Goal: Task Accomplishment & Management: Manage account settings

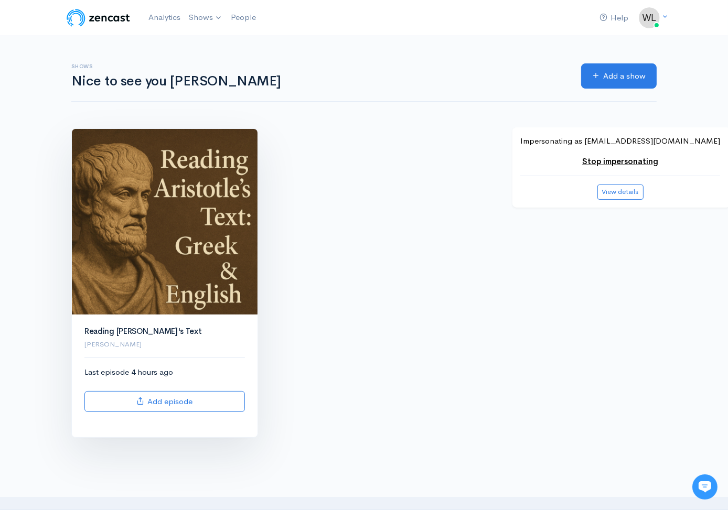
click at [231, 228] on img at bounding box center [165, 222] width 186 height 186
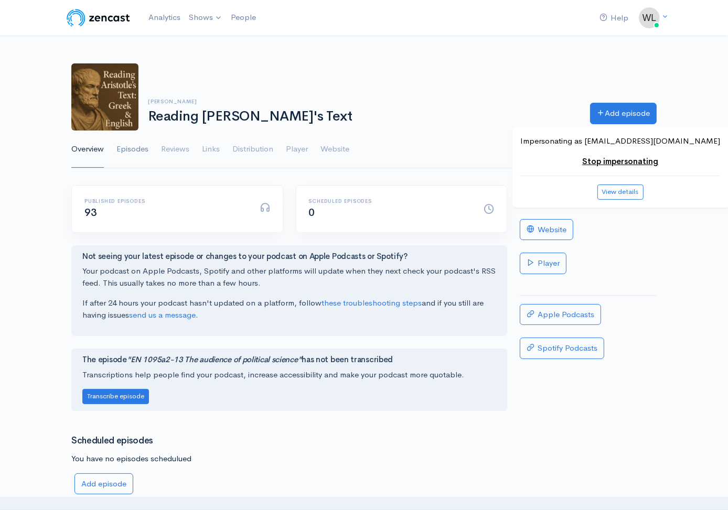
click at [135, 152] on link "Episodes" at bounding box center [132, 150] width 32 height 38
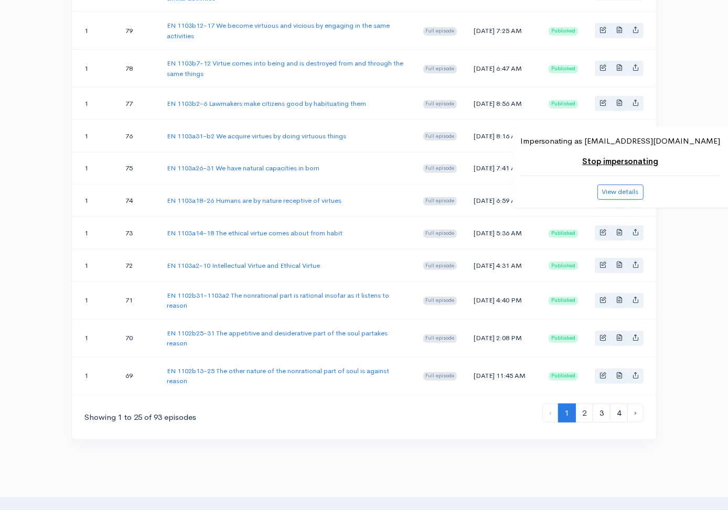
scroll to position [862, 0]
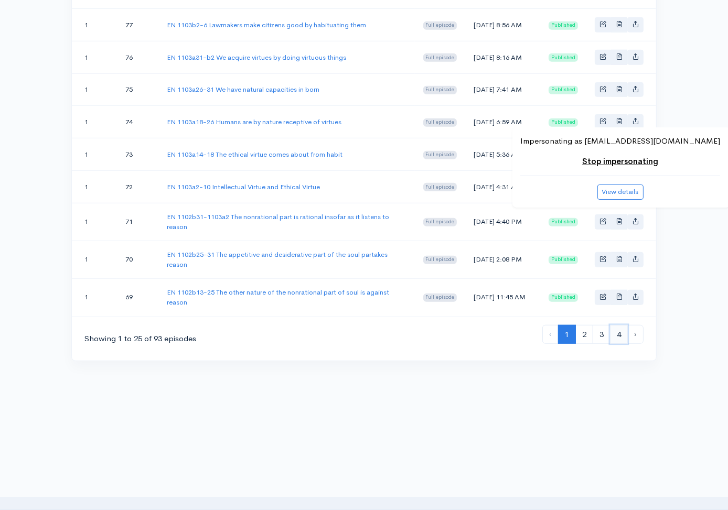
click at [614, 336] on link "4" at bounding box center [619, 334] width 18 height 19
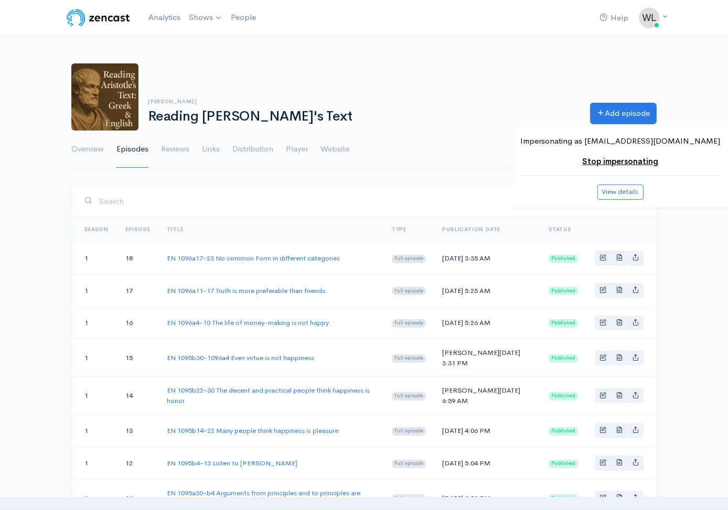
scroll to position [593, 0]
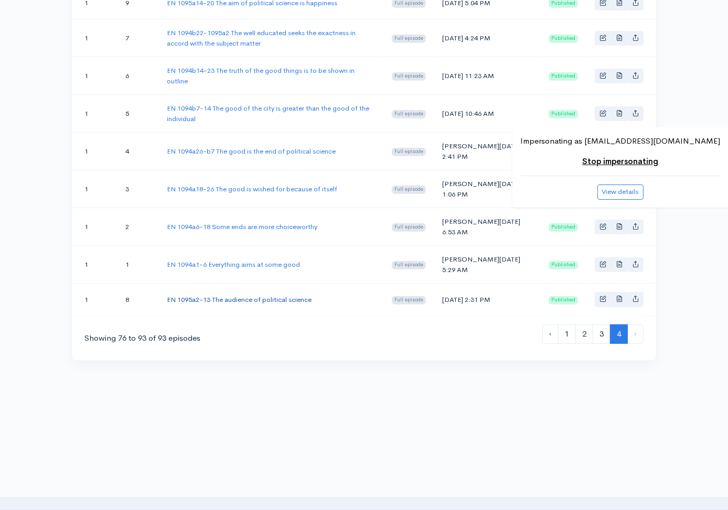
click at [301, 296] on link "EN 1095a2-13 The audience of political science" at bounding box center [239, 299] width 145 height 9
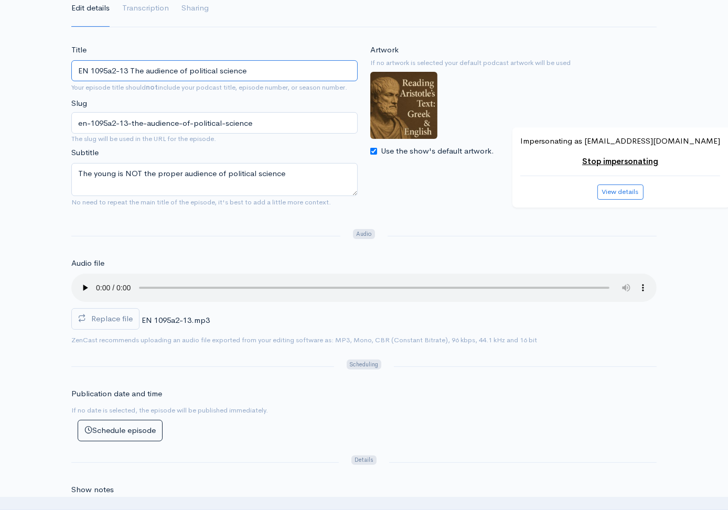
scroll to position [141, 0]
click at [127, 321] on span "Replace file" at bounding box center [111, 319] width 41 height 10
click at [0, 0] on input "Replace file" at bounding box center [0, 0] width 0 height 0
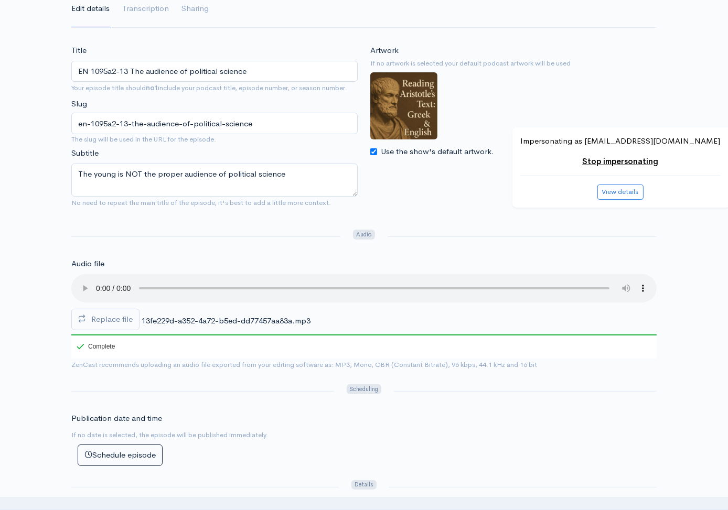
scroll to position [0, 0]
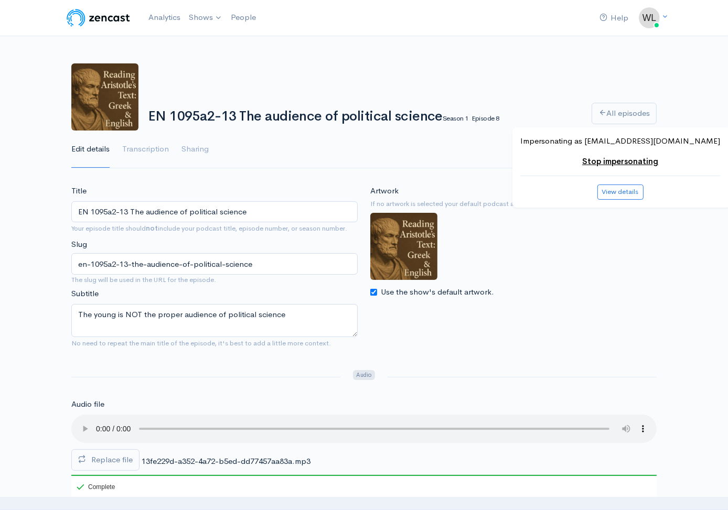
click at [308, 115] on h1 "EN 1095a2-13 The audience of political science Season 1 Episode 8" at bounding box center [363, 116] width 431 height 15
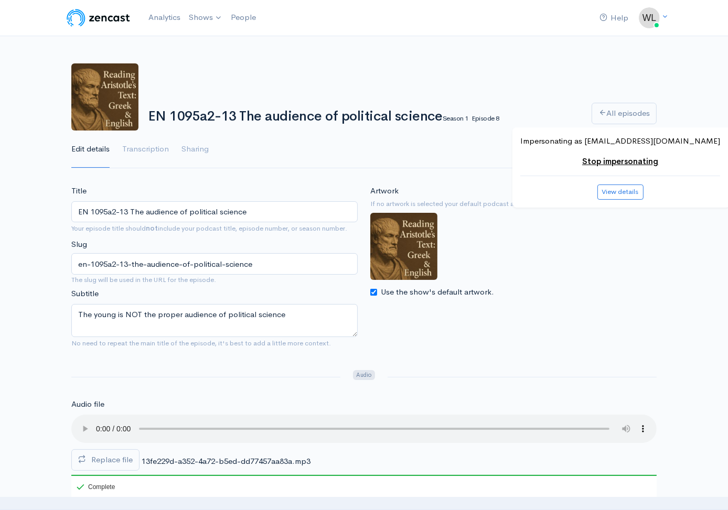
click at [308, 115] on h1 "EN 1095a2-13 The audience of political science Season 1 Episode 8" at bounding box center [363, 116] width 431 height 15
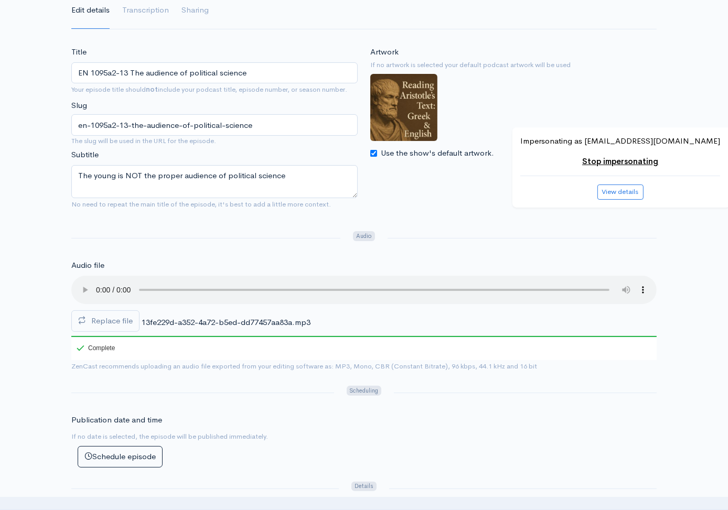
scroll to position [139, 0]
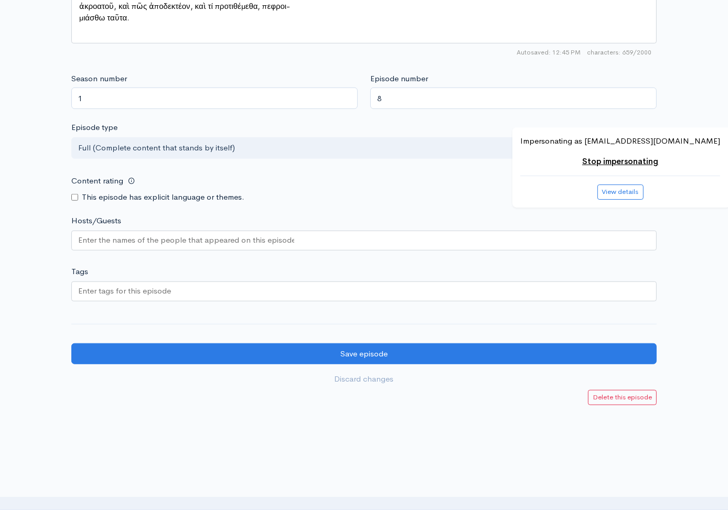
scroll to position [847, 0]
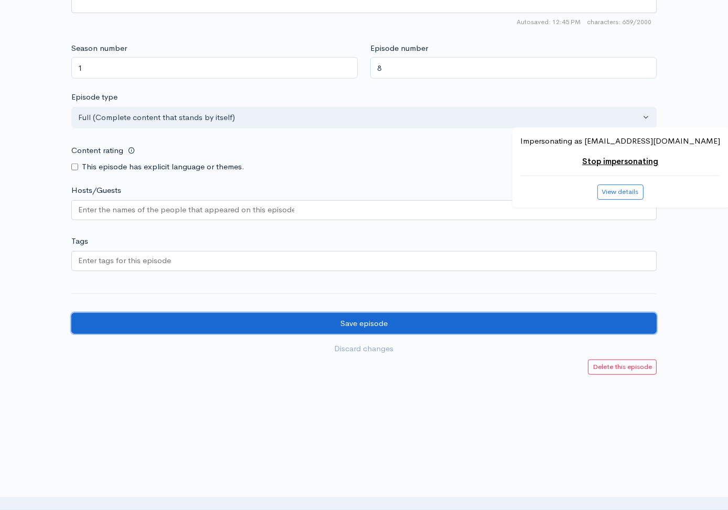
click at [482, 322] on input "Save episode" at bounding box center [363, 323] width 585 height 21
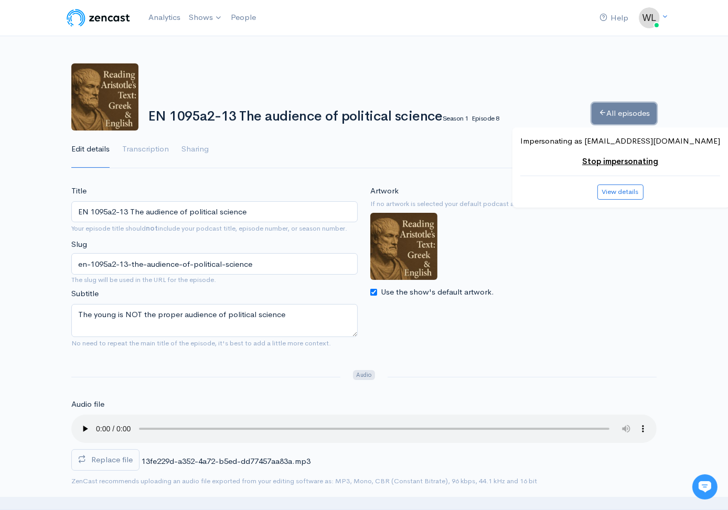
click at [624, 120] on link "All episodes" at bounding box center [624, 113] width 65 height 21
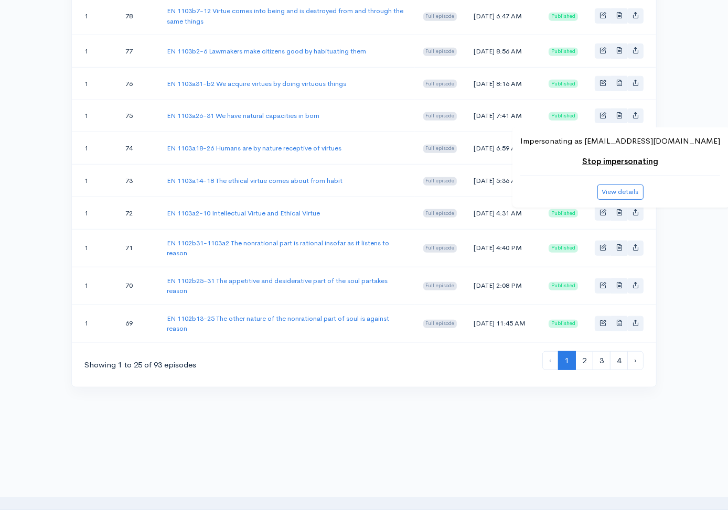
scroll to position [862, 0]
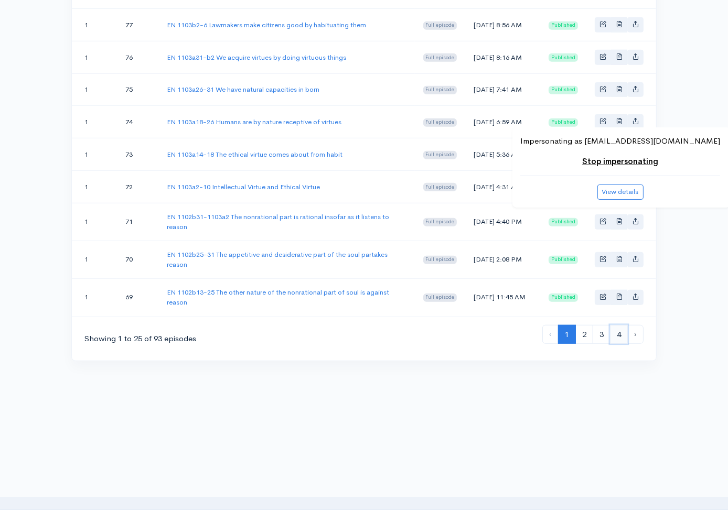
click at [614, 334] on link "4" at bounding box center [619, 334] width 18 height 19
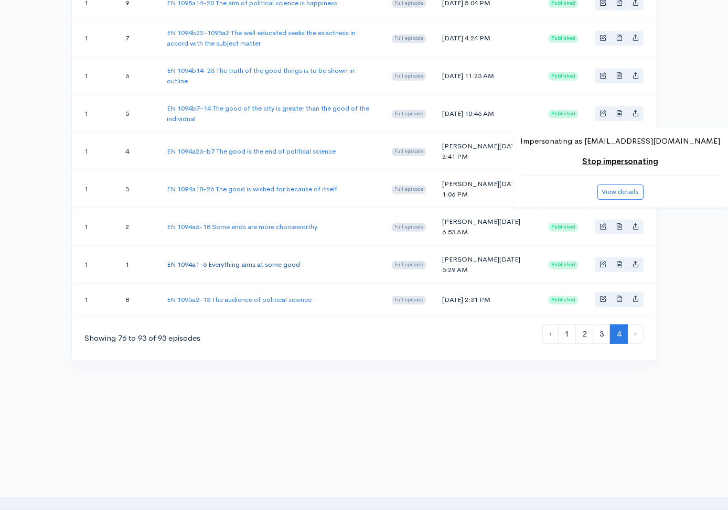
scroll to position [593, 0]
click at [276, 260] on link "EN 1094a1-6 Everything aims at some good" at bounding box center [233, 264] width 133 height 9
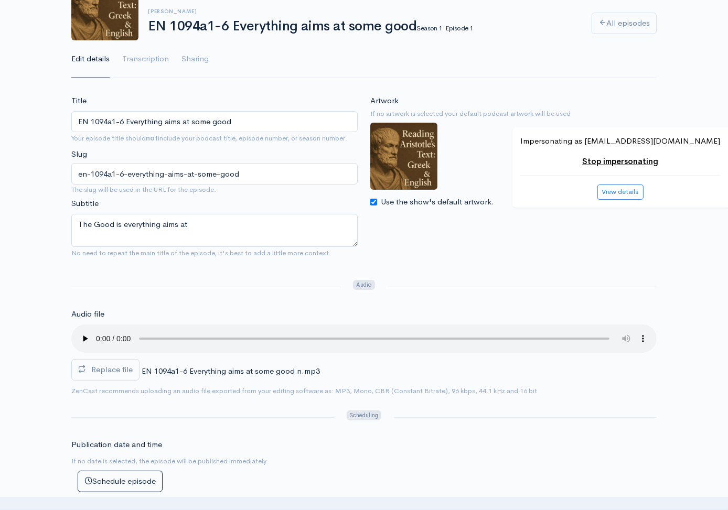
scroll to position [91, 0]
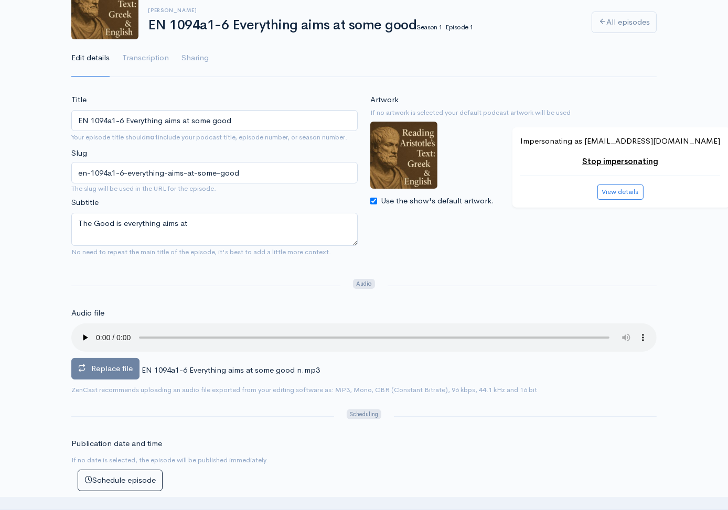
click at [120, 367] on span "Replace file" at bounding box center [111, 368] width 41 height 10
click at [0, 0] on input "Replace file" at bounding box center [0, 0] width 0 height 0
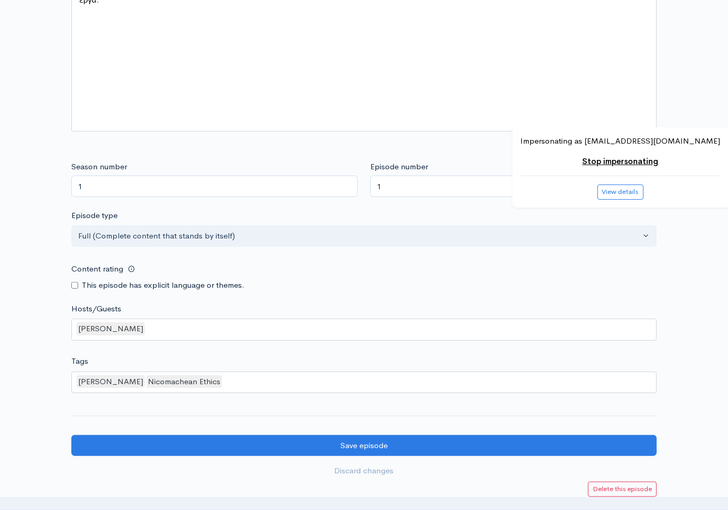
scroll to position [851, 0]
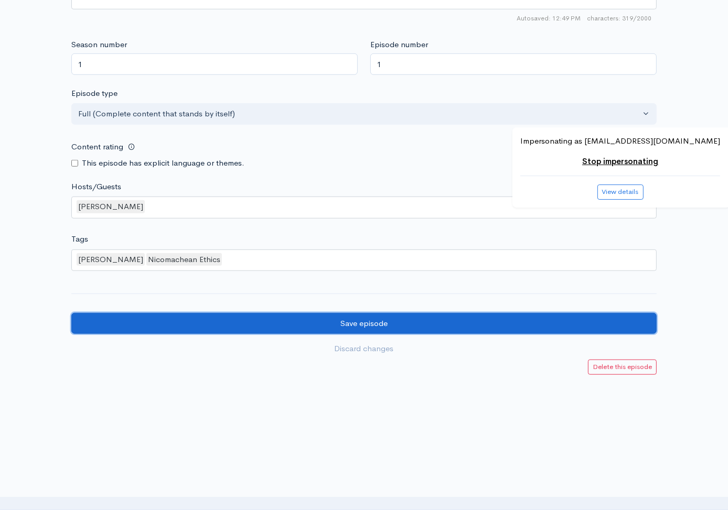
click at [592, 330] on input "Save episode" at bounding box center [363, 323] width 585 height 21
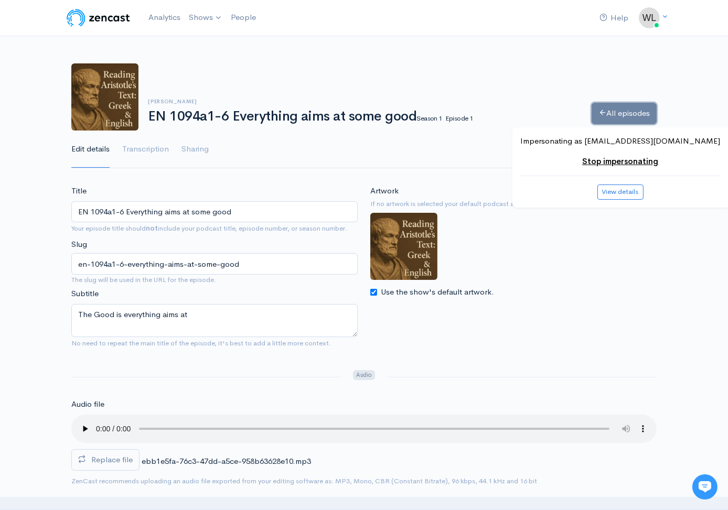
click at [598, 113] on icon at bounding box center [602, 113] width 8 height 8
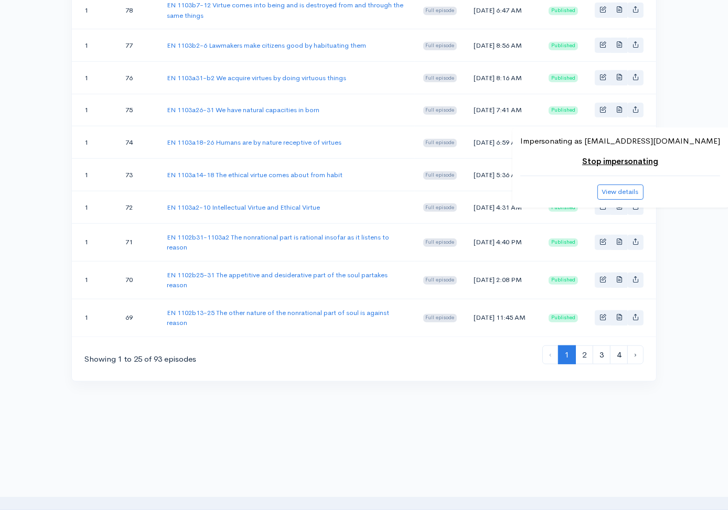
scroll to position [862, 0]
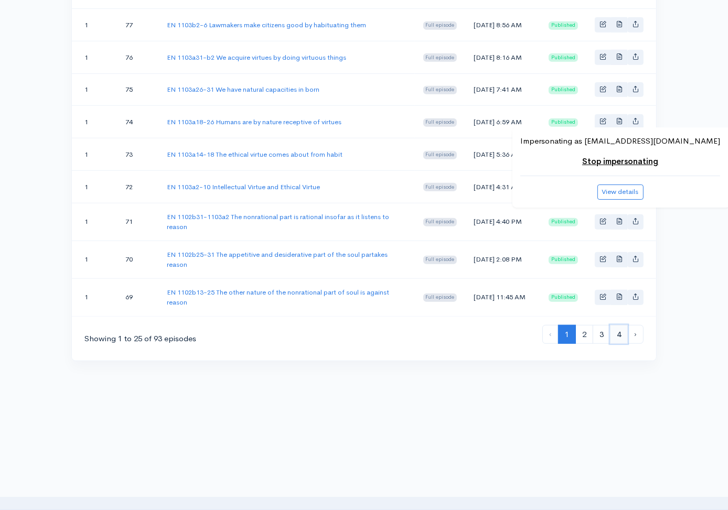
click at [617, 334] on link "4" at bounding box center [619, 334] width 18 height 19
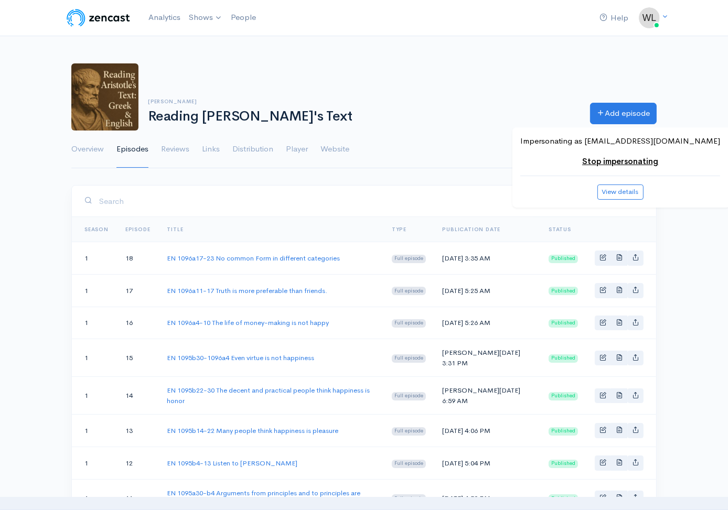
scroll to position [593, 0]
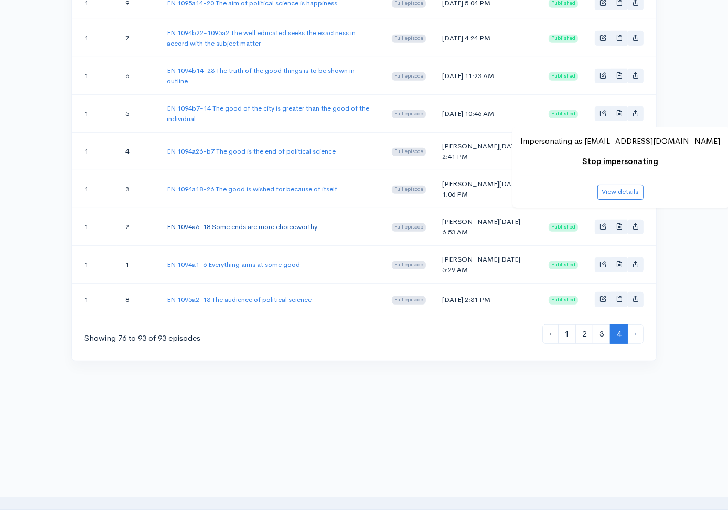
click at [296, 222] on link "EN 1094a6-18 Some ends are more choiceworthy" at bounding box center [242, 226] width 150 height 9
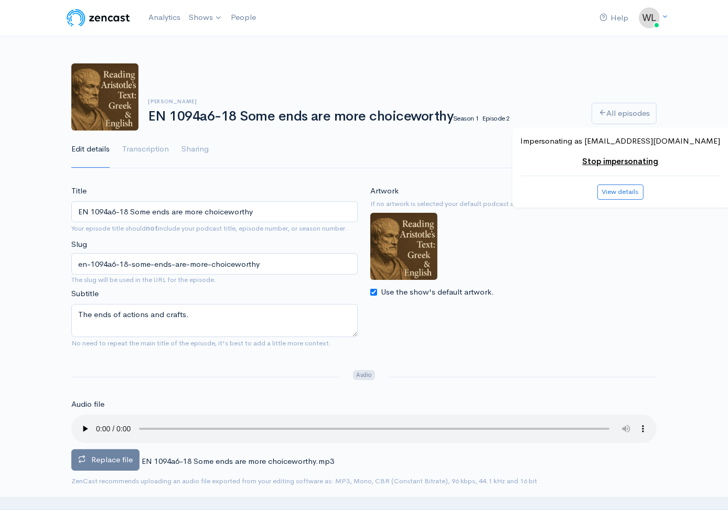
click at [126, 459] on span "Replace file" at bounding box center [111, 460] width 41 height 10
click at [0, 0] on input "Replace file" at bounding box center [0, 0] width 0 height 0
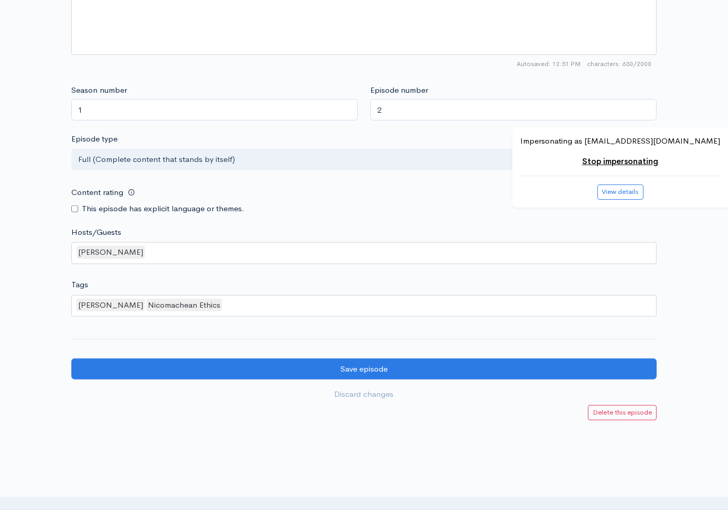
scroll to position [810, 0]
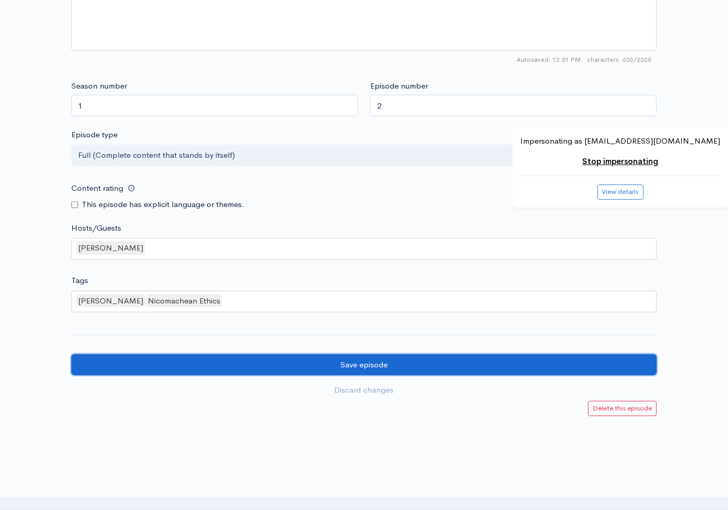
click at [479, 362] on input "Save episode" at bounding box center [363, 364] width 585 height 21
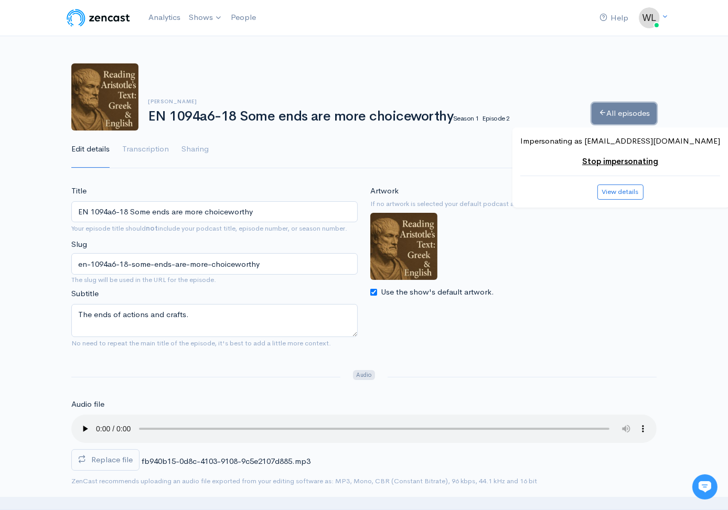
click at [615, 112] on link "All episodes" at bounding box center [624, 113] width 65 height 21
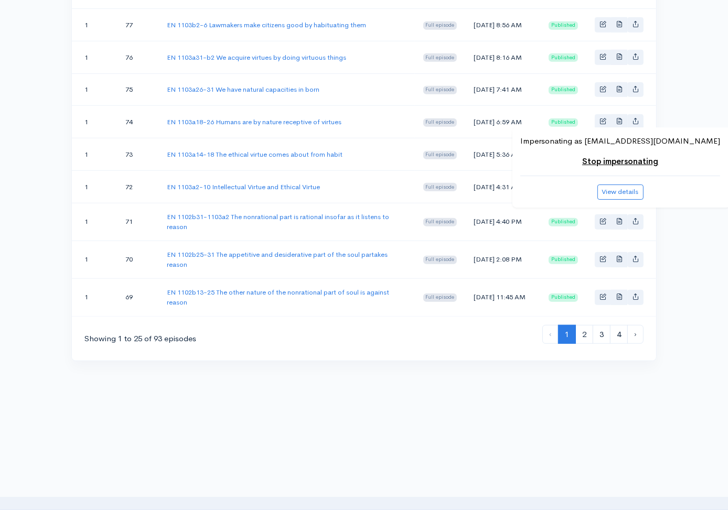
scroll to position [862, 0]
click at [614, 334] on link "4" at bounding box center [619, 334] width 18 height 19
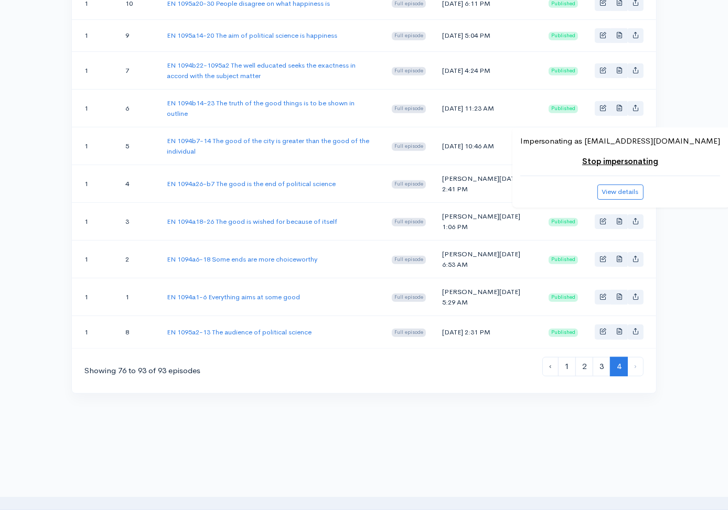
scroll to position [593, 0]
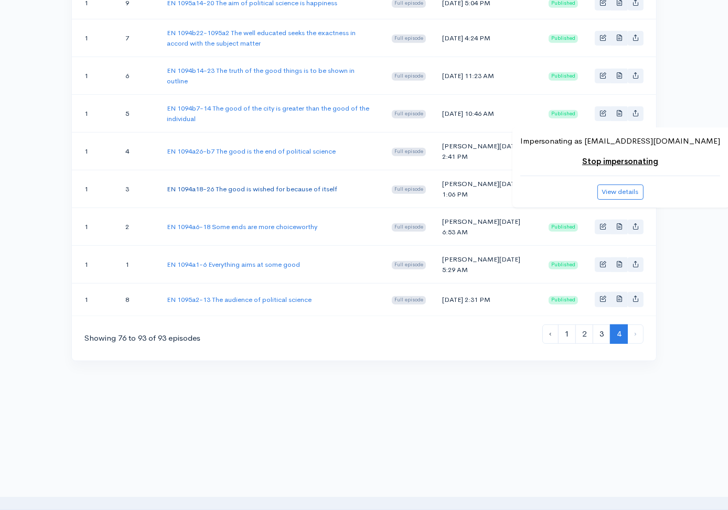
click at [316, 185] on link "EN 1094a18-26 The good is wished for because of itself" at bounding box center [252, 189] width 170 height 9
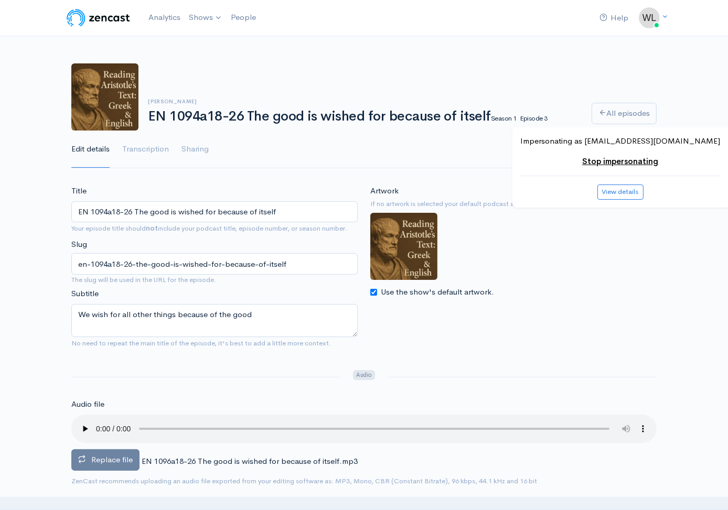
click at [121, 458] on span "Replace file" at bounding box center [111, 460] width 41 height 10
click at [0, 0] on input "Replace file" at bounding box center [0, 0] width 0 height 0
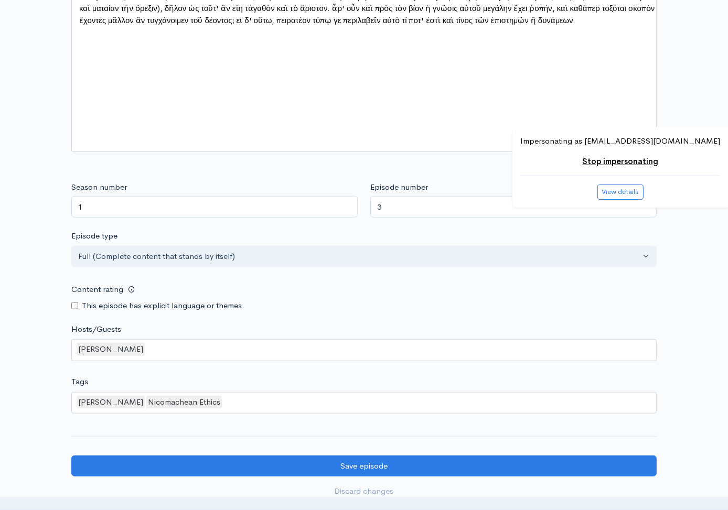
scroll to position [851, 0]
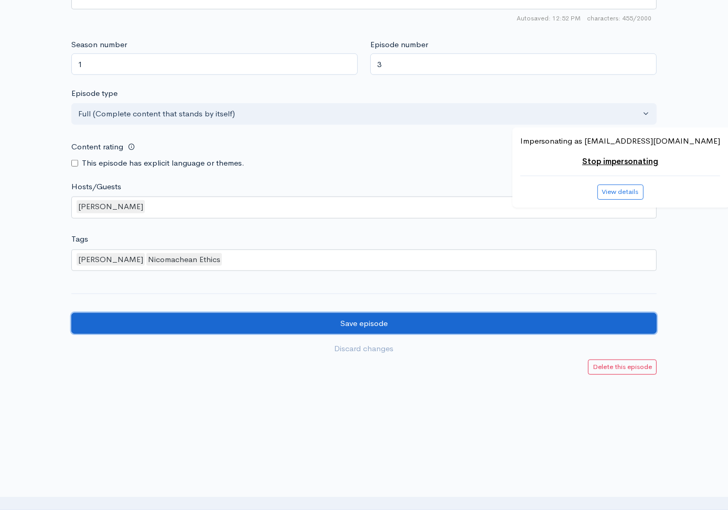
click at [469, 317] on input "Save episode" at bounding box center [363, 323] width 585 height 21
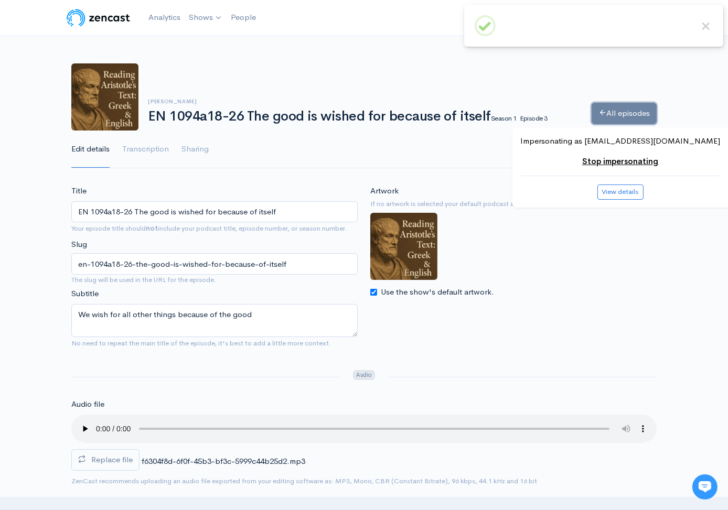
click at [613, 109] on link "All episodes" at bounding box center [624, 113] width 65 height 21
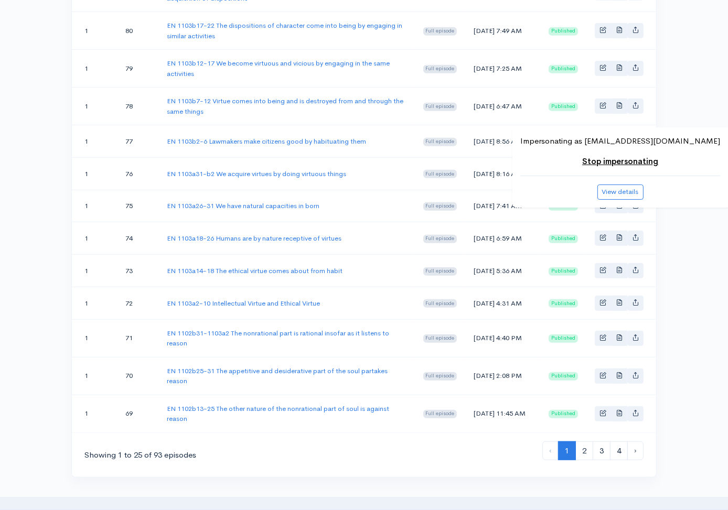
scroll to position [862, 0]
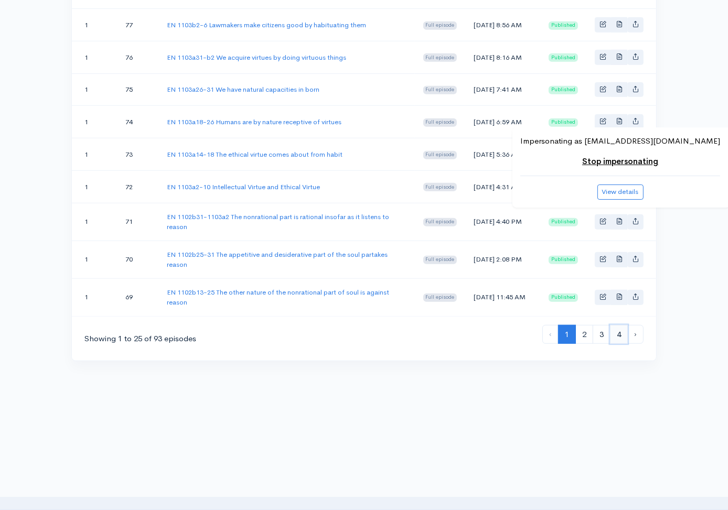
click at [621, 332] on link "4" at bounding box center [619, 334] width 18 height 19
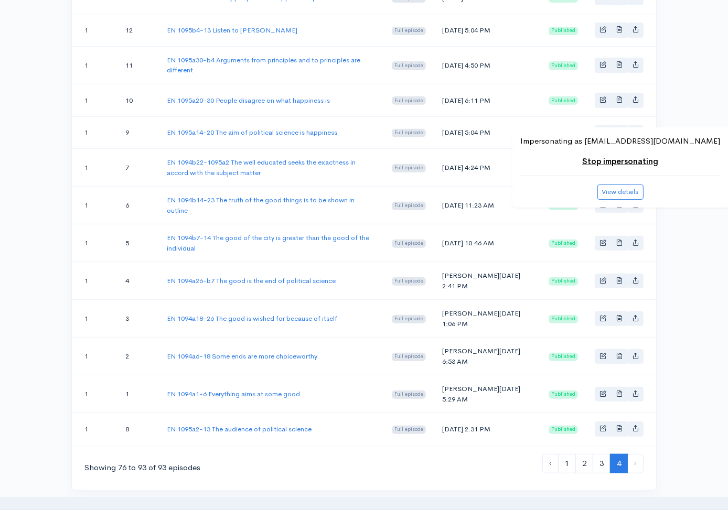
scroll to position [593, 0]
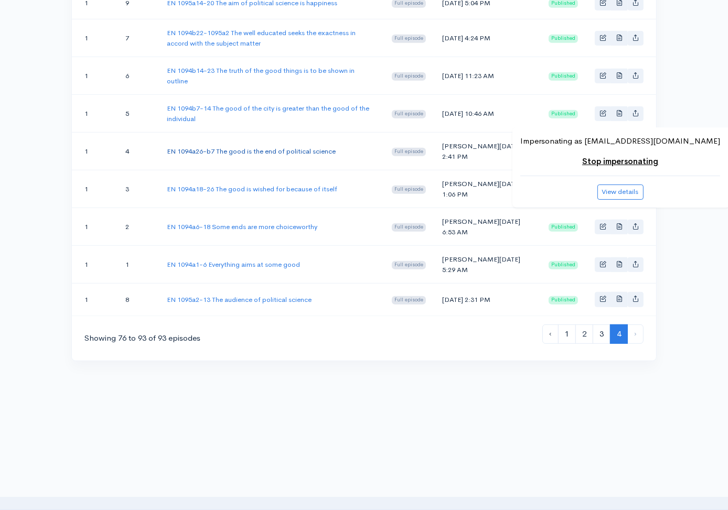
click at [317, 147] on link "EN 1094a26-b7 The good is the end of political science" at bounding box center [251, 151] width 169 height 9
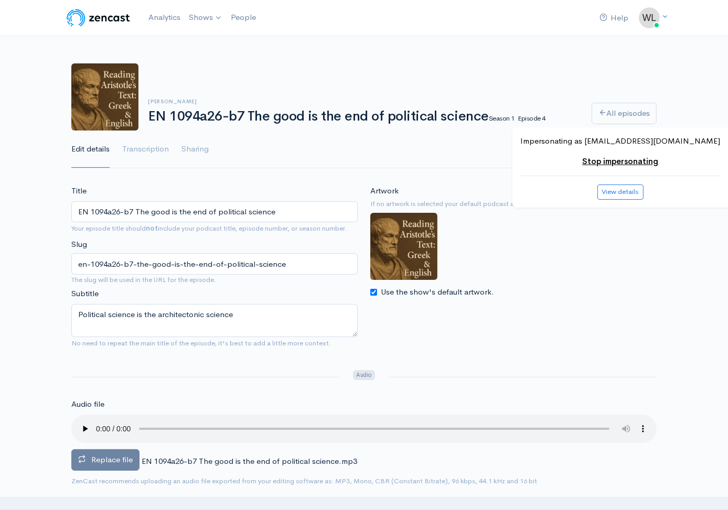
click at [123, 465] on label "Replace file" at bounding box center [105, 459] width 68 height 21
click at [0, 0] on input "Replace file" at bounding box center [0, 0] width 0 height 0
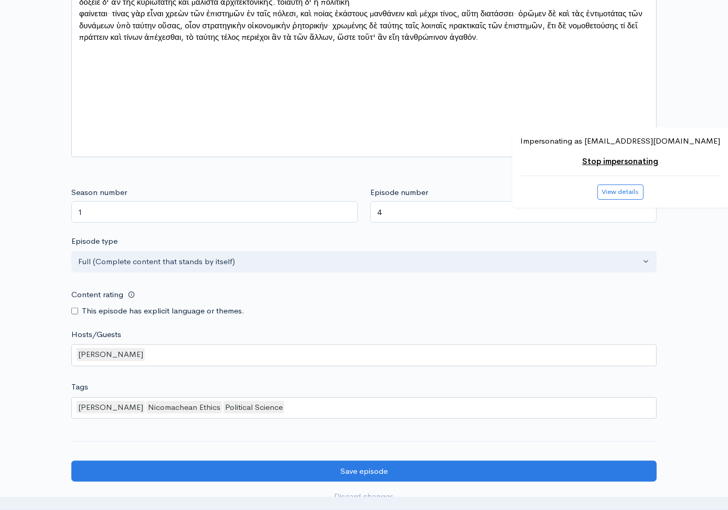
scroll to position [851, 0]
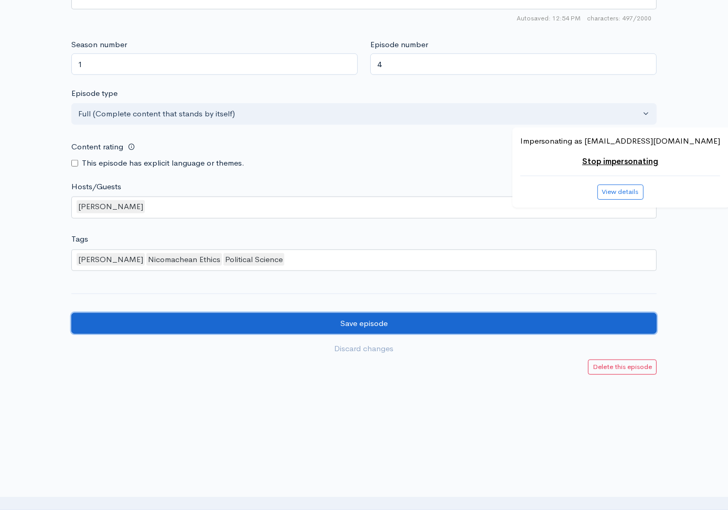
click at [578, 325] on input "Save episode" at bounding box center [363, 323] width 585 height 21
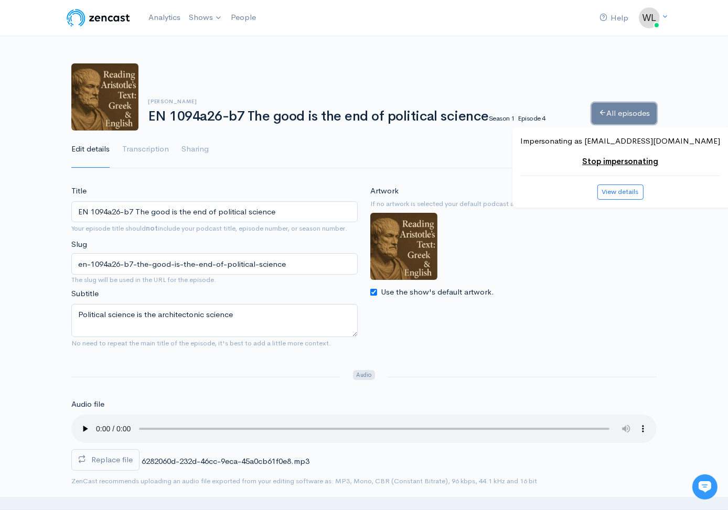
click at [615, 111] on link "All episodes" at bounding box center [624, 113] width 65 height 21
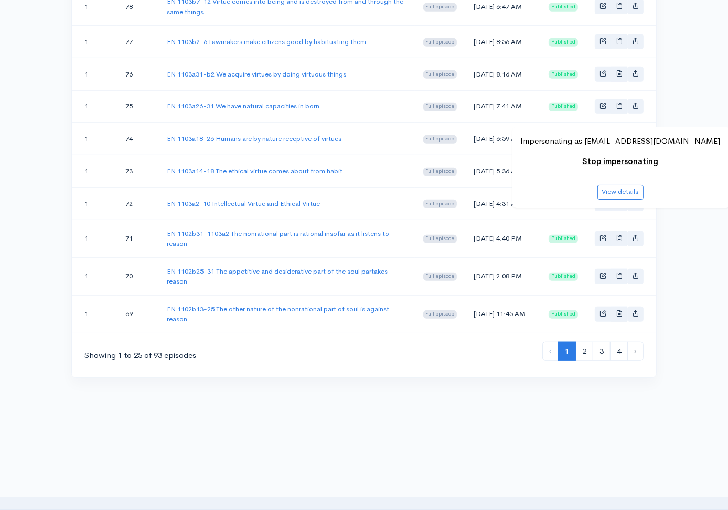
scroll to position [862, 0]
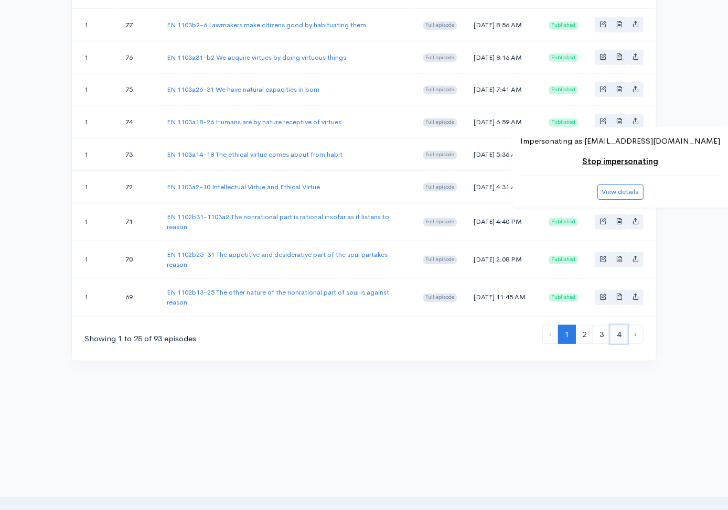
click at [618, 337] on link "4" at bounding box center [619, 334] width 18 height 19
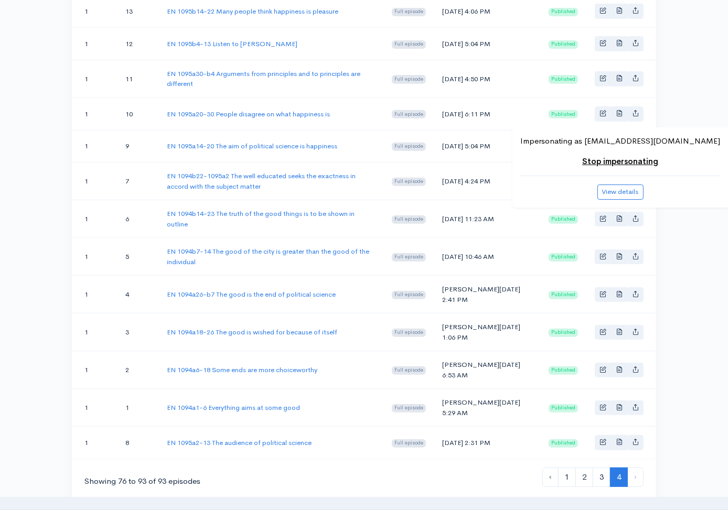
scroll to position [593, 0]
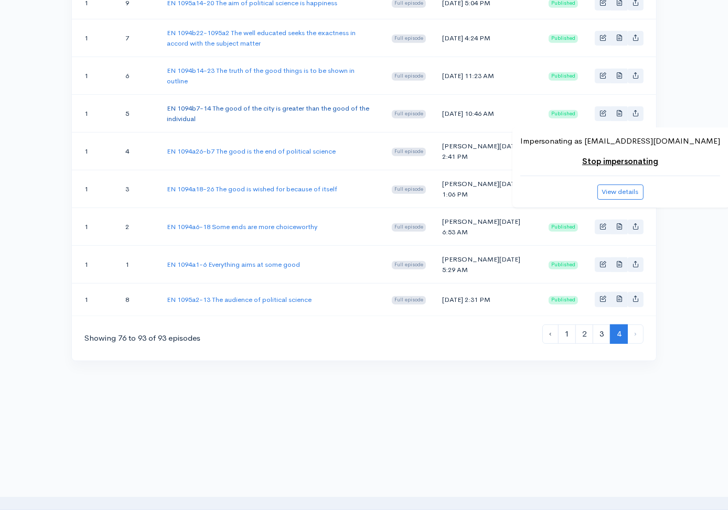
click at [327, 104] on link "EN 1094b7-14 The good of the city is greater than the good of the individual" at bounding box center [268, 113] width 202 height 19
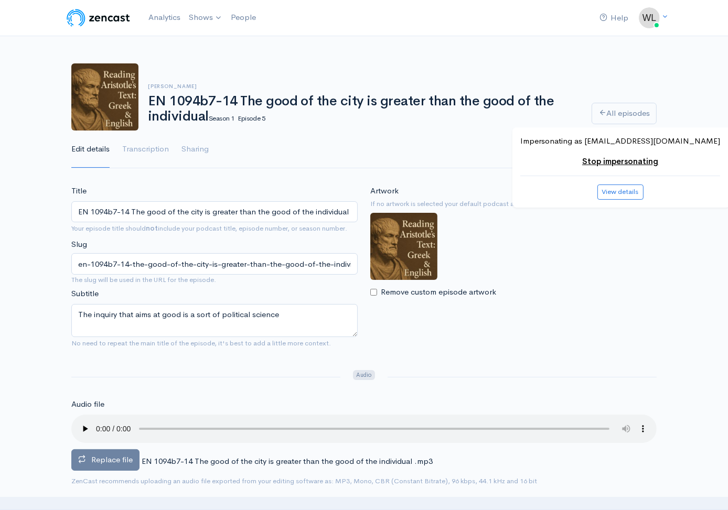
click at [130, 463] on span "Replace file" at bounding box center [111, 460] width 41 height 10
click at [0, 0] on input "Replace file" at bounding box center [0, 0] width 0 height 0
click at [120, 465] on label "Replace file" at bounding box center [105, 459] width 68 height 21
click at [0, 0] on input "Replace file" at bounding box center [0, 0] width 0 height 0
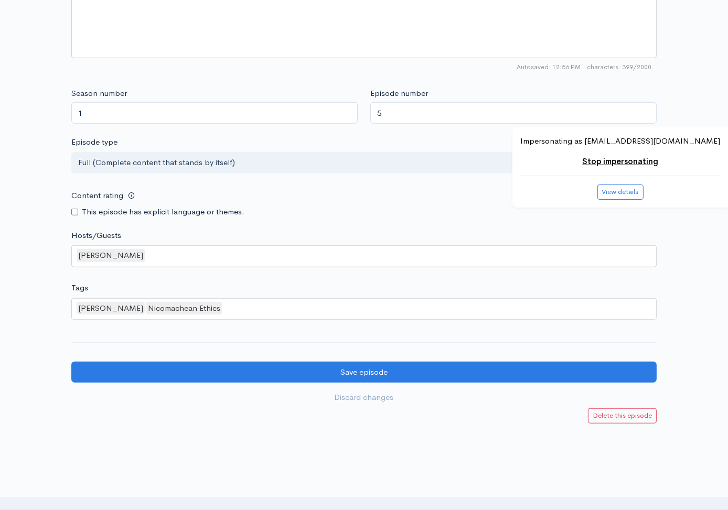
scroll to position [851, 0]
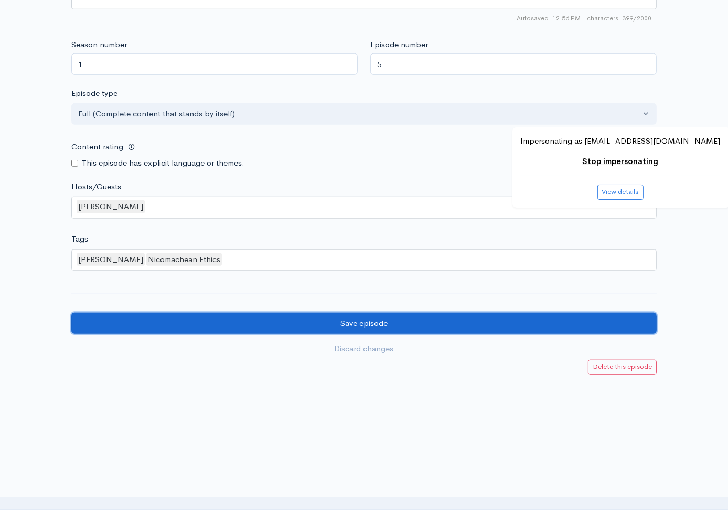
click at [568, 324] on input "Save episode" at bounding box center [363, 323] width 585 height 21
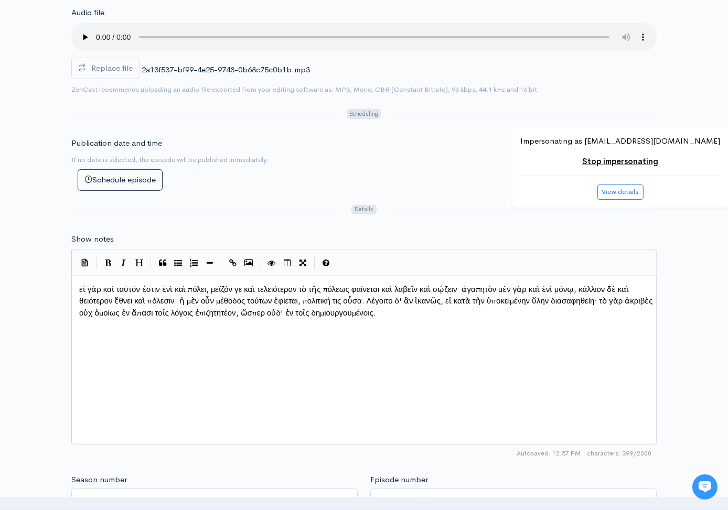
scroll to position [827, 0]
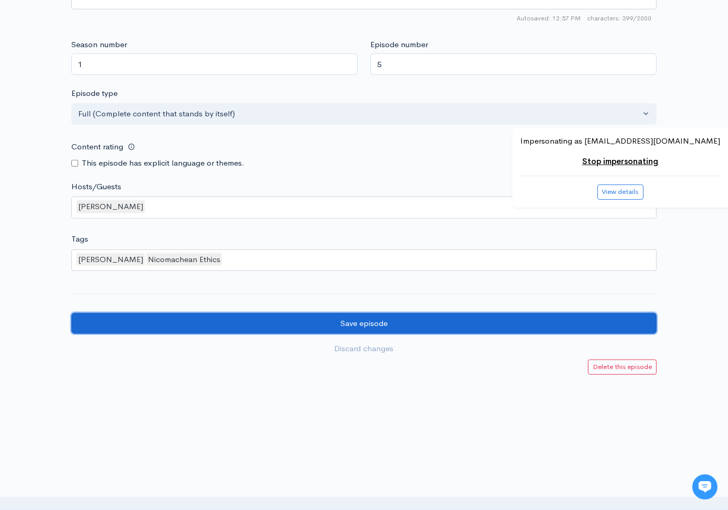
click at [546, 317] on input "Save episode" at bounding box center [363, 323] width 585 height 21
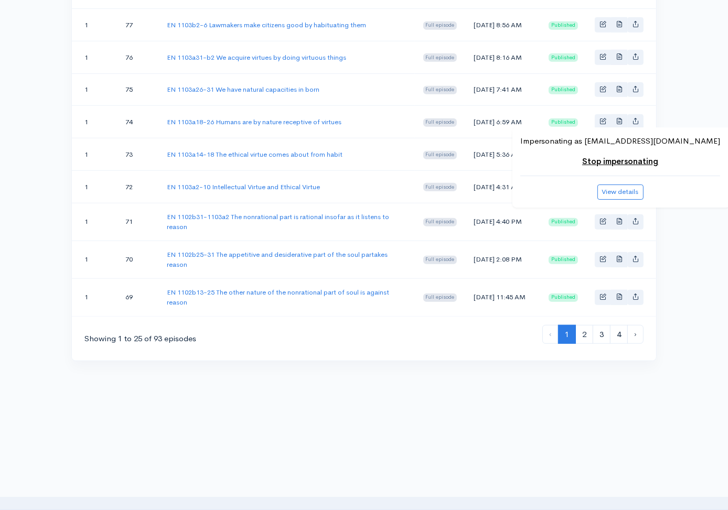
scroll to position [862, 0]
click at [619, 338] on link "4" at bounding box center [619, 334] width 18 height 19
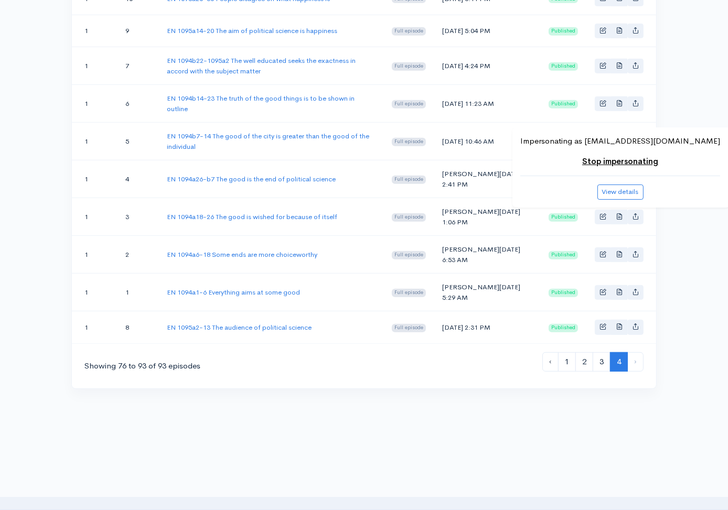
scroll to position [531, 0]
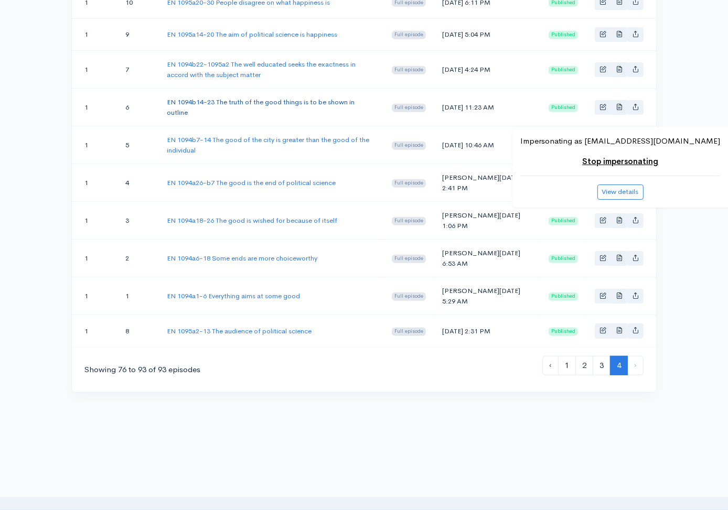
click at [335, 117] on link "EN 1094b14-23 The truth of the good things is to be shown in outline" at bounding box center [261, 107] width 188 height 19
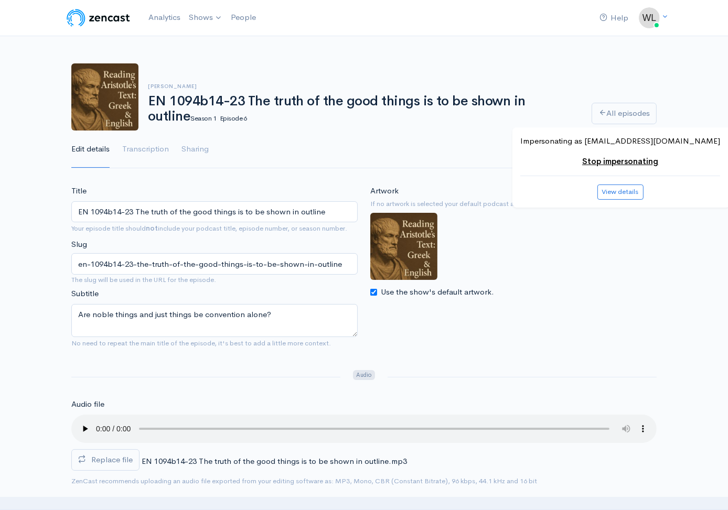
scroll to position [316, 0]
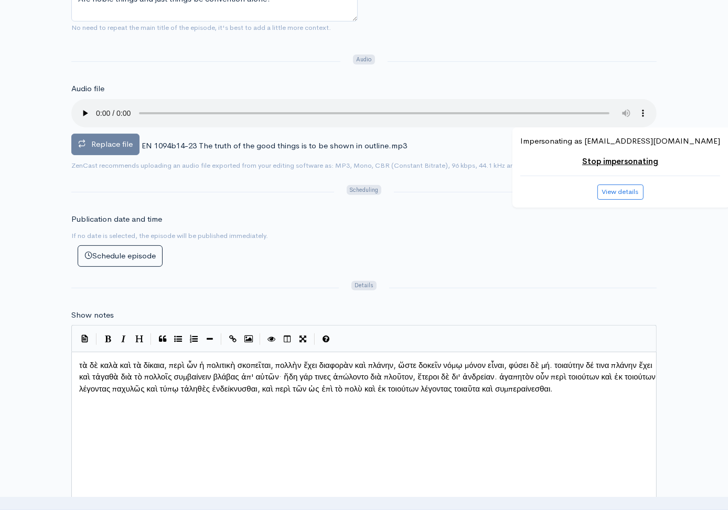
click at [119, 139] on span "Replace file" at bounding box center [111, 144] width 41 height 10
click at [0, 0] on input "Replace file" at bounding box center [0, 0] width 0 height 0
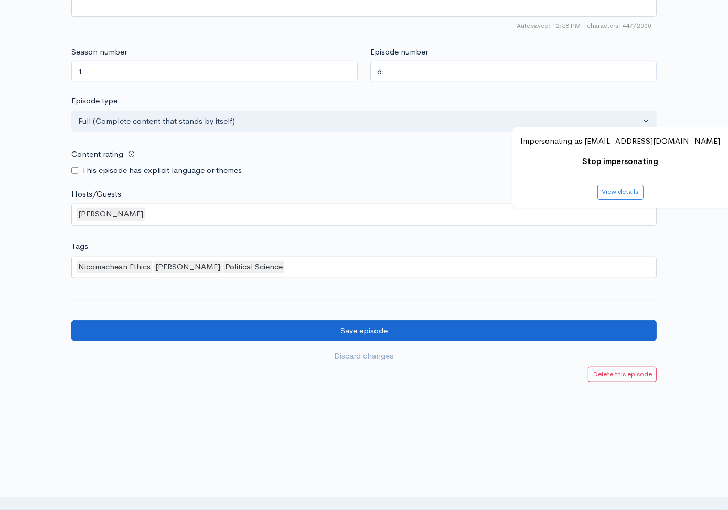
scroll to position [848, 0]
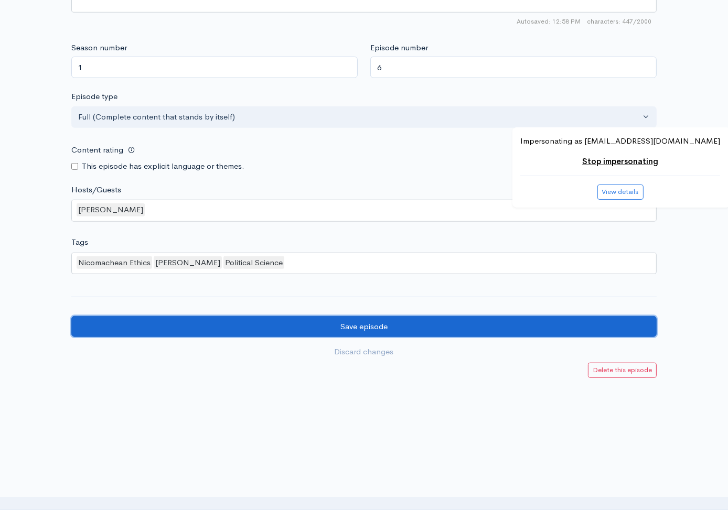
click at [503, 324] on input "Save episode" at bounding box center [363, 326] width 585 height 21
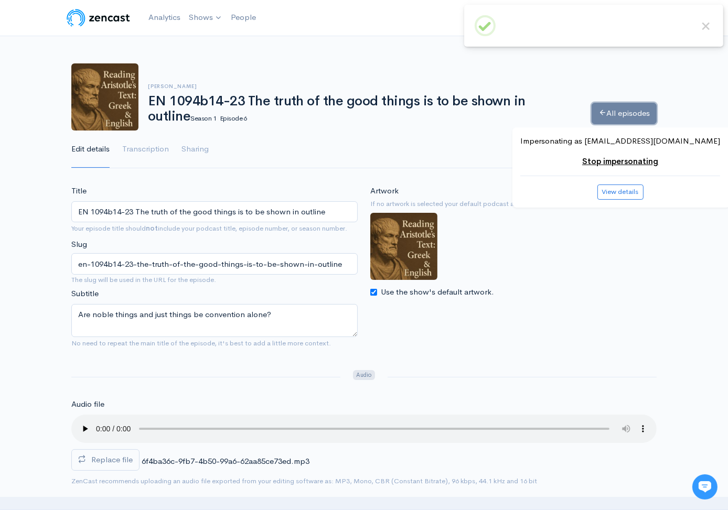
drag, startPoint x: 0, startPoint y: 0, endPoint x: 615, endPoint y: 110, distance: 624.4
click at [615, 110] on link "All episodes" at bounding box center [624, 113] width 65 height 21
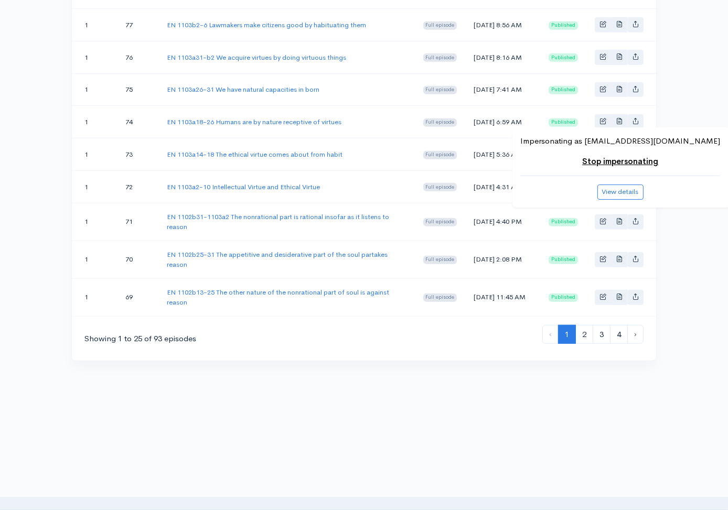
scroll to position [862, 0]
click at [619, 333] on link "4" at bounding box center [619, 334] width 18 height 19
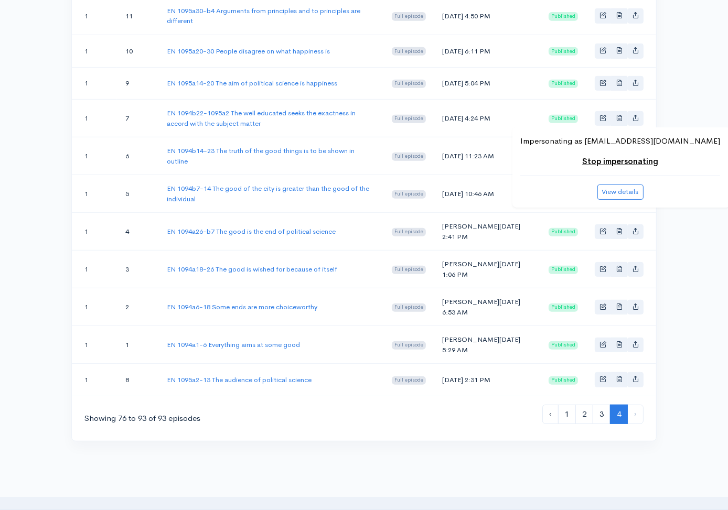
scroll to position [481, 0]
click at [326, 129] on link "EN 1094b22-1095a2 The well educated seeks the exactness in accord with the subj…" at bounding box center [261, 119] width 189 height 19
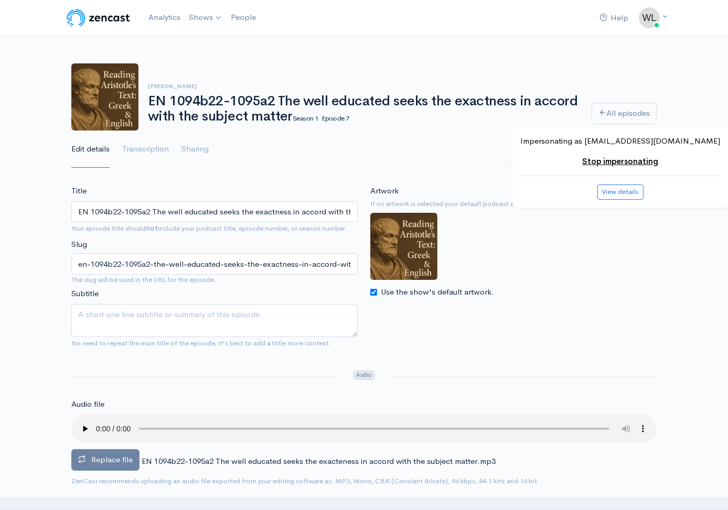
click at [134, 456] on label "Replace file" at bounding box center [105, 459] width 68 height 21
click at [0, 0] on input "Replace file" at bounding box center [0, 0] width 0 height 0
click at [122, 463] on span "Replace file" at bounding box center [111, 460] width 41 height 10
click at [0, 0] on input "Replace file" at bounding box center [0, 0] width 0 height 0
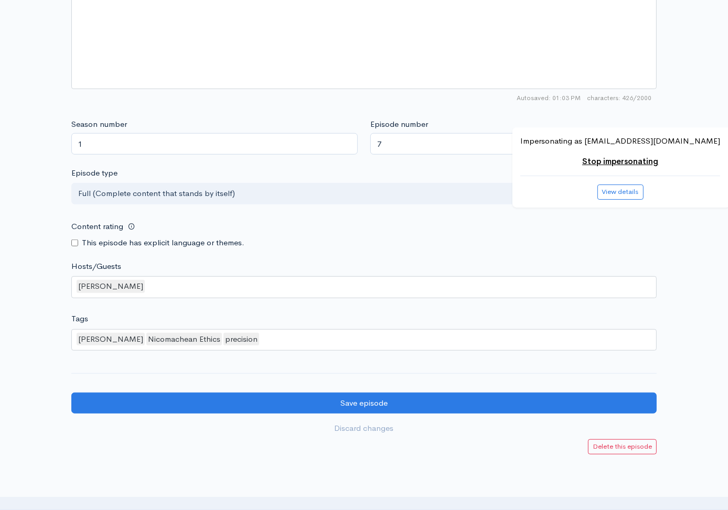
scroll to position [851, 0]
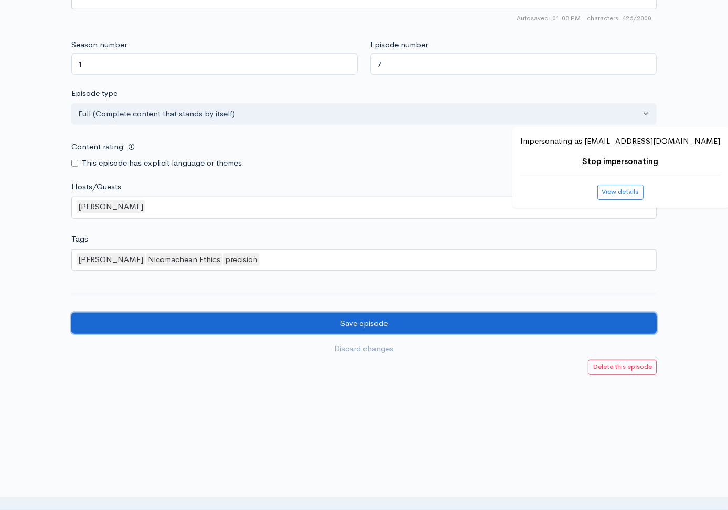
click at [539, 317] on input "Save episode" at bounding box center [363, 323] width 585 height 21
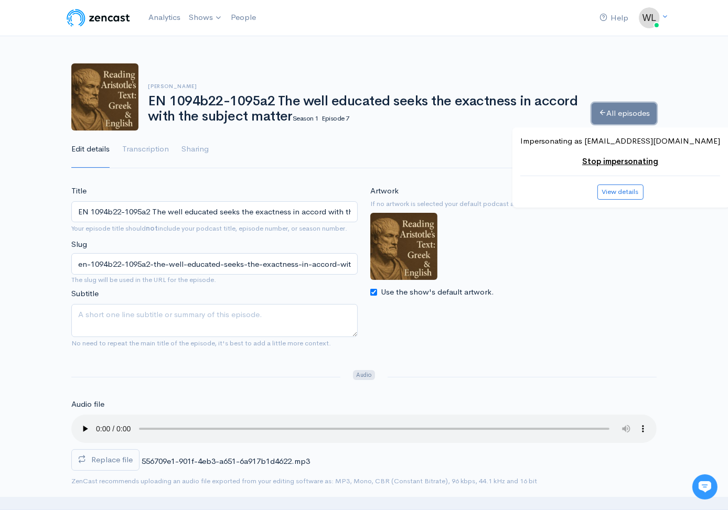
click at [619, 115] on link "All episodes" at bounding box center [624, 113] width 65 height 21
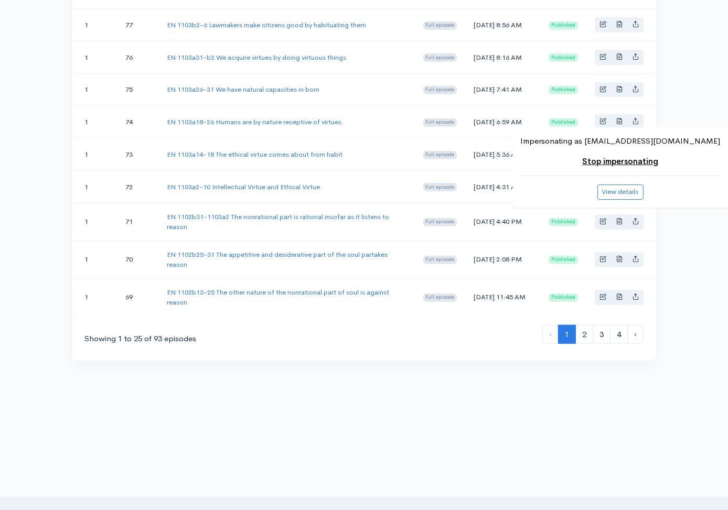
scroll to position [855, 0]
click at [618, 341] on link "4" at bounding box center [619, 334] width 18 height 19
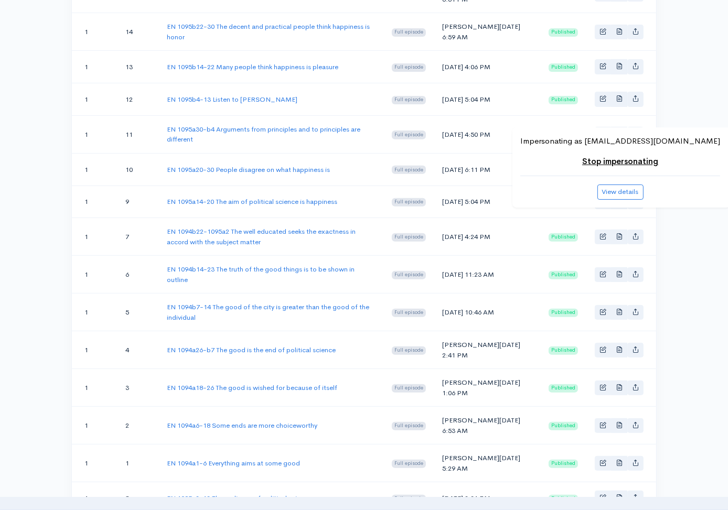
scroll to position [364, 0]
click at [282, 206] on link "EN 1095a14-20 The aim of political science is happiness" at bounding box center [252, 201] width 170 height 9
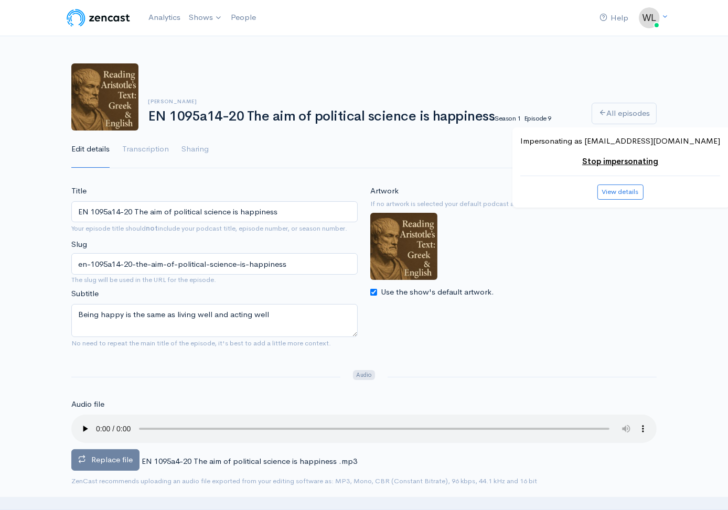
click at [117, 459] on span "Replace file" at bounding box center [111, 460] width 41 height 10
click at [0, 0] on input "Replace file" at bounding box center [0, 0] width 0 height 0
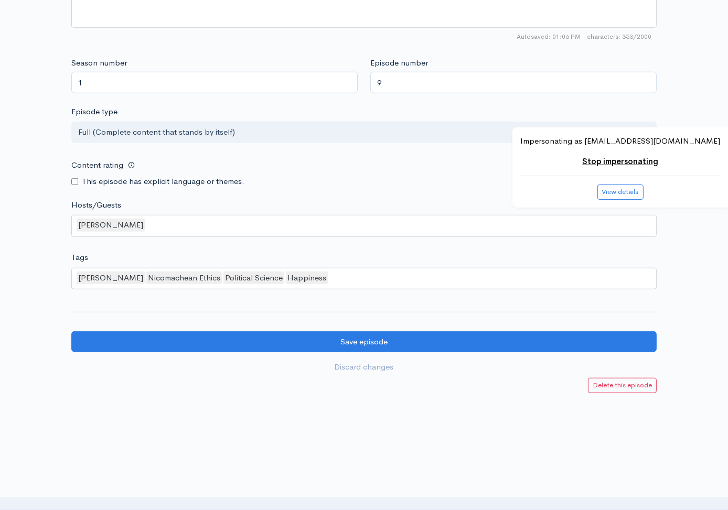
scroll to position [851, 0]
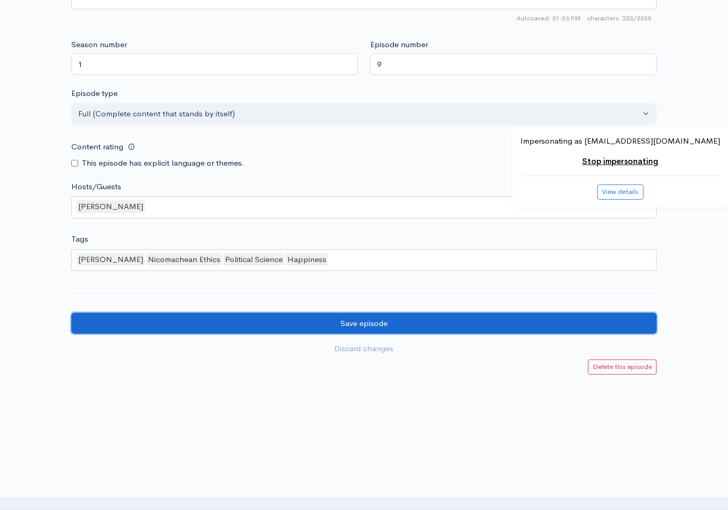
click at [287, 317] on input "Save episode" at bounding box center [363, 323] width 585 height 21
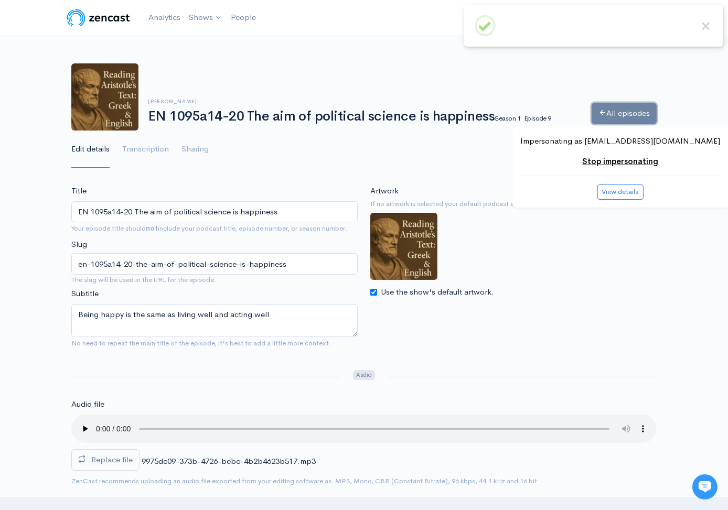
click at [608, 109] on link "All episodes" at bounding box center [624, 113] width 65 height 21
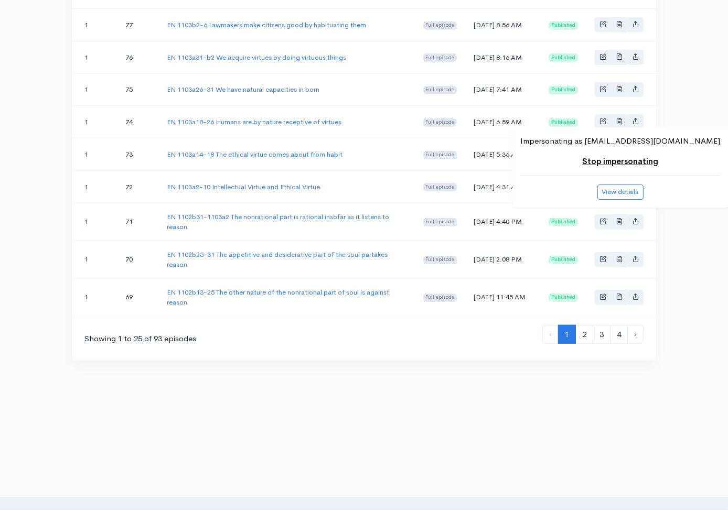
scroll to position [862, 0]
click at [621, 335] on link "4" at bounding box center [619, 334] width 18 height 19
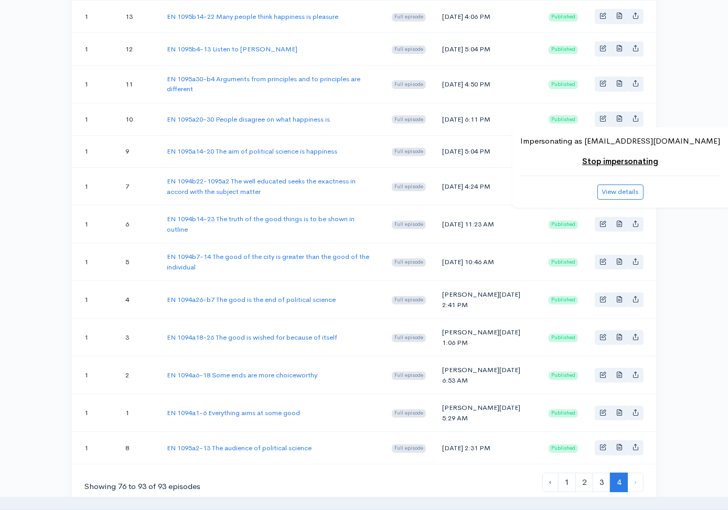
scroll to position [414, 0]
click at [299, 124] on link "EN 1095a20-30 People disagree on what happiness is" at bounding box center [248, 119] width 163 height 9
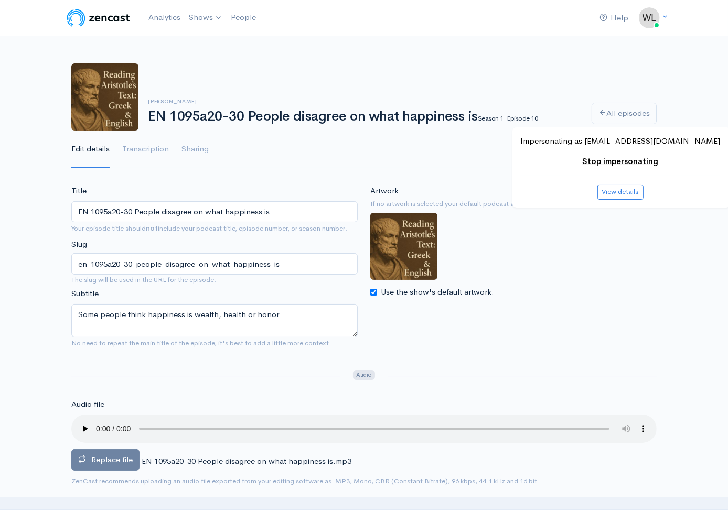
click at [94, 459] on span "Replace file" at bounding box center [111, 460] width 41 height 10
click at [0, 0] on input "Replace file" at bounding box center [0, 0] width 0 height 0
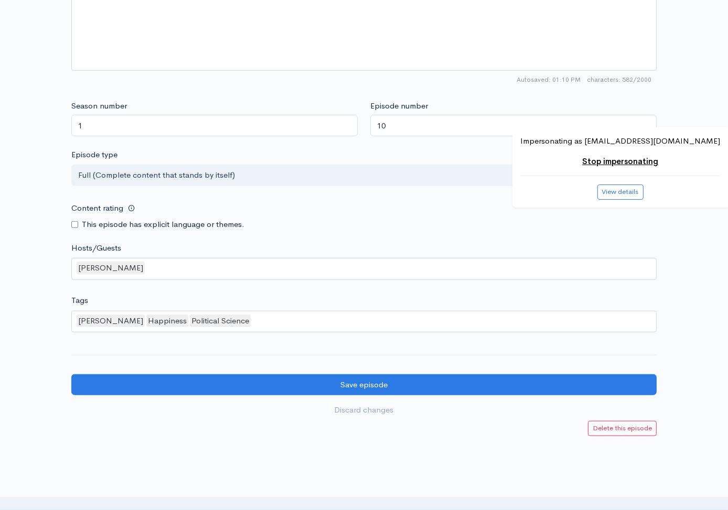
scroll to position [851, 0]
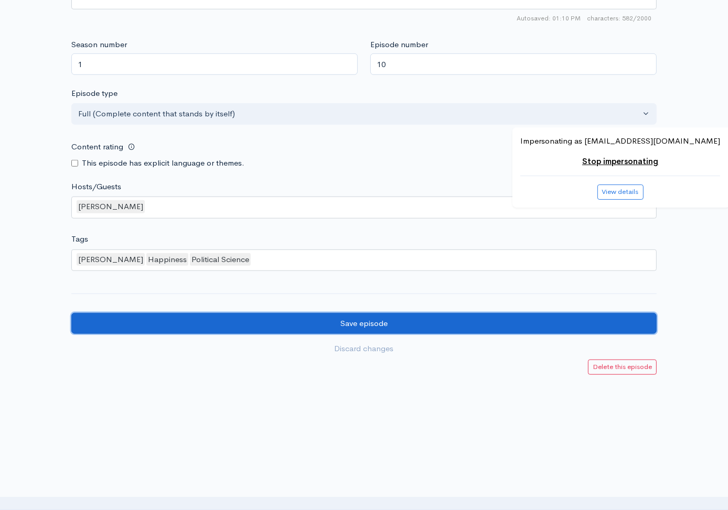
click at [591, 317] on input "Save episode" at bounding box center [363, 323] width 585 height 21
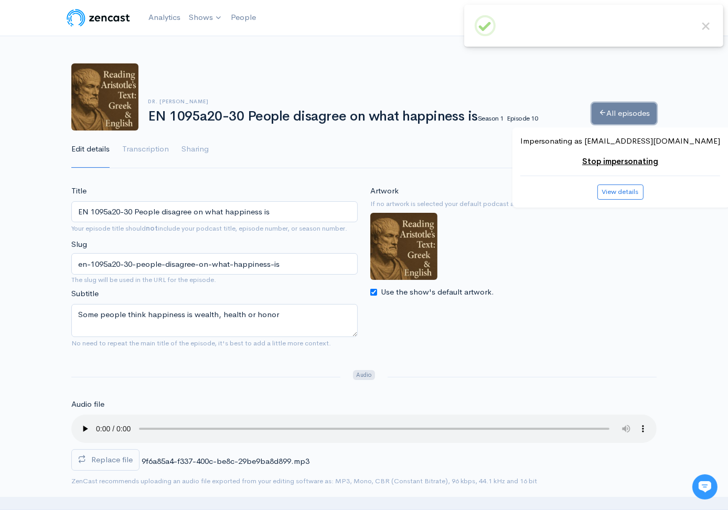
click at [623, 107] on link "All episodes" at bounding box center [624, 113] width 65 height 21
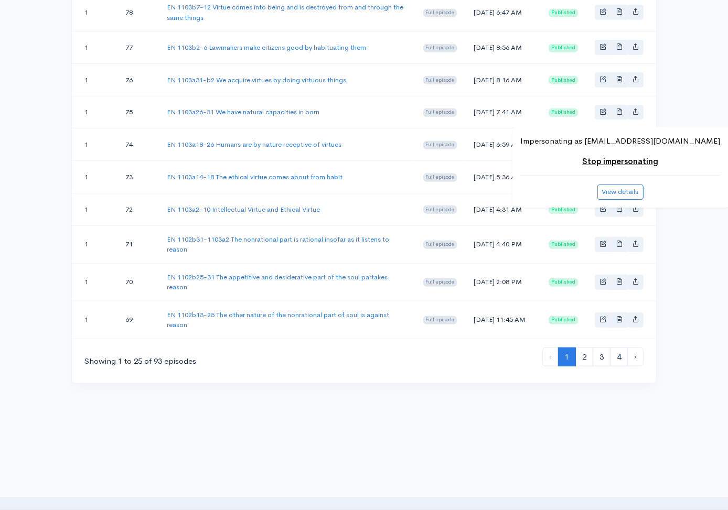
scroll to position [862, 0]
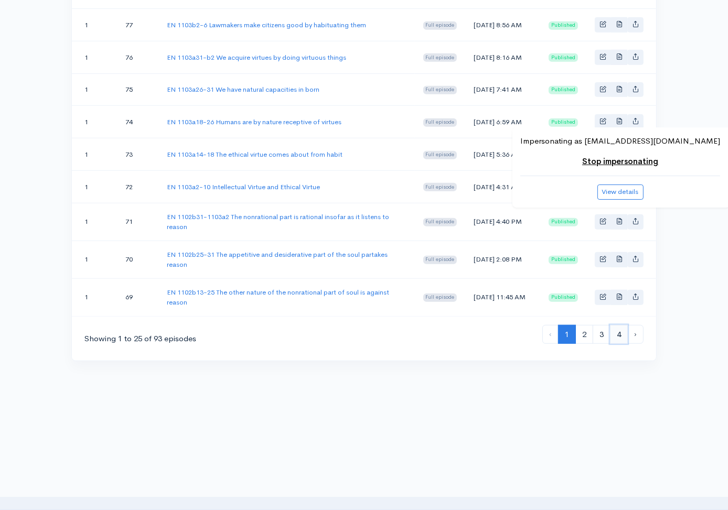
click at [620, 335] on link "4" at bounding box center [619, 334] width 18 height 19
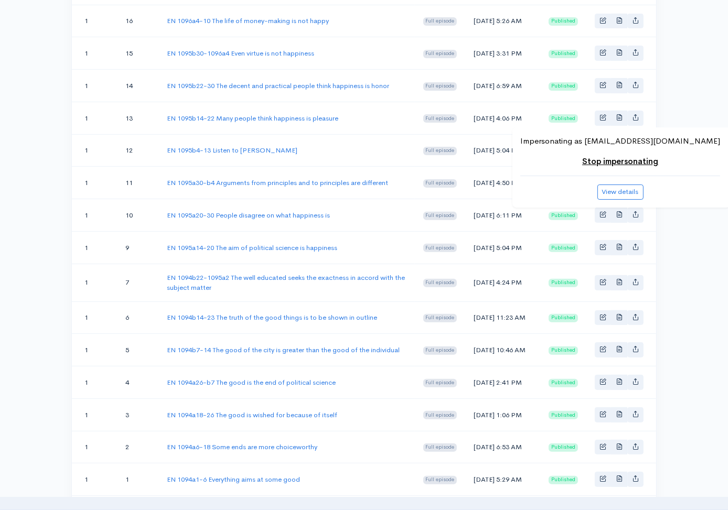
scroll to position [303, 0]
click at [302, 186] on link "EN 1095a30-b4 Arguments from principles and to principles are different" at bounding box center [277, 181] width 221 height 9
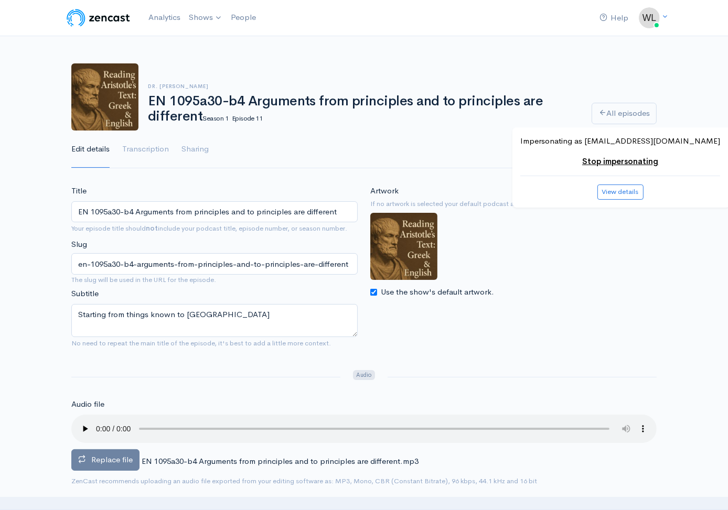
click at [128, 458] on span "Replace file" at bounding box center [111, 460] width 41 height 10
click at [0, 0] on input "Replace file" at bounding box center [0, 0] width 0 height 0
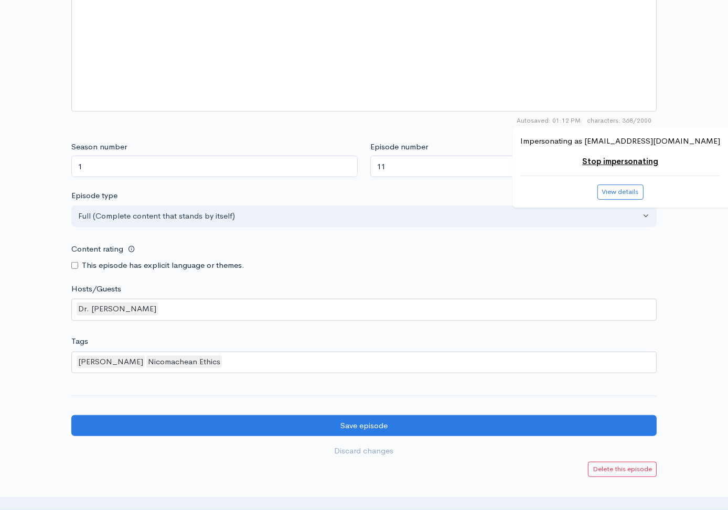
scroll to position [851, 0]
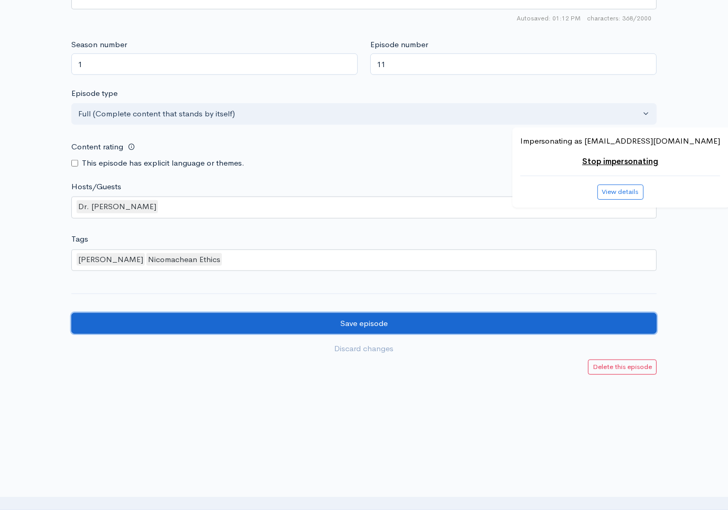
click at [562, 324] on input "Save episode" at bounding box center [363, 323] width 585 height 21
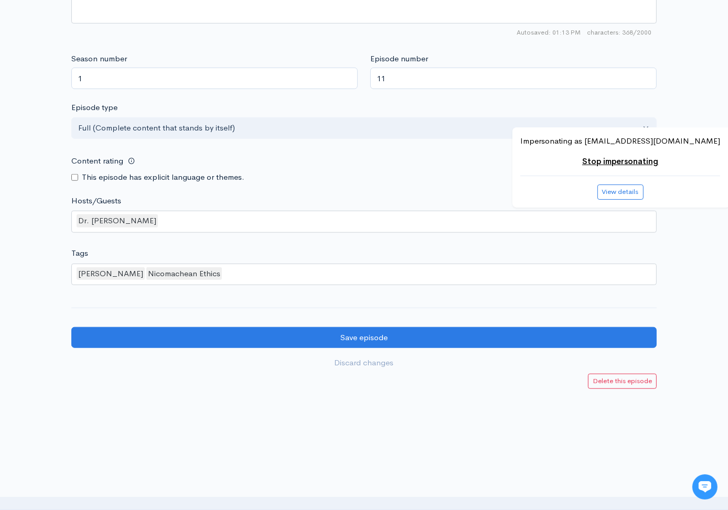
scroll to position [827, 0]
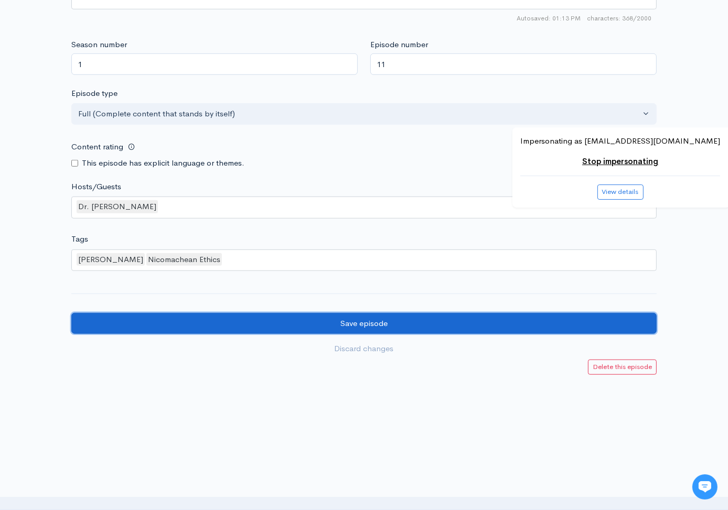
click at [463, 329] on input "Save episode" at bounding box center [363, 323] width 585 height 21
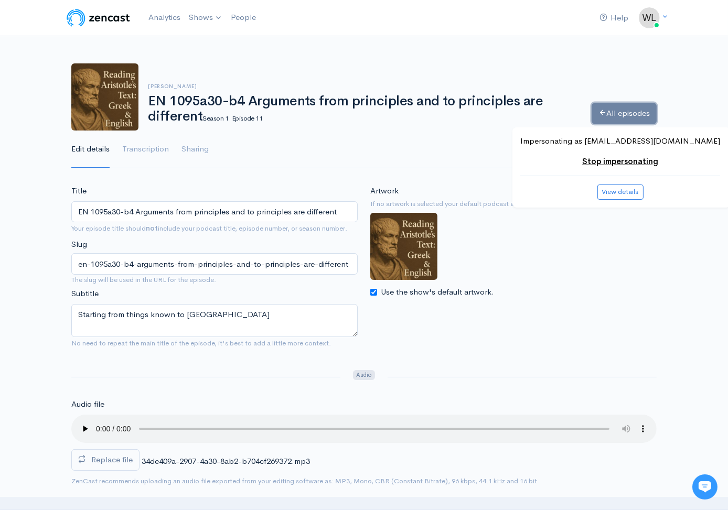
click at [625, 114] on link "All episodes" at bounding box center [624, 113] width 65 height 21
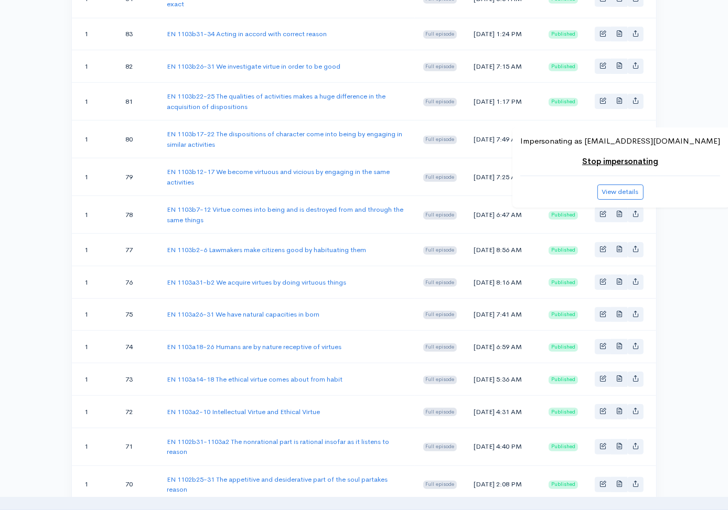
scroll to position [862, 0]
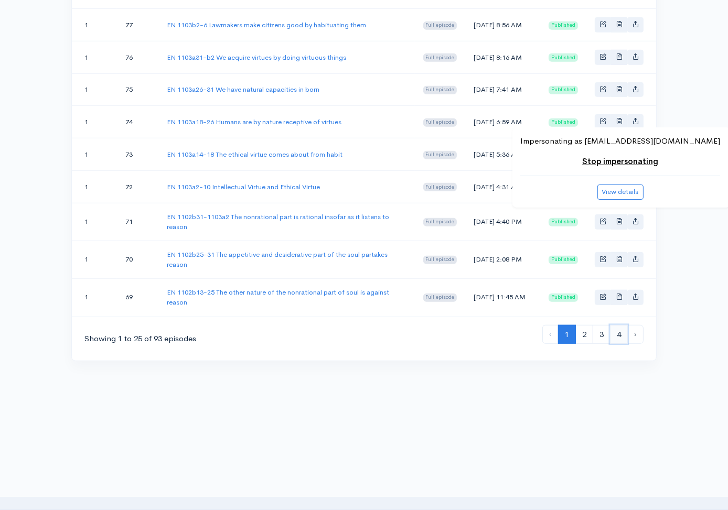
click at [620, 328] on link "4" at bounding box center [619, 334] width 18 height 19
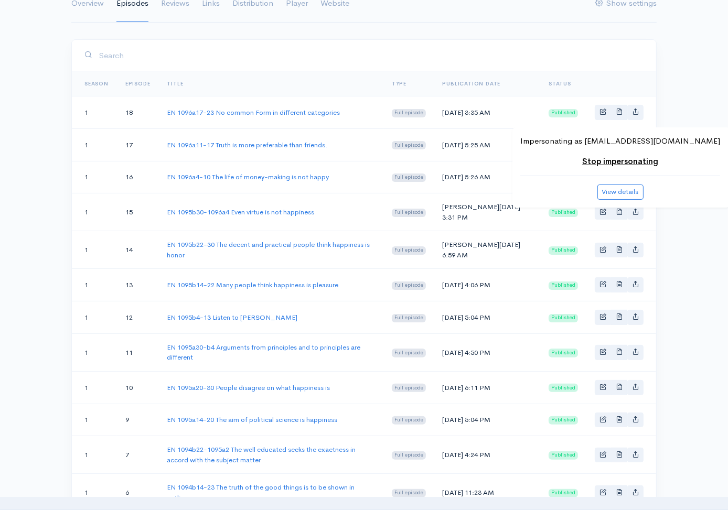
scroll to position [146, 0]
click at [252, 321] on link "EN 1095b4-13 Listen to [PERSON_NAME]" at bounding box center [232, 317] width 131 height 9
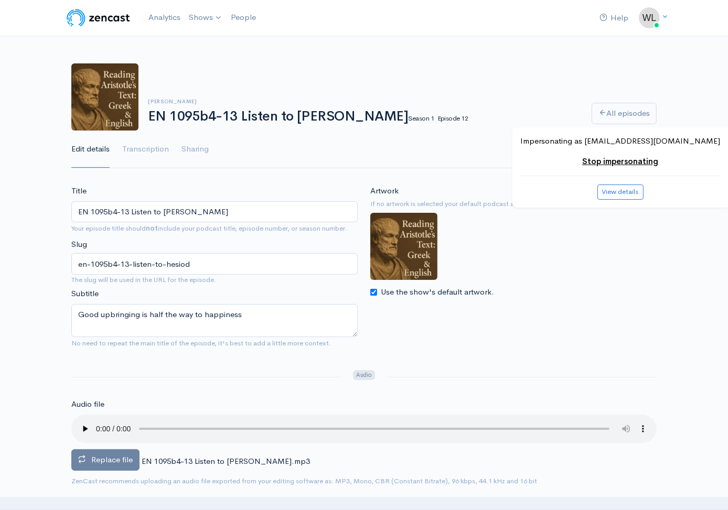
click at [122, 457] on span "Replace file" at bounding box center [111, 460] width 41 height 10
click at [0, 0] on input "Replace file" at bounding box center [0, 0] width 0 height 0
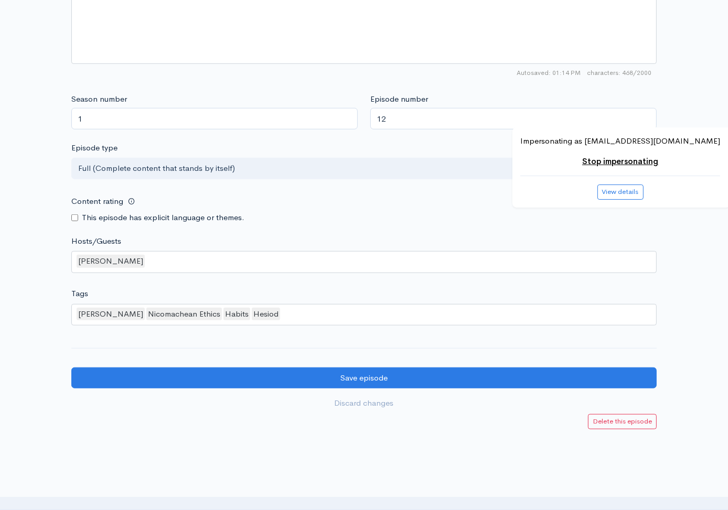
scroll to position [851, 0]
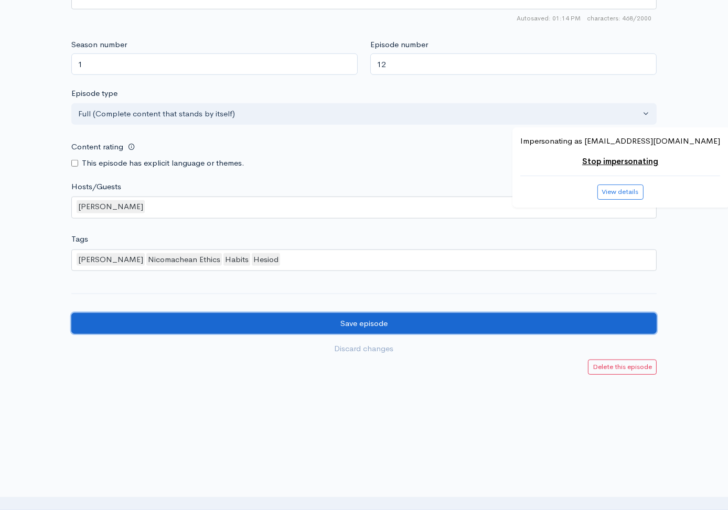
click at [518, 328] on input "Save episode" at bounding box center [363, 323] width 585 height 21
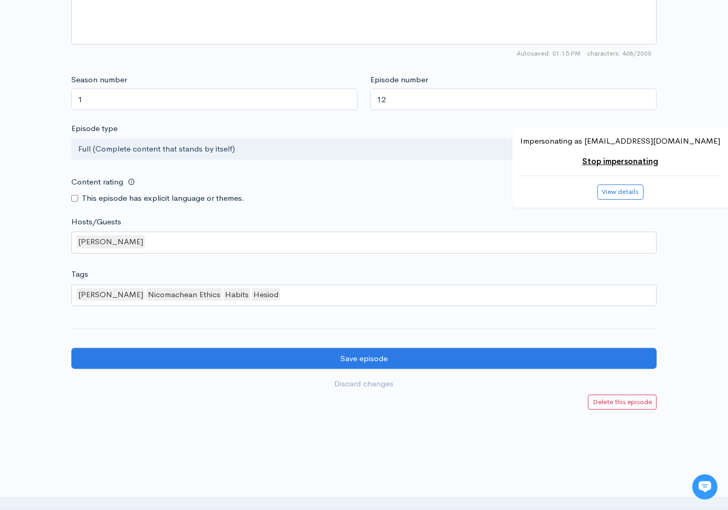
scroll to position [827, 0]
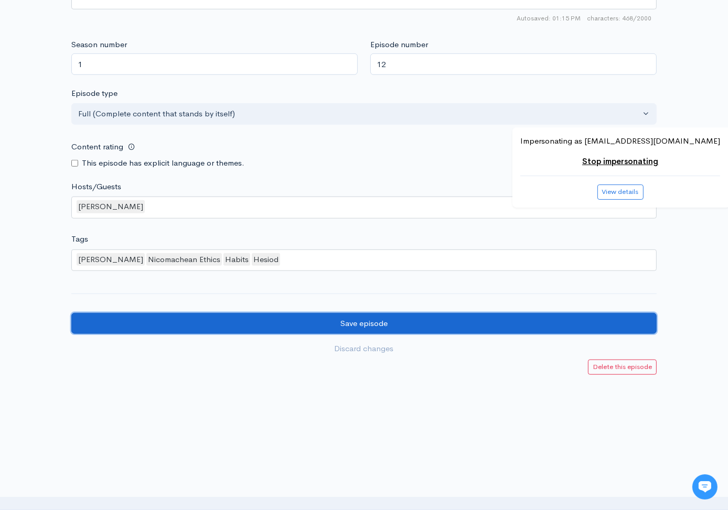
click at [561, 320] on input "Save episode" at bounding box center [363, 323] width 585 height 21
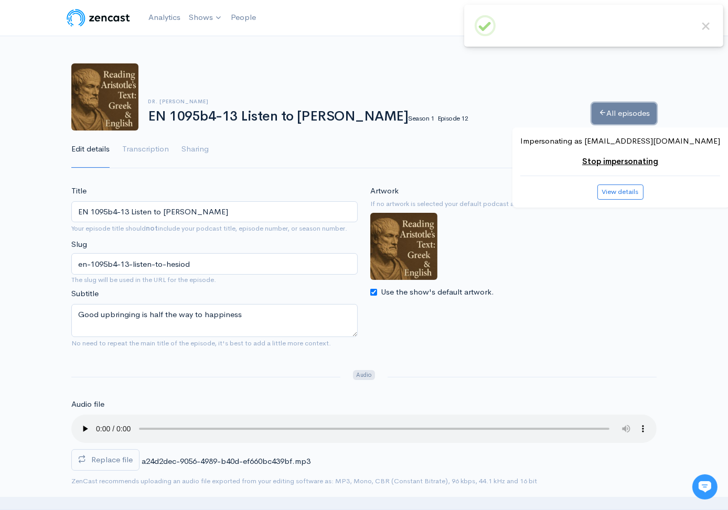
click at [625, 107] on link "All episodes" at bounding box center [624, 113] width 65 height 21
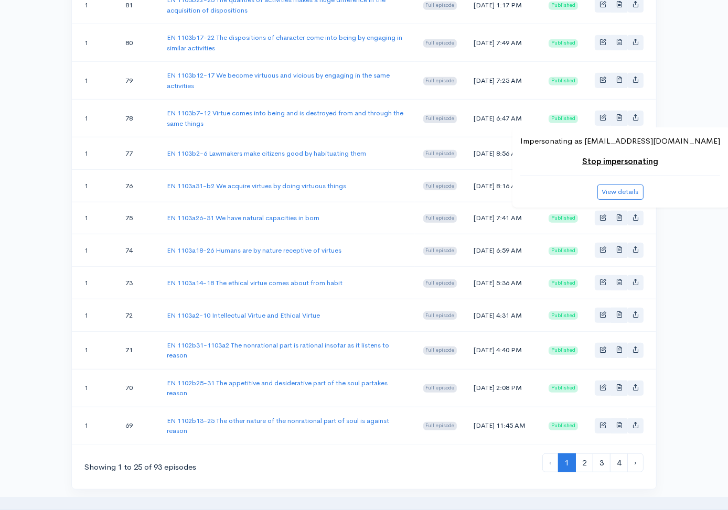
scroll to position [862, 0]
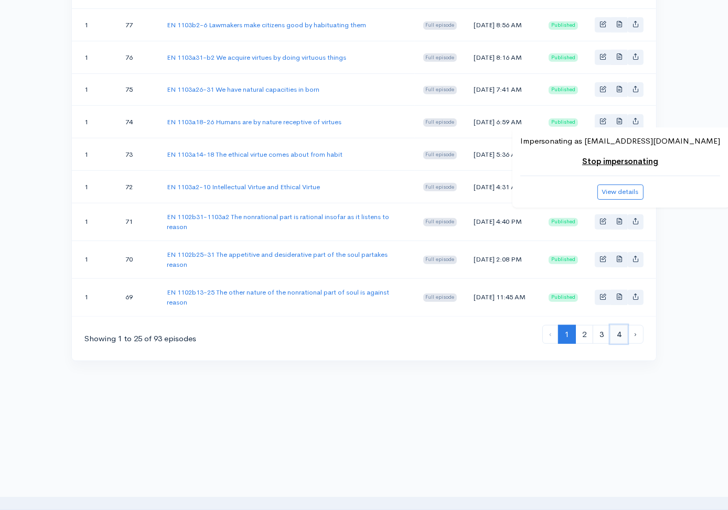
click at [618, 331] on link "4" at bounding box center [619, 334] width 18 height 19
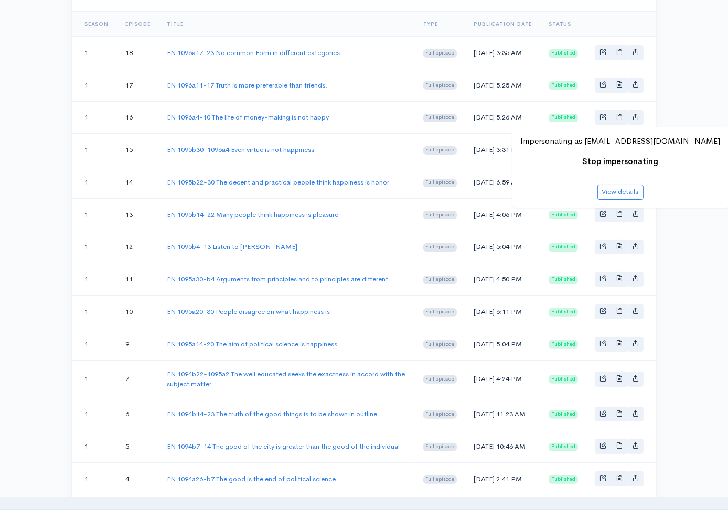
scroll to position [205, 0]
click at [303, 220] on link "EN 1095b14-22 Many people think happiness is pleasure" at bounding box center [252, 215] width 171 height 9
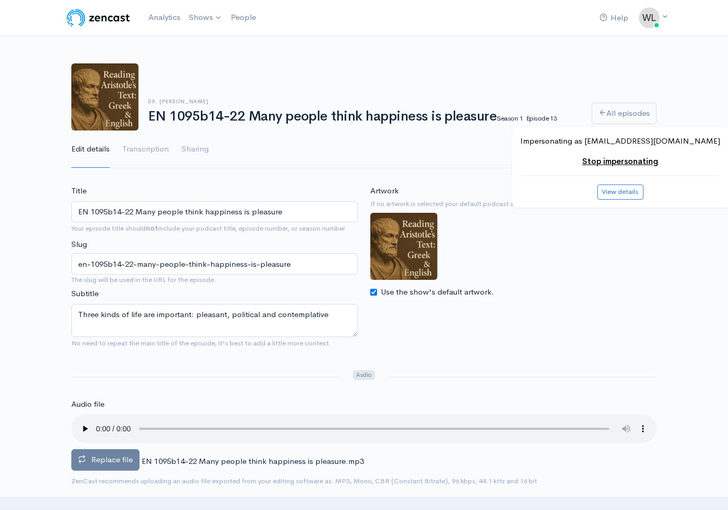
click at [127, 459] on span "Replace file" at bounding box center [111, 460] width 41 height 10
click at [0, 0] on input "Replace file" at bounding box center [0, 0] width 0 height 0
click at [111, 459] on span "Replace file" at bounding box center [111, 460] width 41 height 10
click at [0, 0] on input "Replace file" at bounding box center [0, 0] width 0 height 0
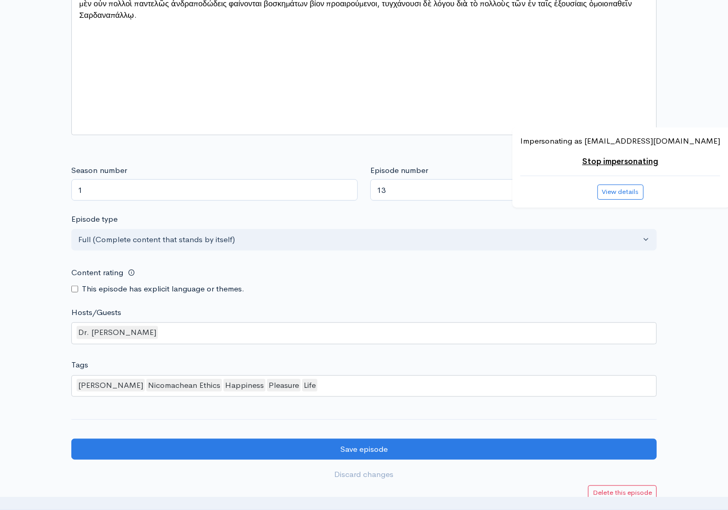
scroll to position [851, 0]
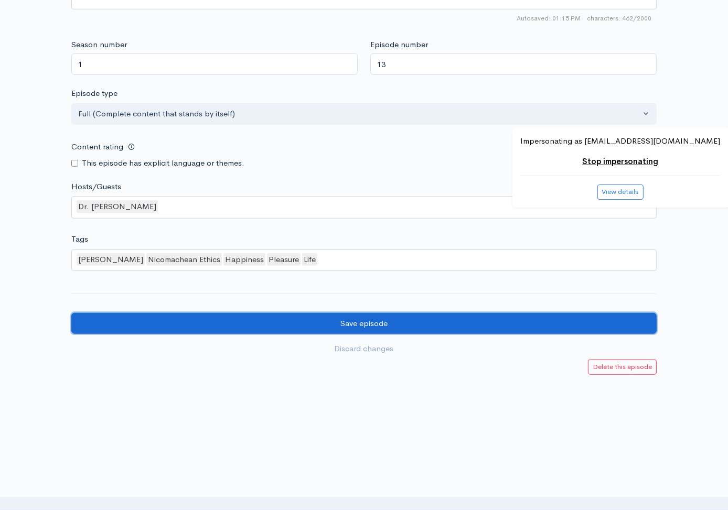
click at [501, 326] on input "Save episode" at bounding box center [363, 323] width 585 height 21
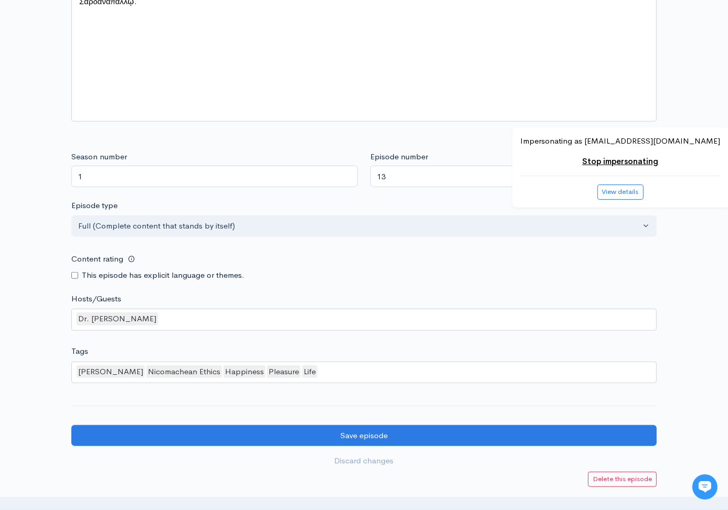
scroll to position [827, 0]
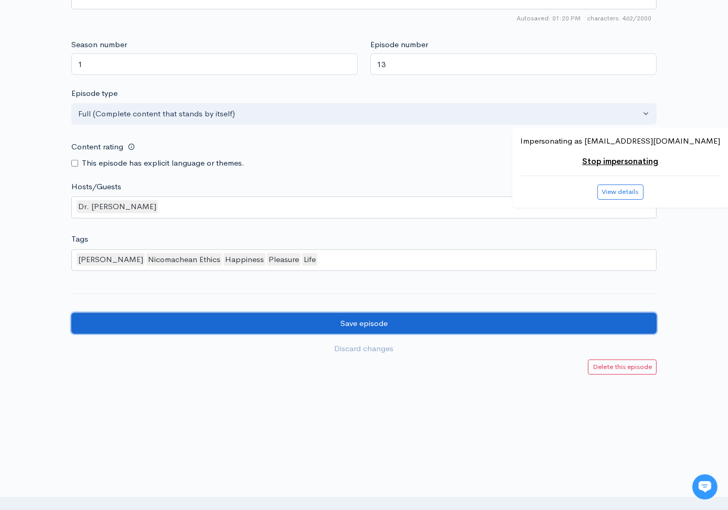
click at [601, 320] on input "Save episode" at bounding box center [363, 323] width 585 height 21
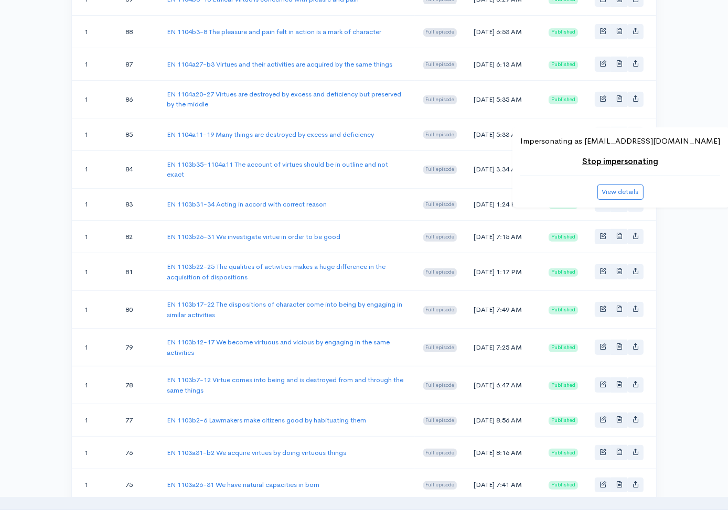
scroll to position [862, 0]
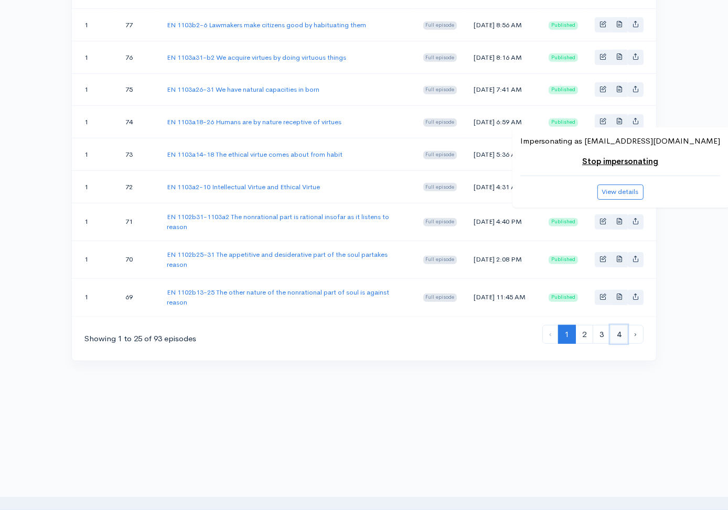
click at [616, 332] on link "4" at bounding box center [619, 334] width 18 height 19
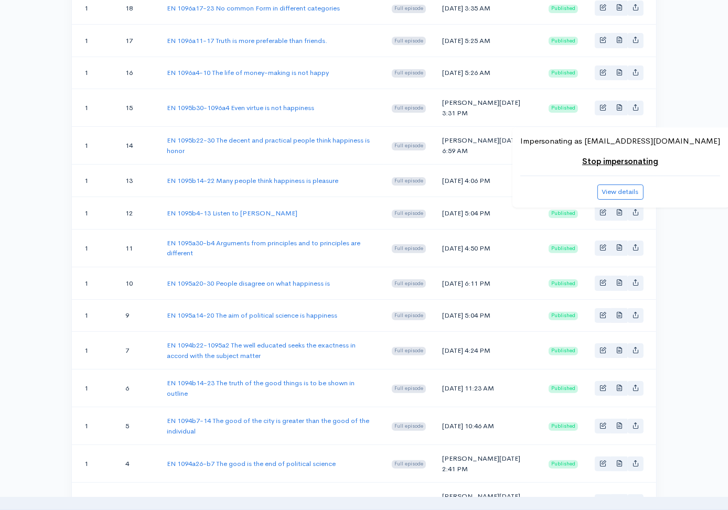
scroll to position [249, 0]
click at [335, 152] on link "EN 1095b22-30 The decent and practical people think happiness is honor" at bounding box center [268, 146] width 203 height 19
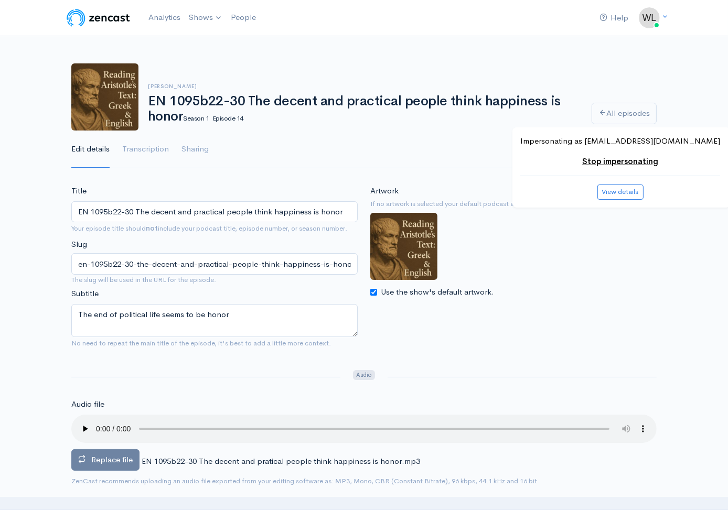
click at [121, 458] on span "Replace file" at bounding box center [111, 460] width 41 height 10
click at [0, 0] on input "Replace file" at bounding box center [0, 0] width 0 height 0
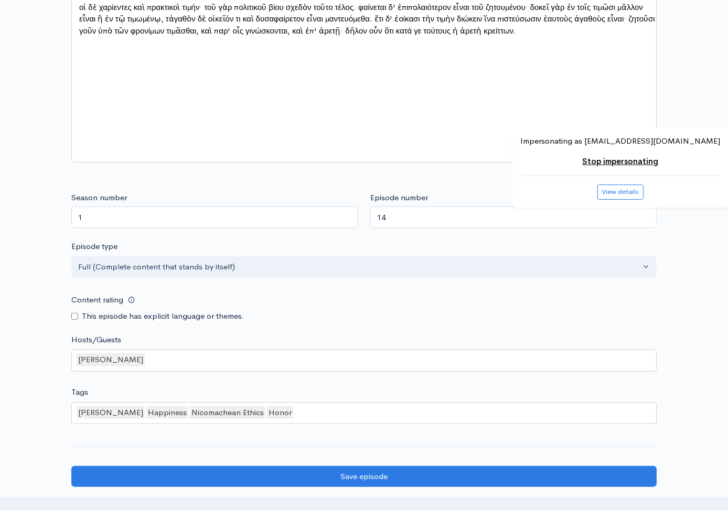
scroll to position [851, 0]
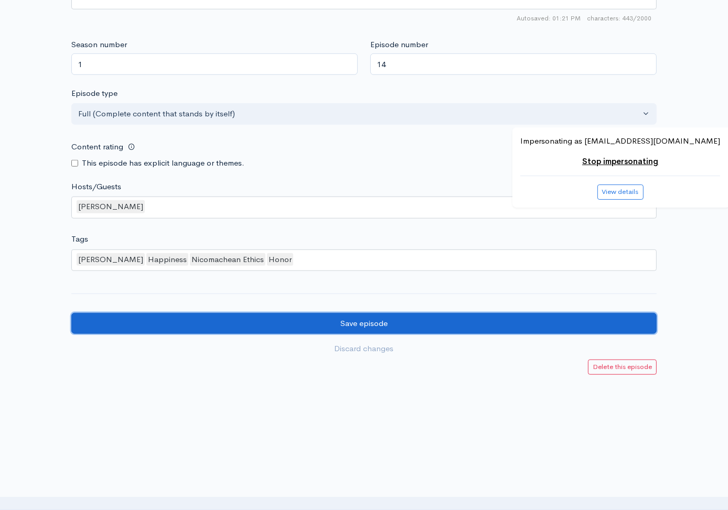
click at [513, 325] on input "Save episode" at bounding box center [363, 323] width 585 height 21
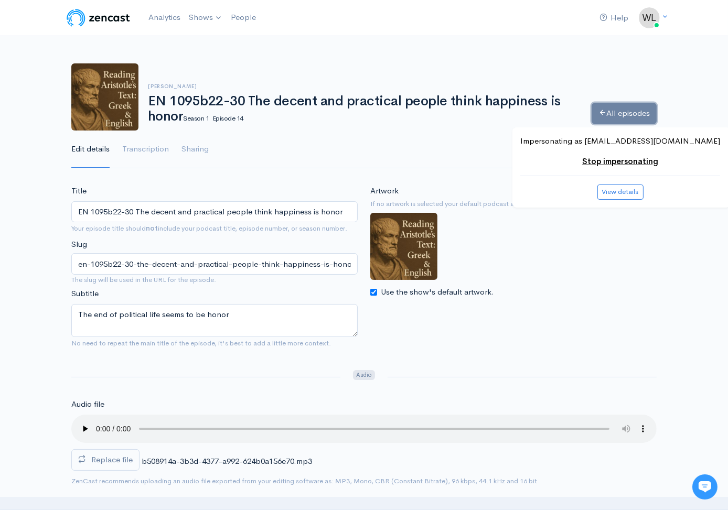
click at [611, 116] on link "All episodes" at bounding box center [624, 113] width 65 height 21
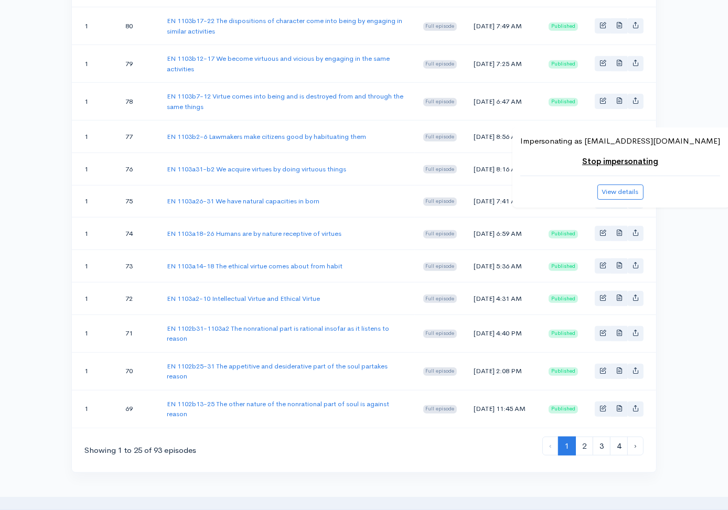
scroll to position [862, 0]
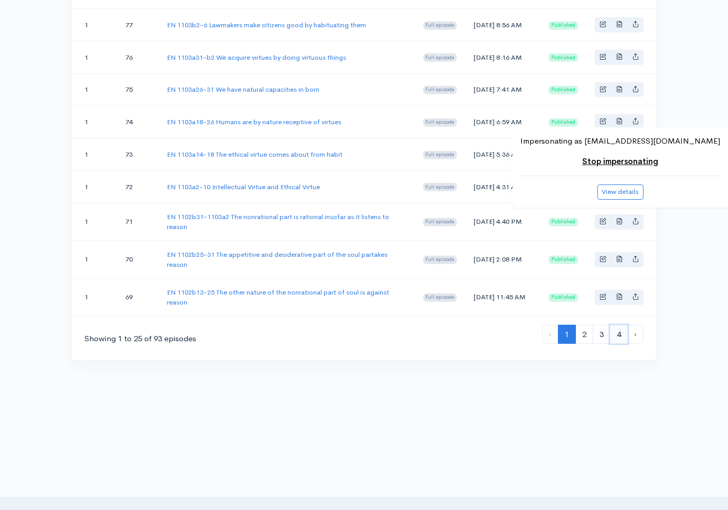
click at [622, 336] on link "4" at bounding box center [619, 334] width 18 height 19
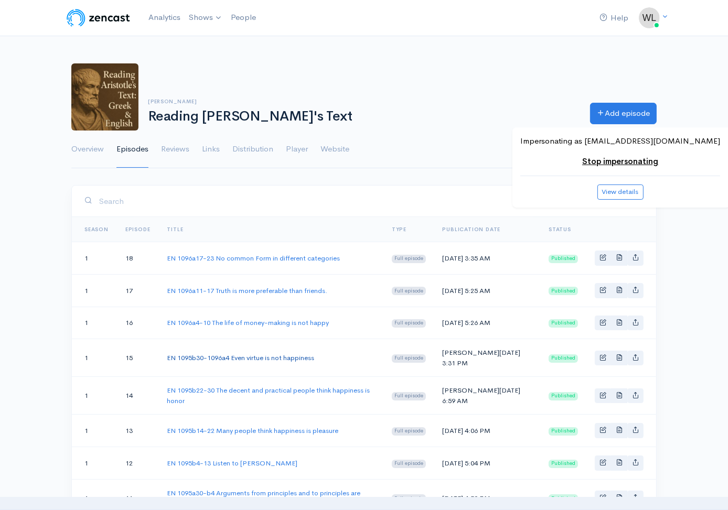
click at [282, 362] on link "EN 1095b30-1096a4 Even virtue is not happiness" at bounding box center [240, 357] width 147 height 9
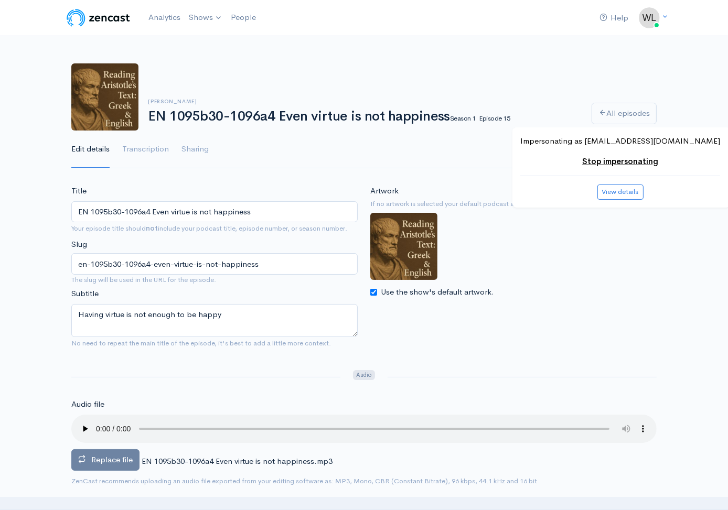
click at [121, 449] on label "Replace file" at bounding box center [105, 459] width 68 height 21
click at [0, 0] on input "Replace file" at bounding box center [0, 0] width 0 height 0
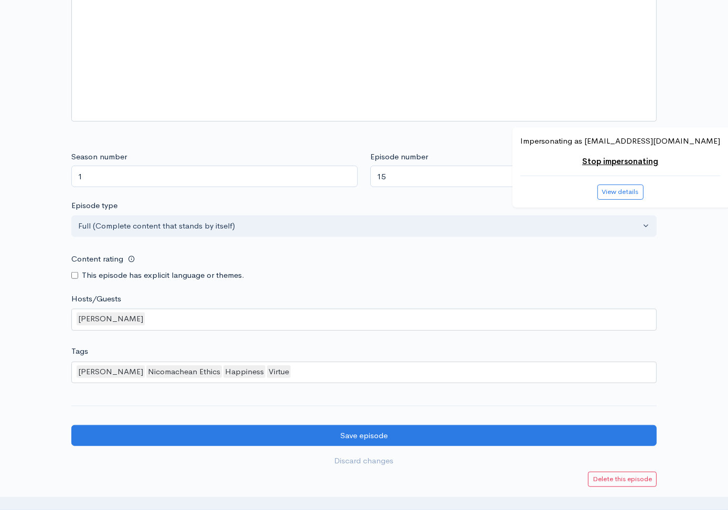
scroll to position [851, 0]
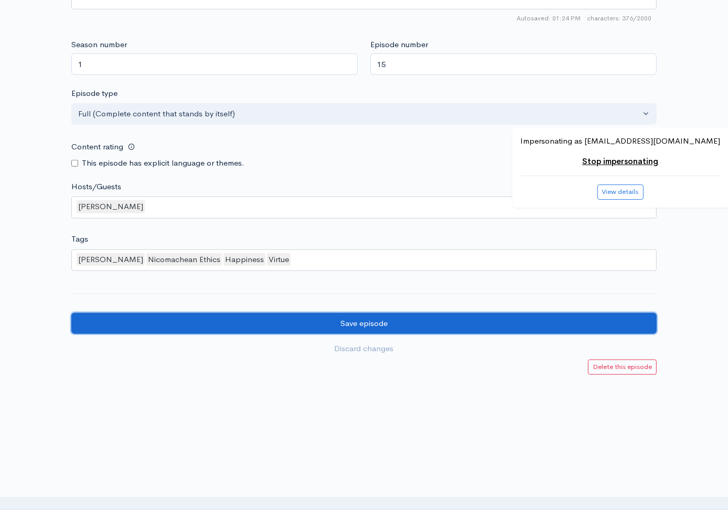
click at [457, 320] on input "Save episode" at bounding box center [363, 323] width 585 height 21
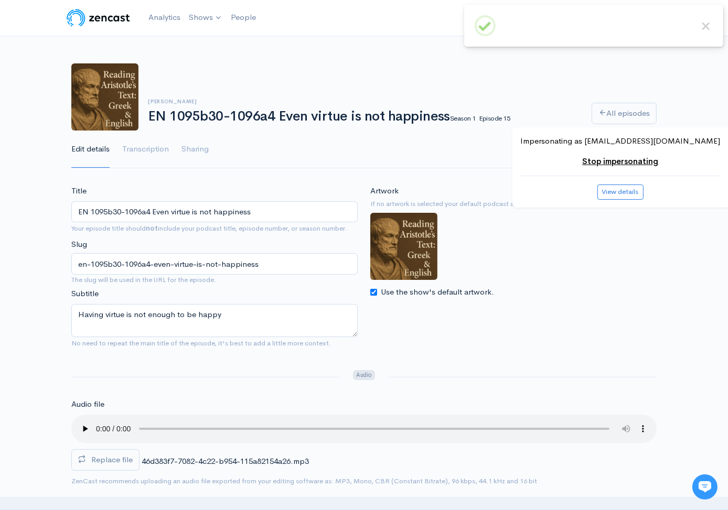
scroll to position [351, 0]
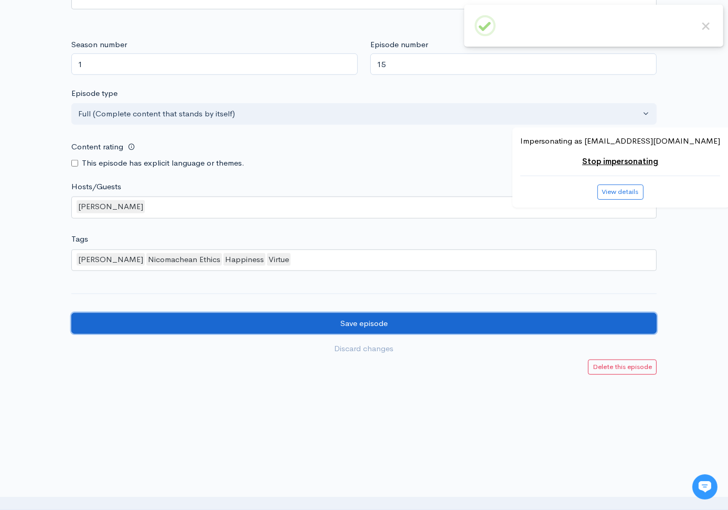
click at [420, 331] on input "Save episode" at bounding box center [363, 323] width 585 height 21
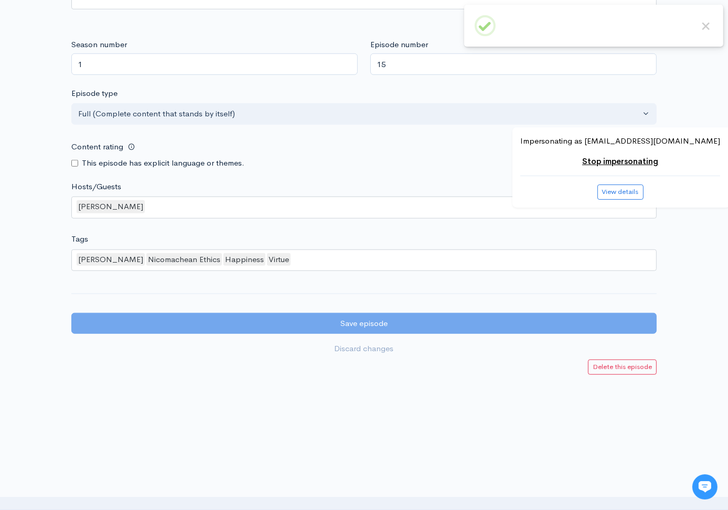
scroll to position [0, 0]
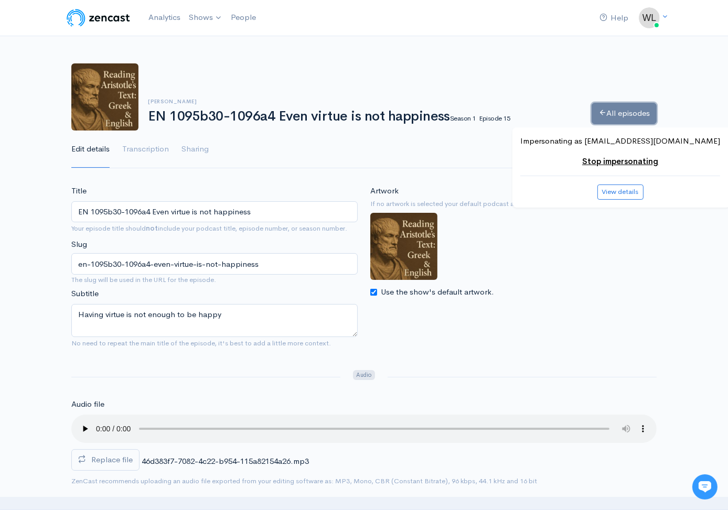
click at [625, 103] on link "All episodes" at bounding box center [624, 113] width 65 height 21
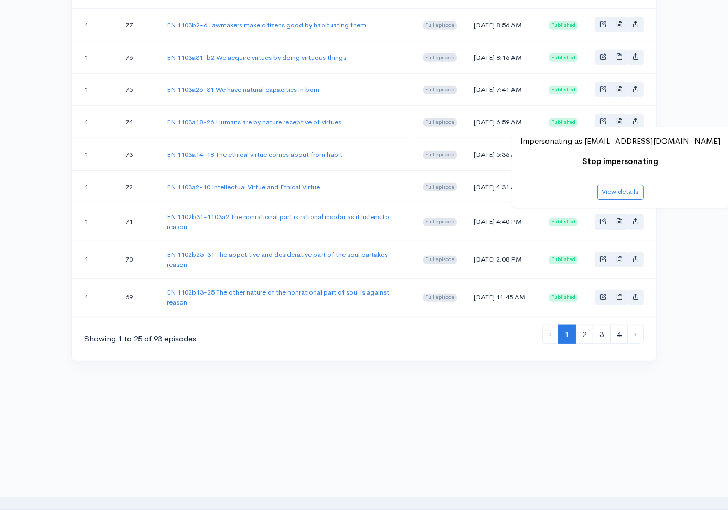
scroll to position [862, 0]
click at [622, 339] on link "4" at bounding box center [619, 334] width 18 height 19
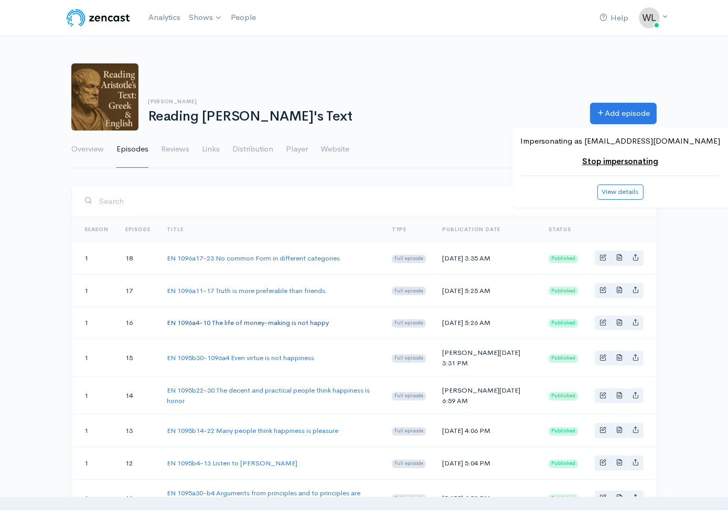
click at [306, 327] on link "EN 1096a4-10 The life of money-making is not happy" at bounding box center [248, 322] width 162 height 9
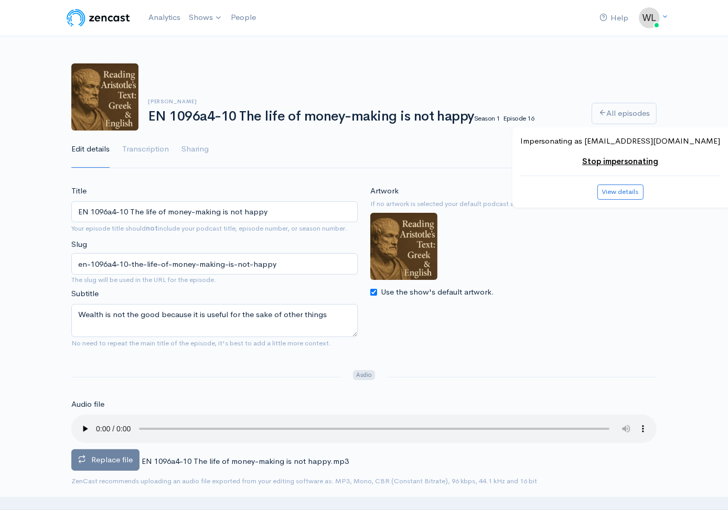
click at [126, 455] on span "Replace file" at bounding box center [111, 460] width 41 height 10
click at [0, 0] on input "Replace file" at bounding box center [0, 0] width 0 height 0
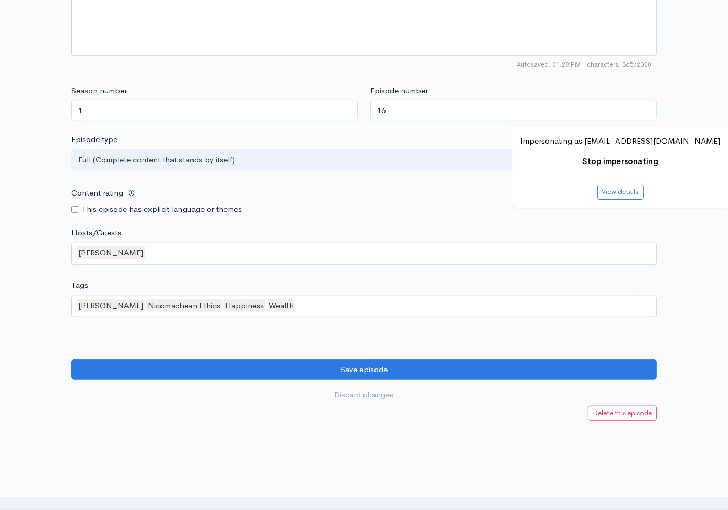
scroll to position [851, 0]
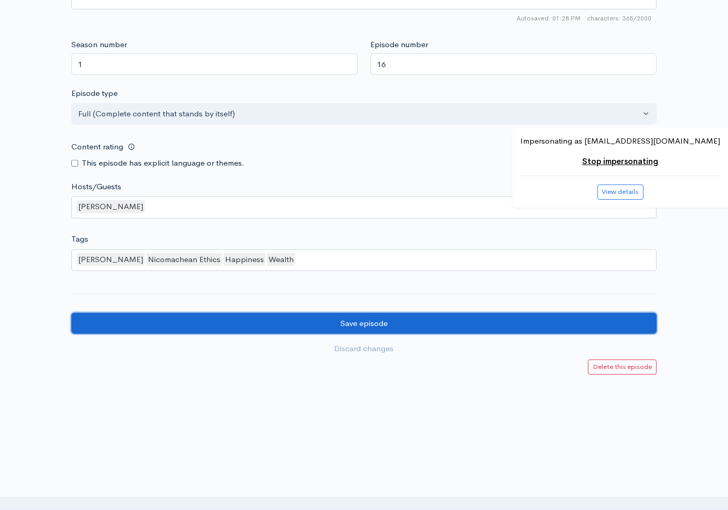
click at [468, 318] on input "Save episode" at bounding box center [363, 323] width 585 height 21
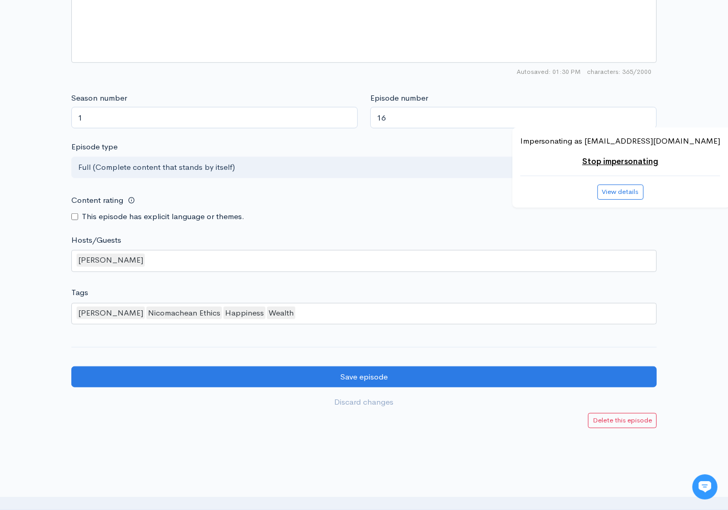
scroll to position [827, 0]
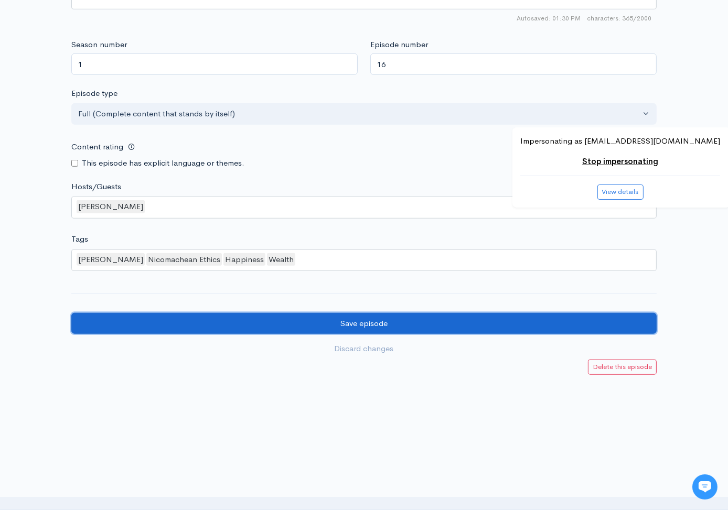
click at [423, 319] on input "Save episode" at bounding box center [363, 323] width 585 height 21
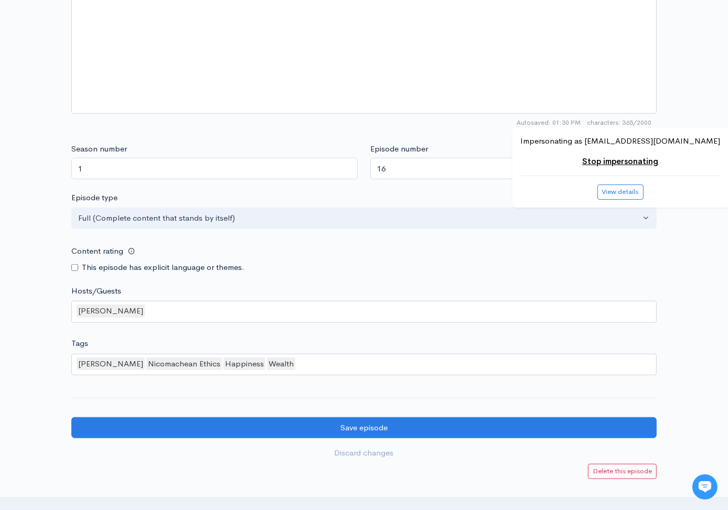
scroll to position [827, 0]
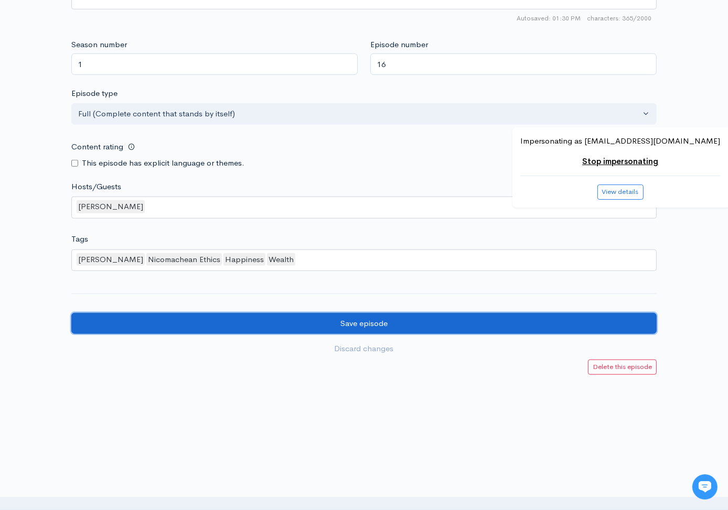
click at [372, 319] on input "Save episode" at bounding box center [363, 323] width 585 height 21
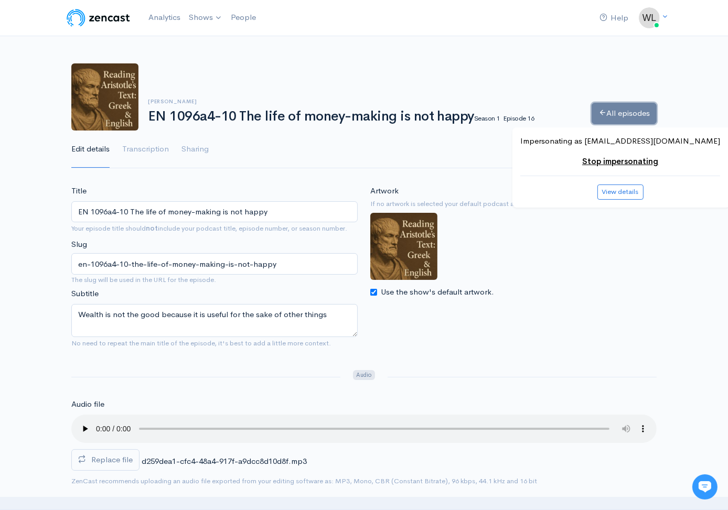
click at [595, 122] on link "All episodes" at bounding box center [624, 113] width 65 height 21
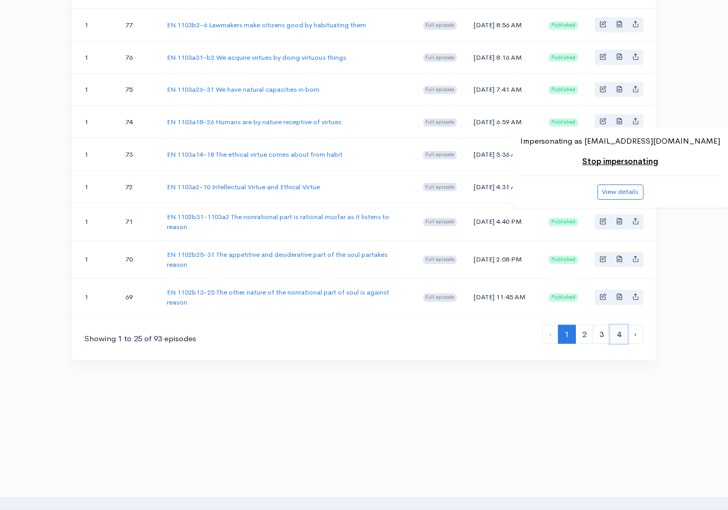
click at [621, 337] on link "4" at bounding box center [619, 334] width 18 height 19
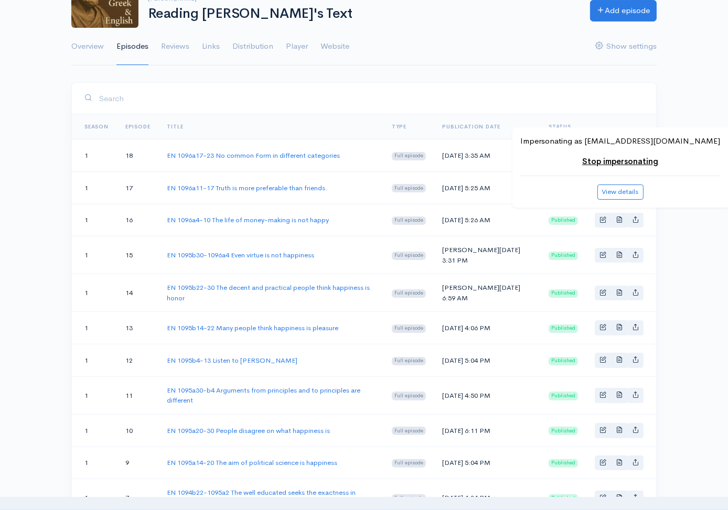
scroll to position [106, 0]
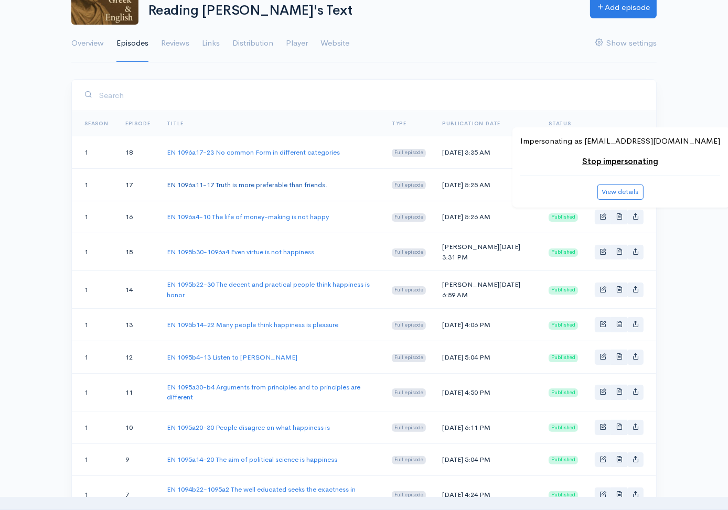
click at [282, 184] on link "EN 1096a11-17 Truth is more preferable than friends." at bounding box center [247, 184] width 160 height 9
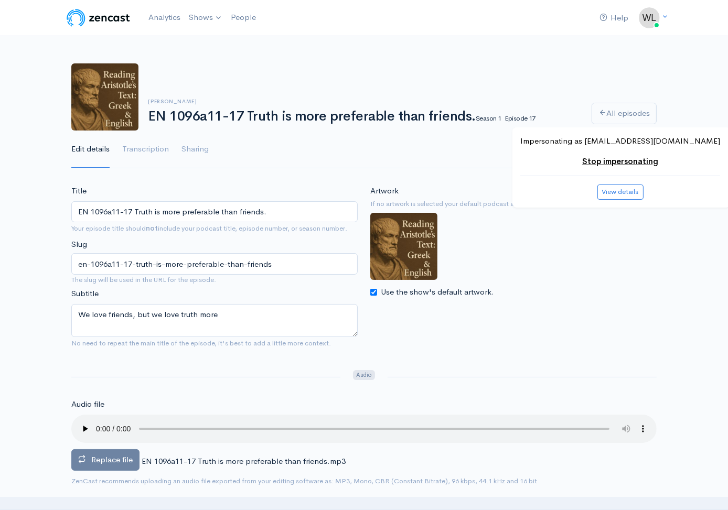
click at [112, 465] on label "Replace file" at bounding box center [105, 459] width 68 height 21
click at [0, 0] on input "Replace file" at bounding box center [0, 0] width 0 height 0
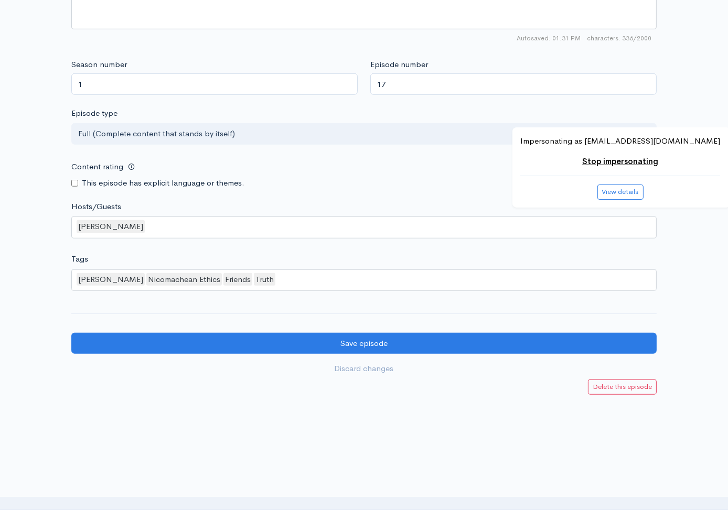
scroll to position [851, 0]
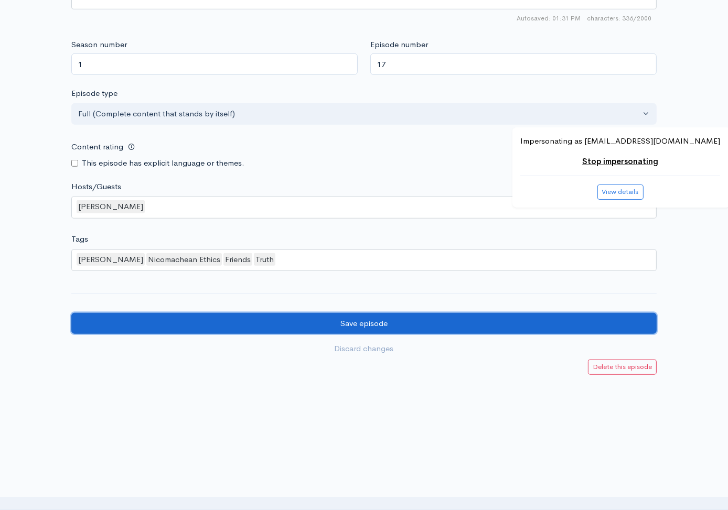
click at [324, 332] on input "Save episode" at bounding box center [363, 323] width 585 height 21
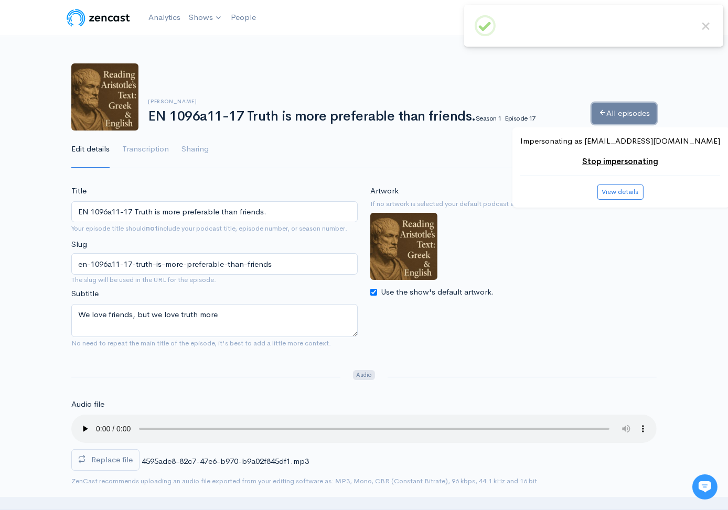
click at [606, 115] on link "All episodes" at bounding box center [624, 113] width 65 height 21
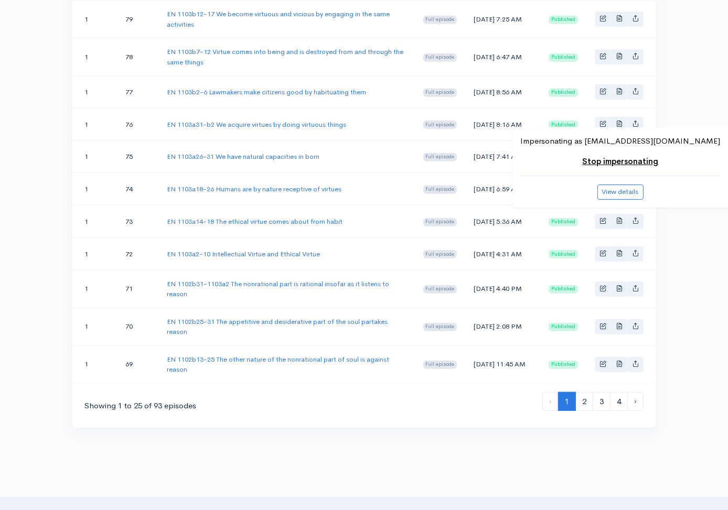
scroll to position [862, 0]
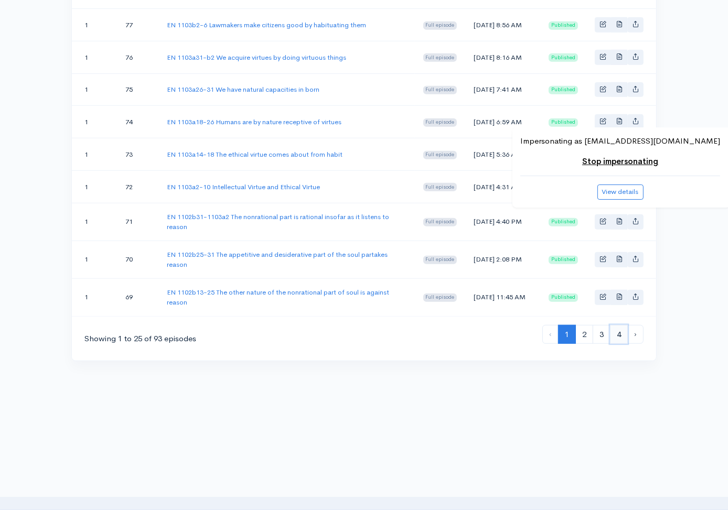
click at [619, 341] on link "4" at bounding box center [619, 334] width 18 height 19
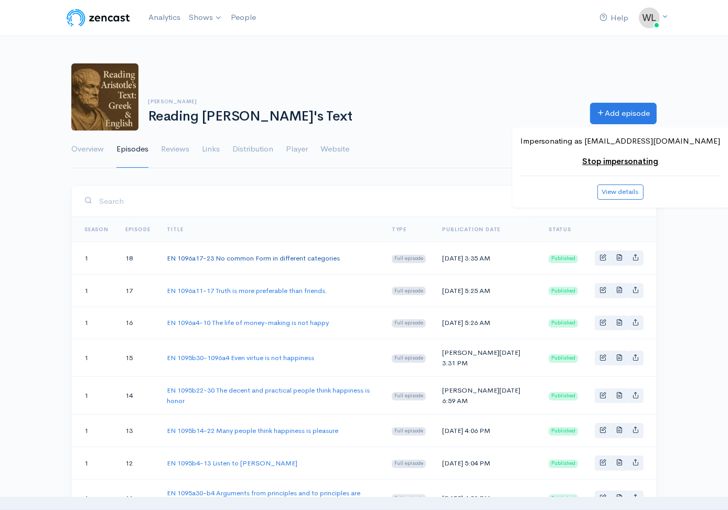
click at [303, 260] on link "EN 1096a17-23 No common Form in different categories" at bounding box center [253, 258] width 173 height 9
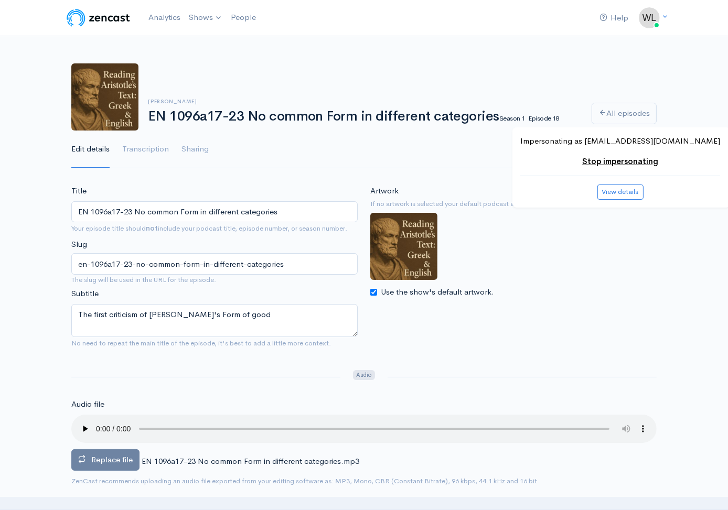
click at [120, 455] on span "Replace file" at bounding box center [111, 460] width 41 height 10
click at [0, 0] on input "Replace file" at bounding box center [0, 0] width 0 height 0
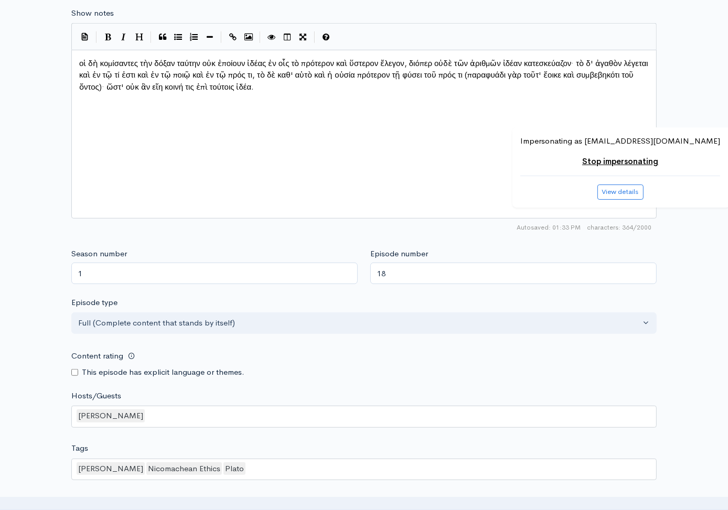
scroll to position [851, 0]
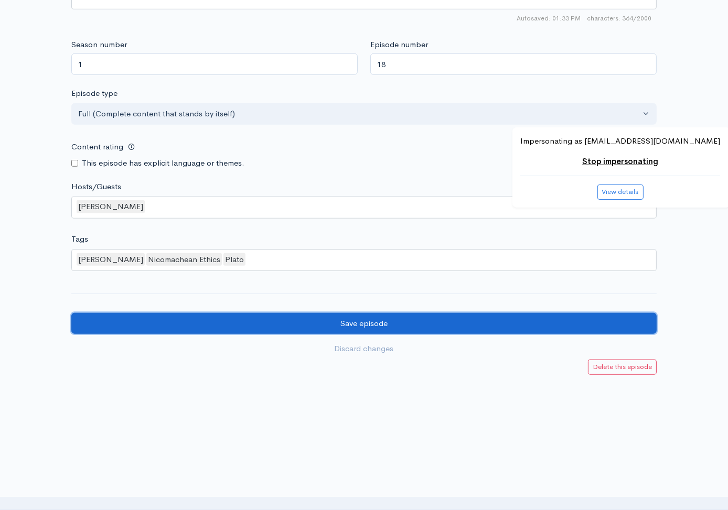
click at [424, 321] on input "Save episode" at bounding box center [363, 323] width 585 height 21
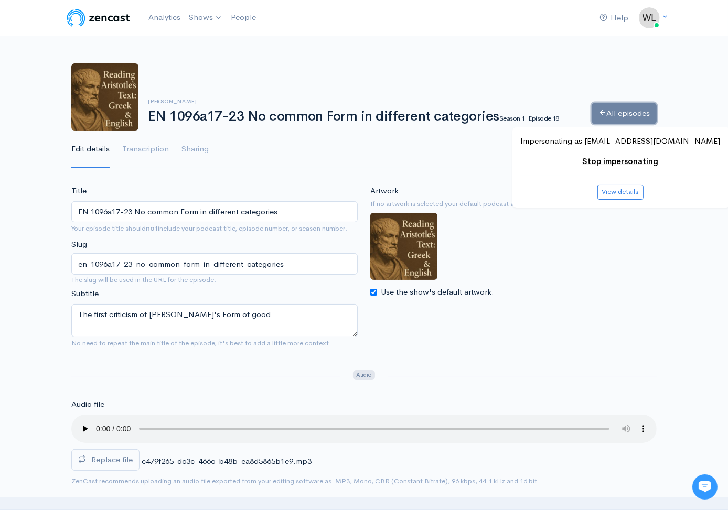
click at [619, 111] on link "All episodes" at bounding box center [624, 113] width 65 height 21
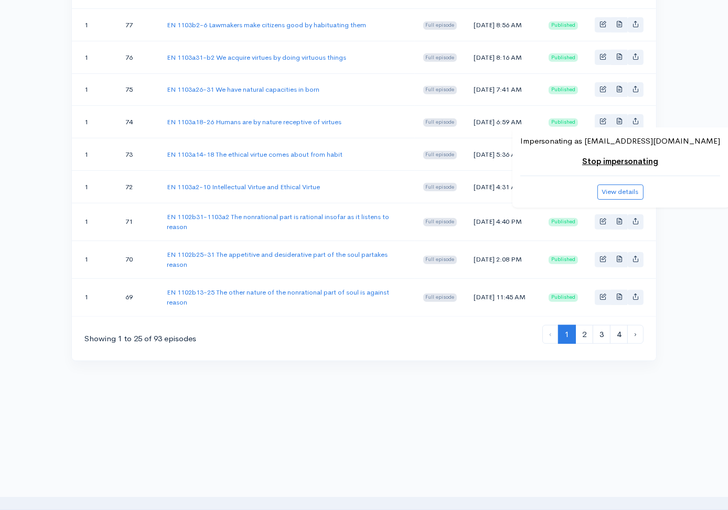
scroll to position [862, 0]
click at [621, 335] on link "4" at bounding box center [619, 334] width 18 height 19
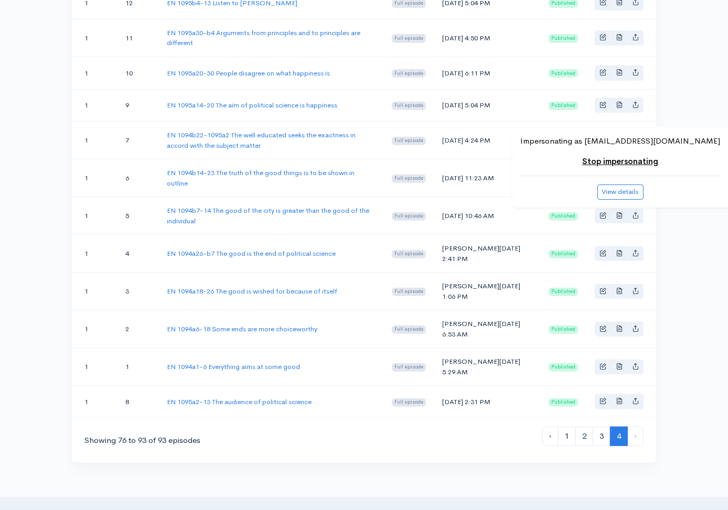
scroll to position [593, 0]
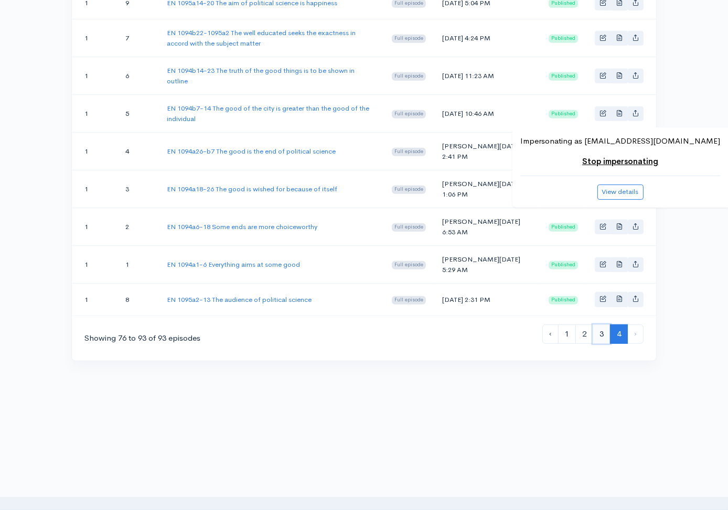
click at [602, 338] on link "3" at bounding box center [602, 334] width 18 height 19
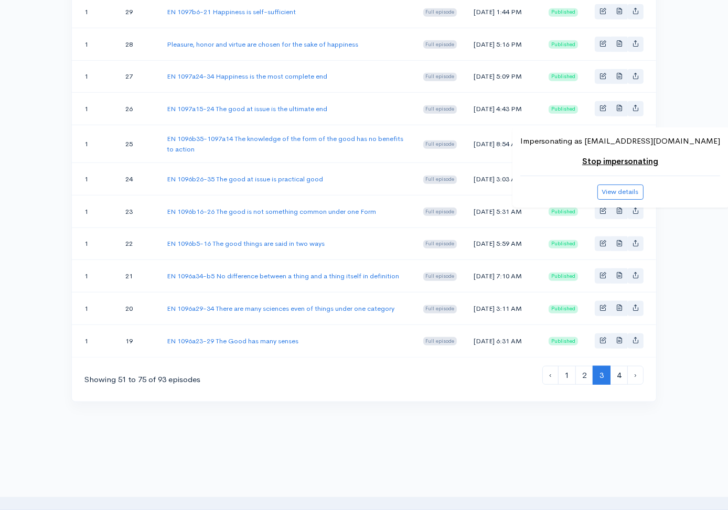
scroll to position [845, 0]
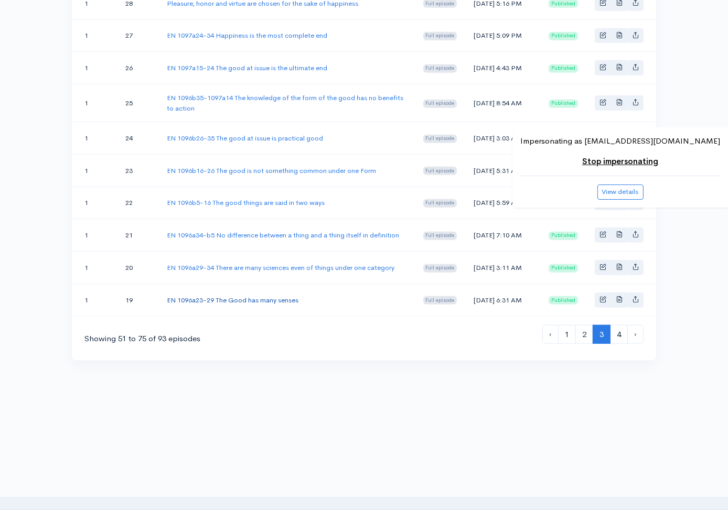
click at [261, 299] on link "EN 1096a23-29 The Good has many senses" at bounding box center [233, 300] width 132 height 9
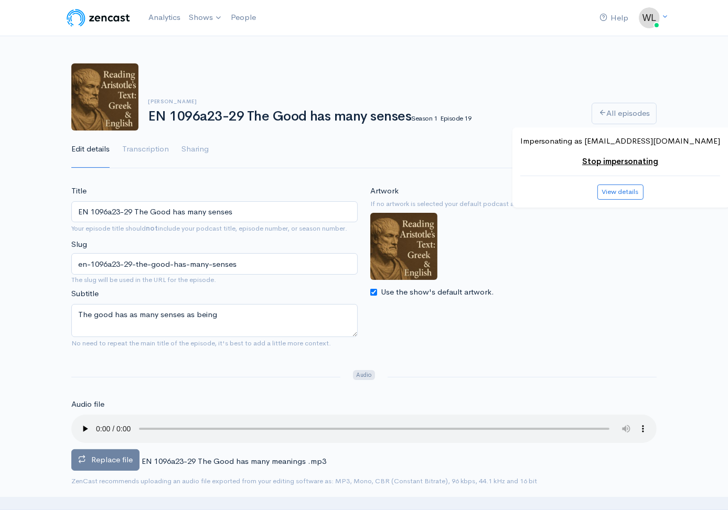
click at [122, 455] on span "Replace file" at bounding box center [111, 460] width 41 height 10
click at [0, 0] on input "Replace file" at bounding box center [0, 0] width 0 height 0
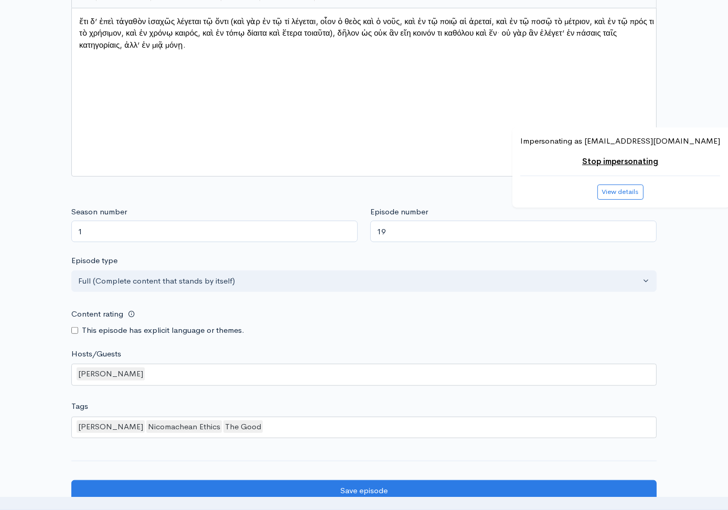
scroll to position [851, 0]
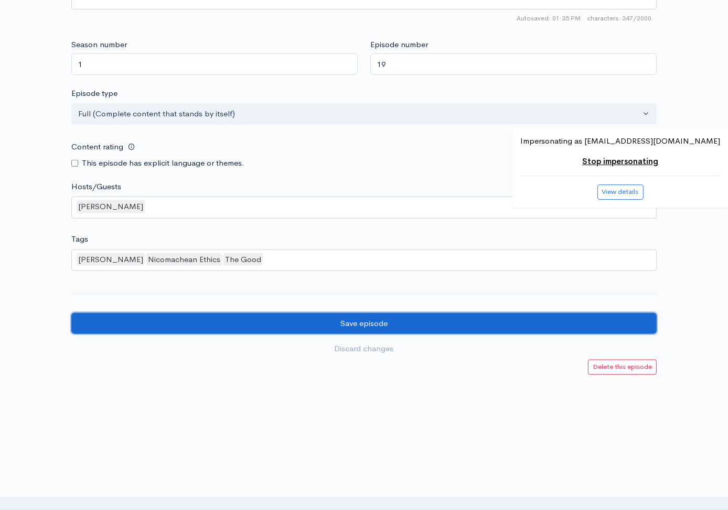
click at [470, 322] on input "Save episode" at bounding box center [363, 323] width 585 height 21
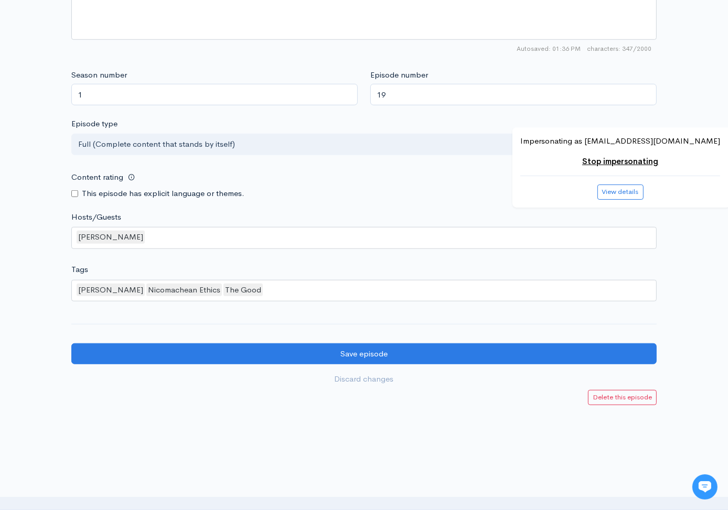
scroll to position [807, 0]
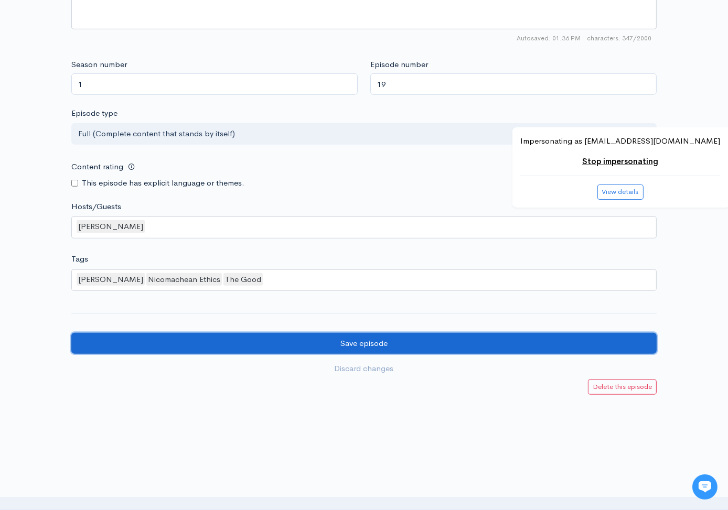
click at [523, 340] on input "Save episode" at bounding box center [363, 343] width 585 height 21
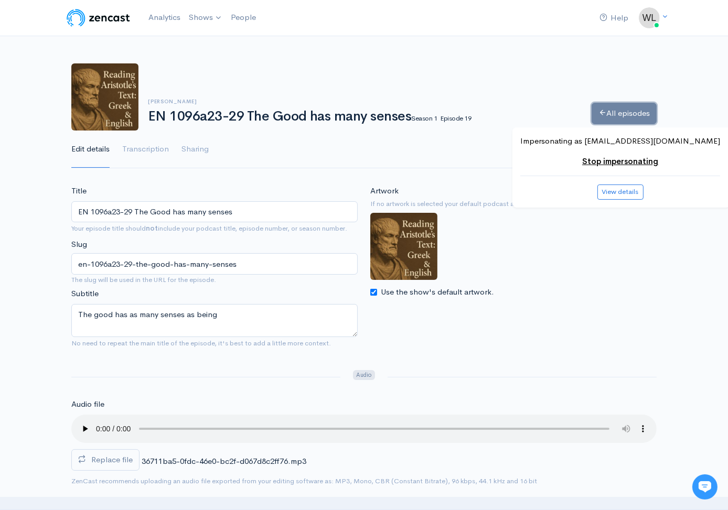
click at [604, 112] on link "All episodes" at bounding box center [624, 113] width 65 height 21
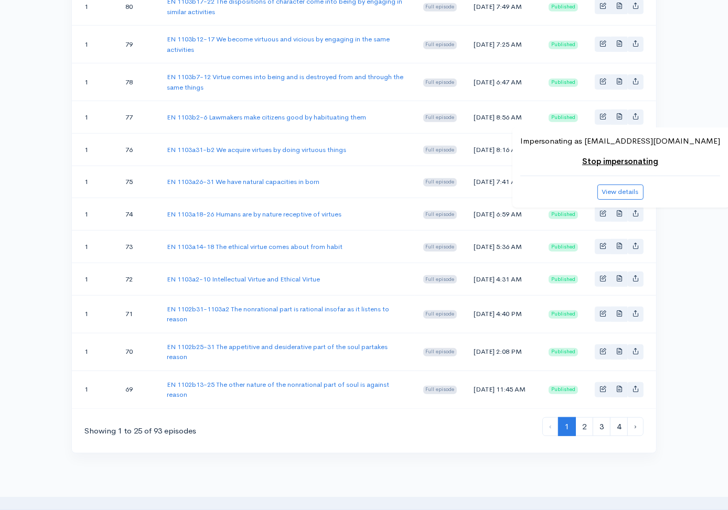
scroll to position [862, 0]
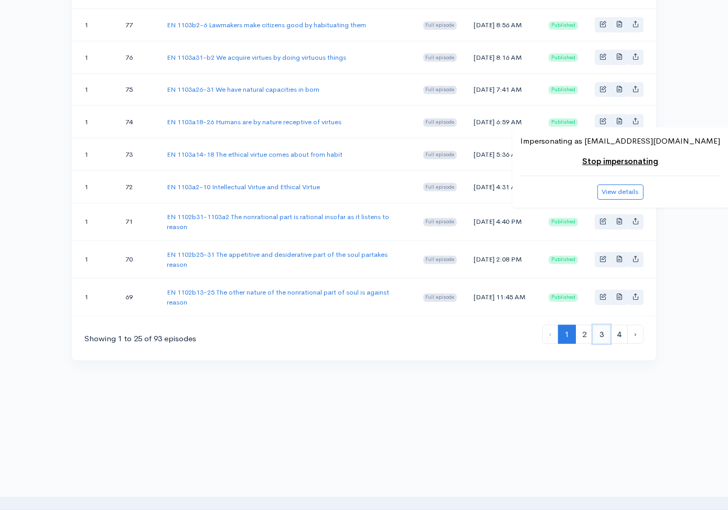
click at [606, 335] on link "3" at bounding box center [602, 334] width 18 height 19
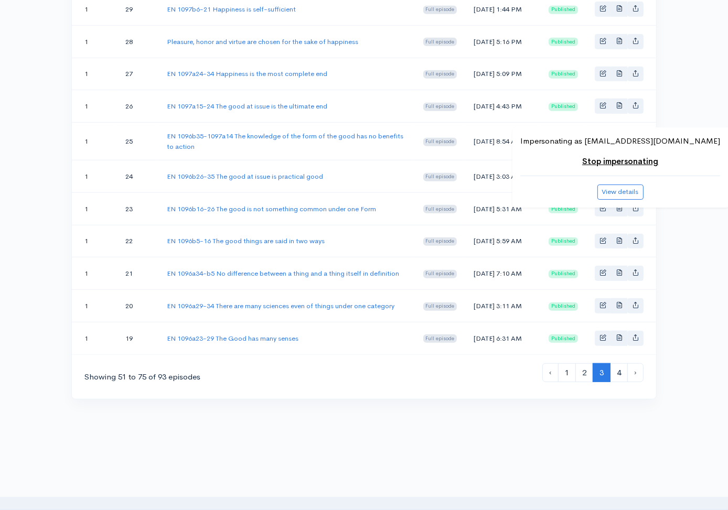
scroll to position [845, 0]
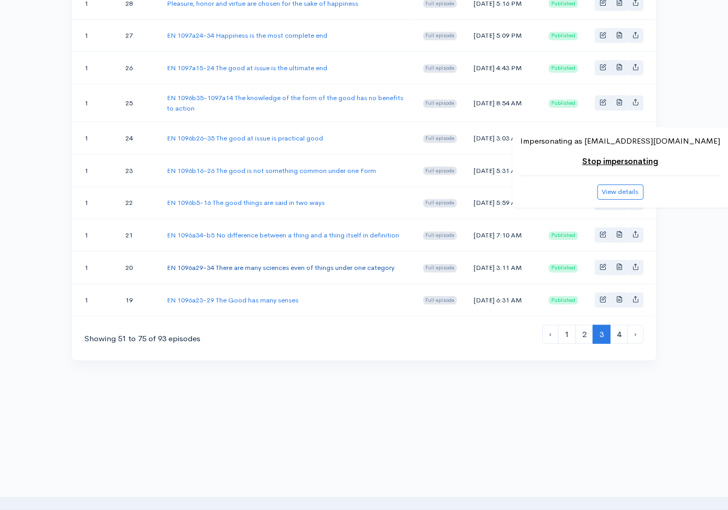
click at [308, 263] on link "EN 1096a29-34 There are many sciences even of things under one category" at bounding box center [281, 267] width 228 height 9
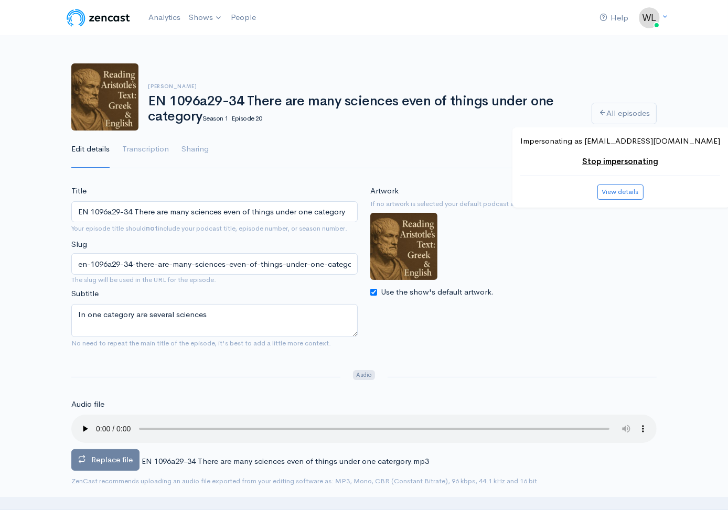
click at [128, 458] on span "Replace file" at bounding box center [111, 460] width 41 height 10
click at [0, 0] on input "Replace file" at bounding box center [0, 0] width 0 height 0
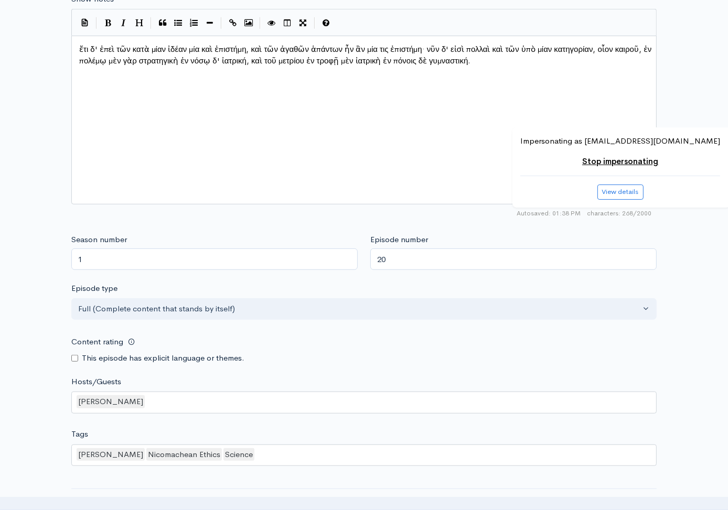
scroll to position [851, 0]
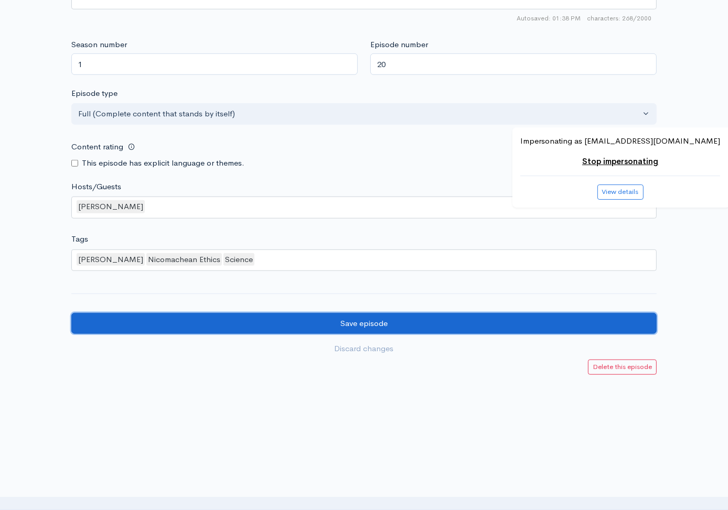
click at [382, 314] on input "Save episode" at bounding box center [363, 323] width 585 height 21
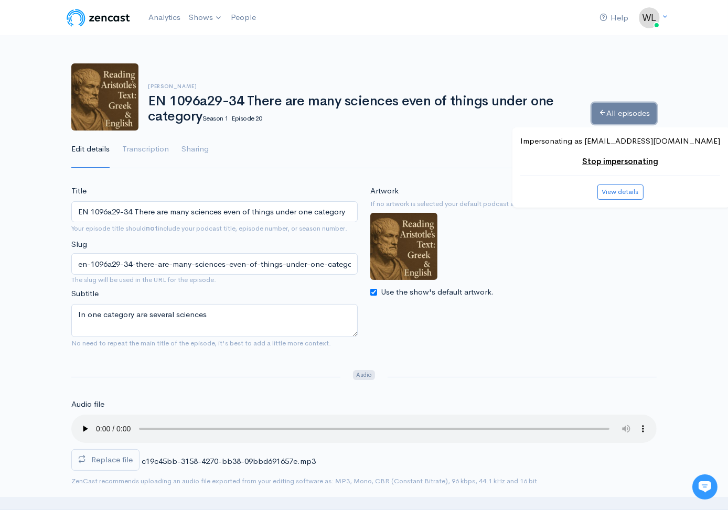
click at [616, 108] on link "All episodes" at bounding box center [624, 113] width 65 height 21
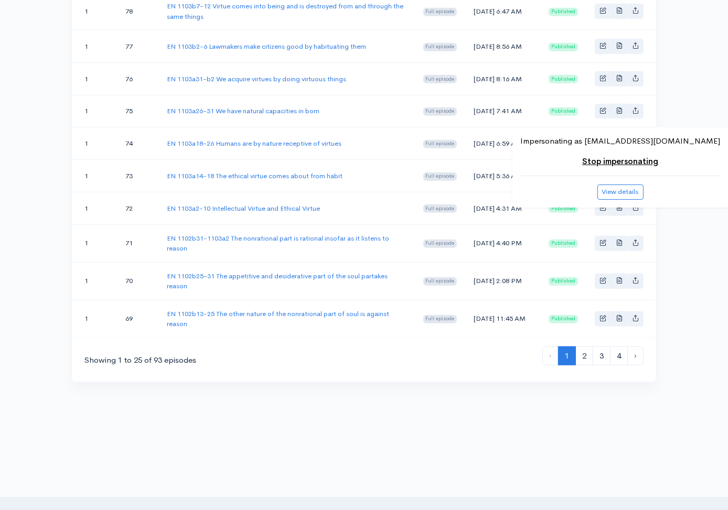
scroll to position [862, 0]
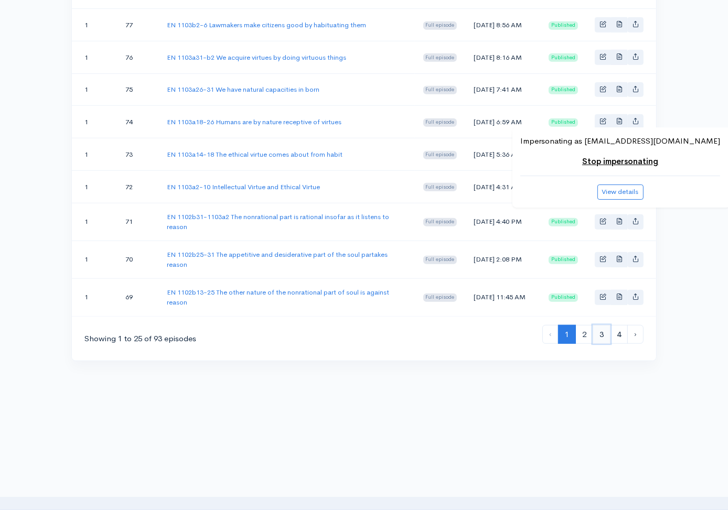
click at [601, 334] on link "3" at bounding box center [602, 334] width 18 height 19
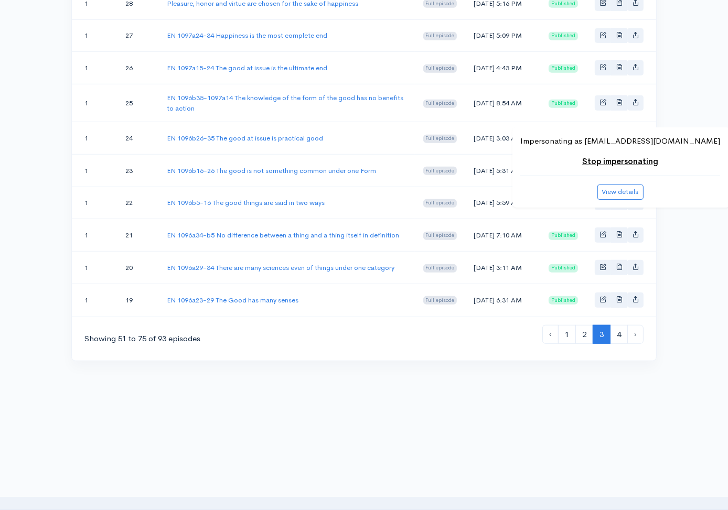
scroll to position [845, 0]
click at [330, 231] on link "EN 1096a34-b5 No difference between a thing and a thing itself in definition" at bounding box center [283, 235] width 232 height 9
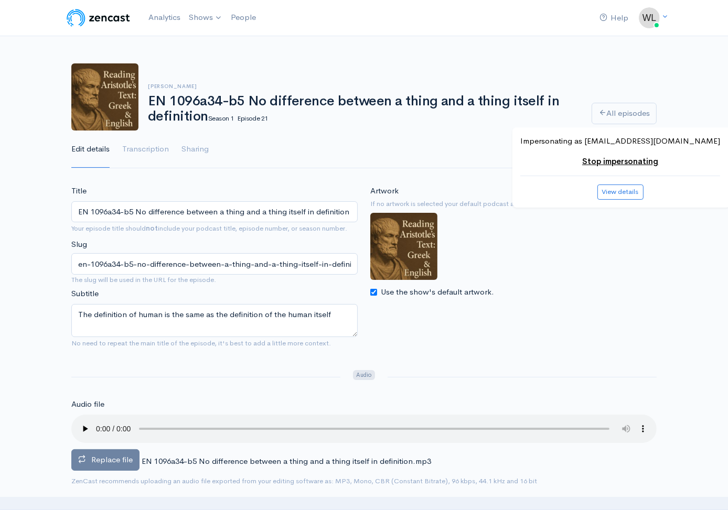
click at [117, 461] on span "Replace file" at bounding box center [111, 460] width 41 height 10
click at [0, 0] on input "Replace file" at bounding box center [0, 0] width 0 height 0
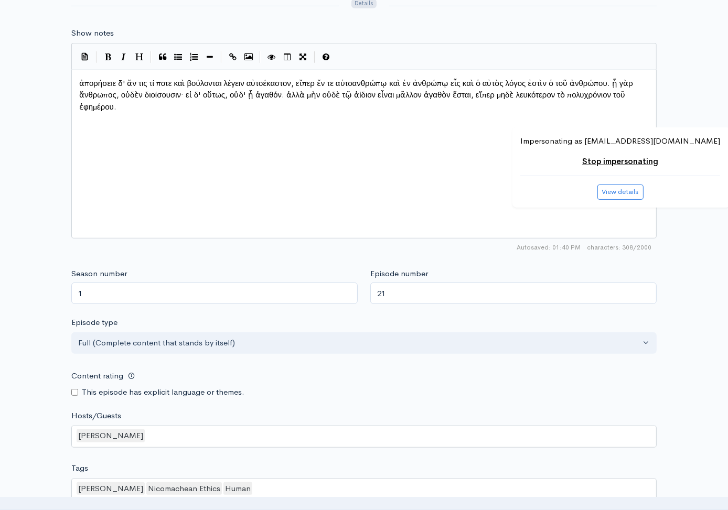
scroll to position [851, 0]
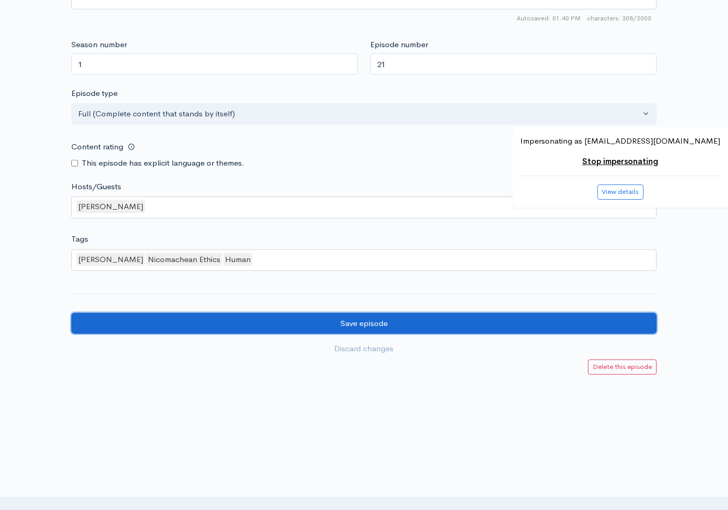
click at [522, 323] on input "Save episode" at bounding box center [363, 323] width 585 height 21
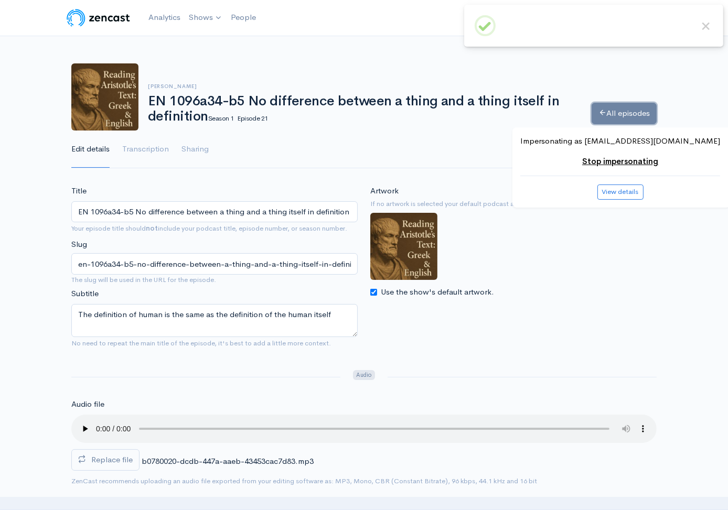
drag, startPoint x: 0, startPoint y: 0, endPoint x: 628, endPoint y: 113, distance: 637.8
click at [628, 113] on link "All episodes" at bounding box center [624, 113] width 65 height 21
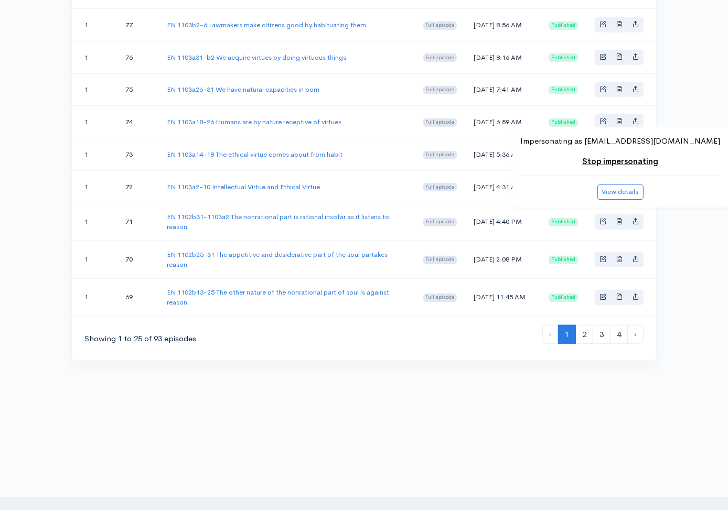
scroll to position [862, 0]
click at [602, 337] on link "3" at bounding box center [602, 334] width 18 height 19
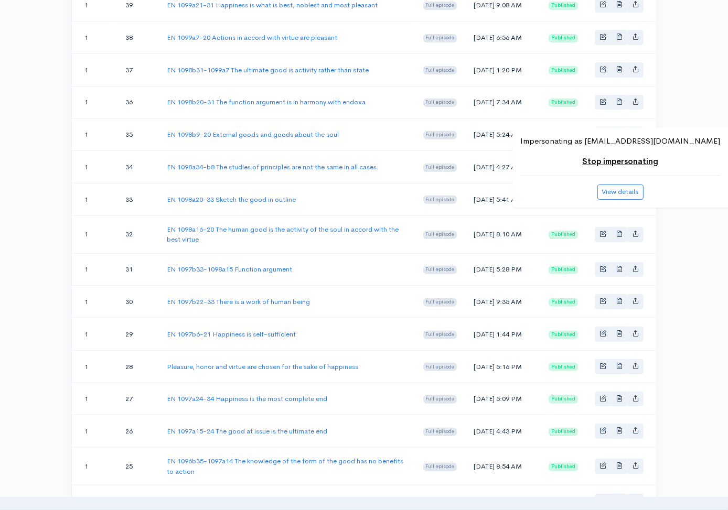
scroll to position [845, 0]
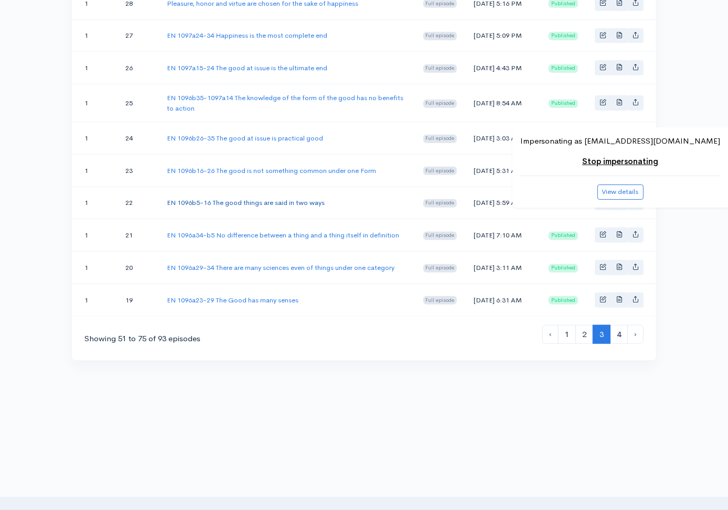
click at [306, 198] on link "EN 1096b5-16 The good things are said in two ways" at bounding box center [246, 202] width 158 height 9
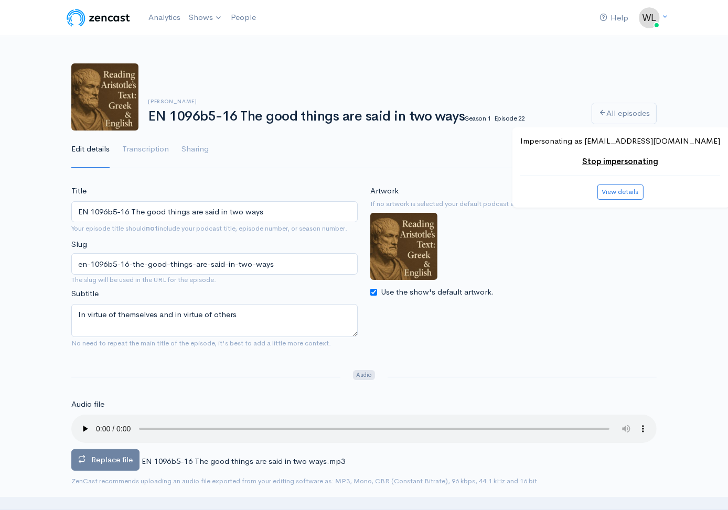
click at [132, 451] on label "Replace file" at bounding box center [105, 459] width 68 height 21
click at [0, 0] on input "Replace file" at bounding box center [0, 0] width 0 height 0
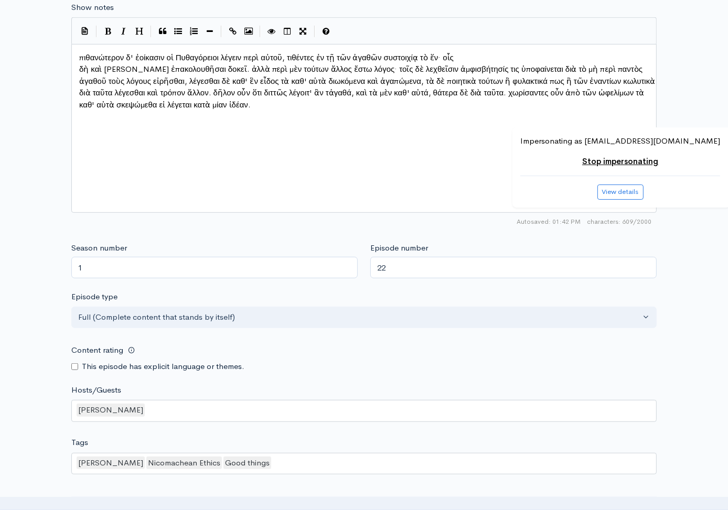
scroll to position [851, 0]
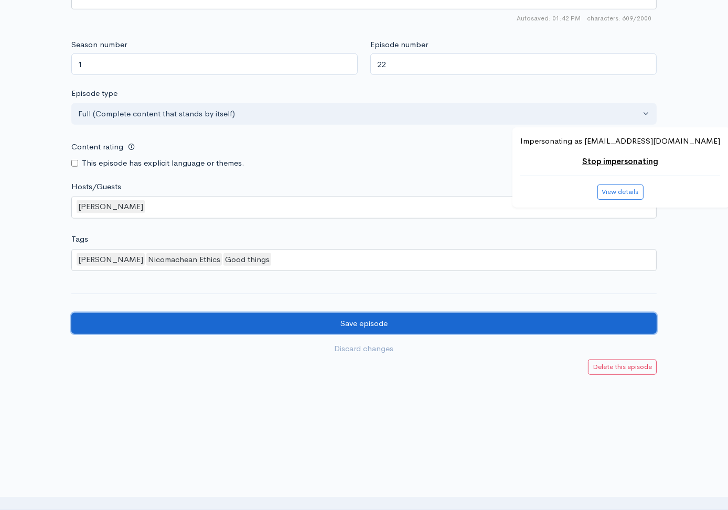
click at [388, 322] on input "Save episode" at bounding box center [363, 323] width 585 height 21
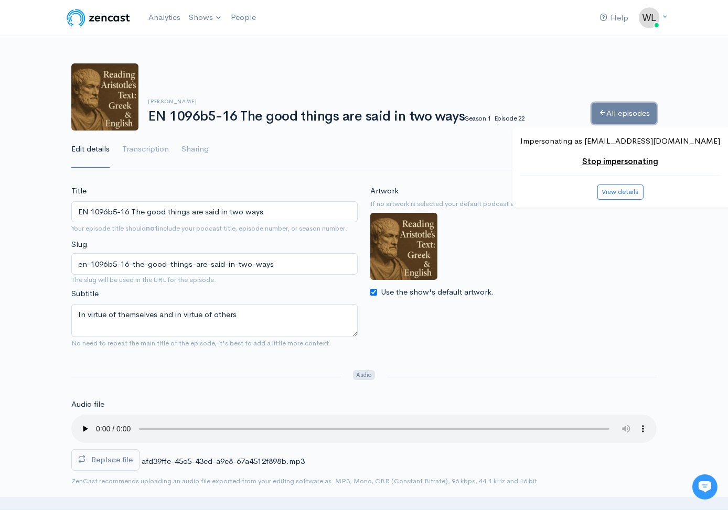
click at [601, 109] on icon at bounding box center [602, 113] width 8 height 8
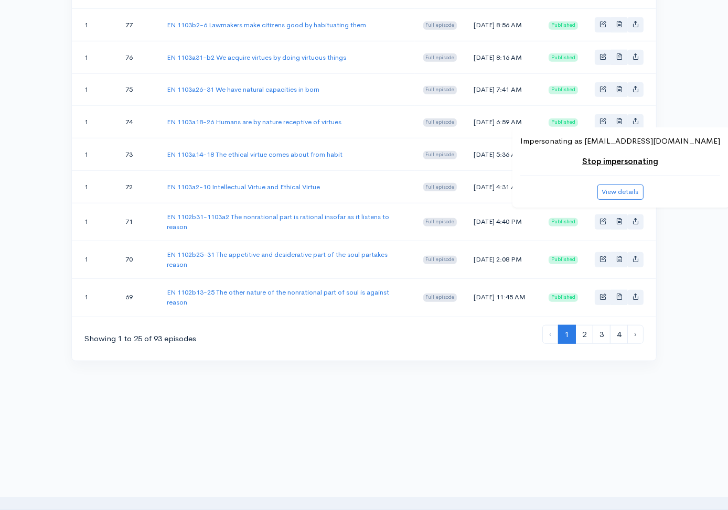
scroll to position [862, 0]
click at [599, 339] on link "3" at bounding box center [602, 334] width 18 height 19
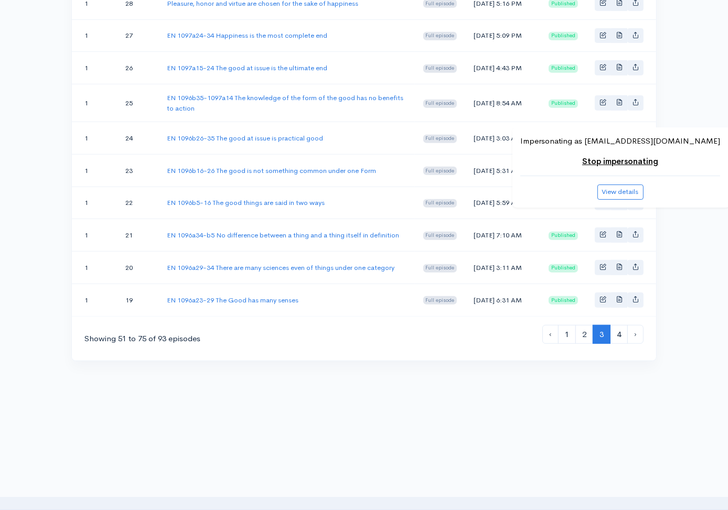
scroll to position [845, 0]
click at [292, 166] on link "EN 1096b16-26 The good is not something common under one Form" at bounding box center [271, 170] width 209 height 9
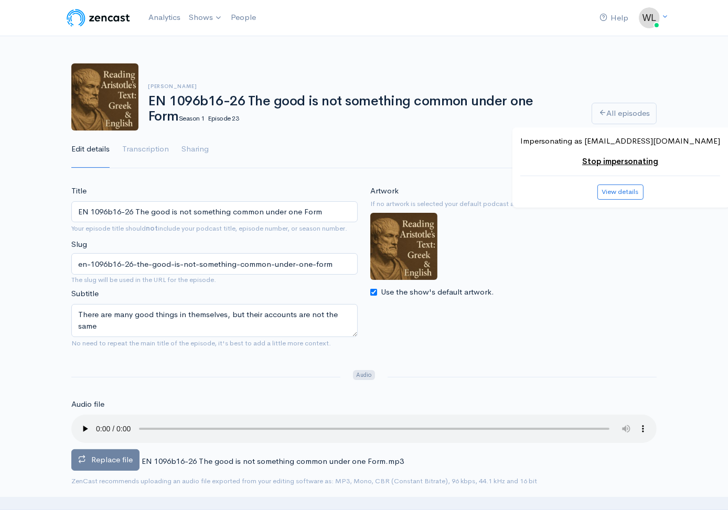
click at [116, 458] on span "Replace file" at bounding box center [111, 460] width 41 height 10
click at [0, 0] on input "Replace file" at bounding box center [0, 0] width 0 height 0
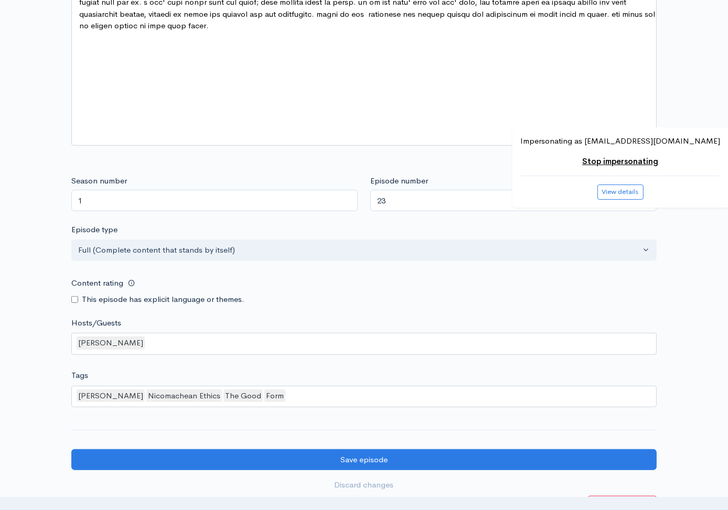
scroll to position [851, 0]
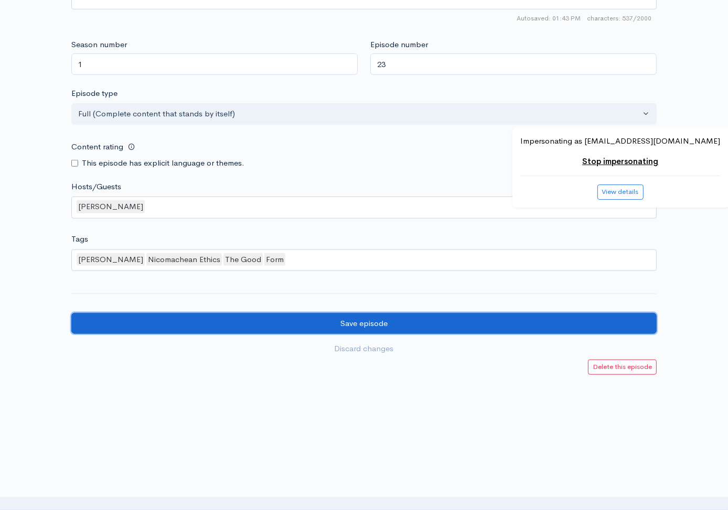
click at [348, 314] on input "Save episode" at bounding box center [363, 323] width 585 height 21
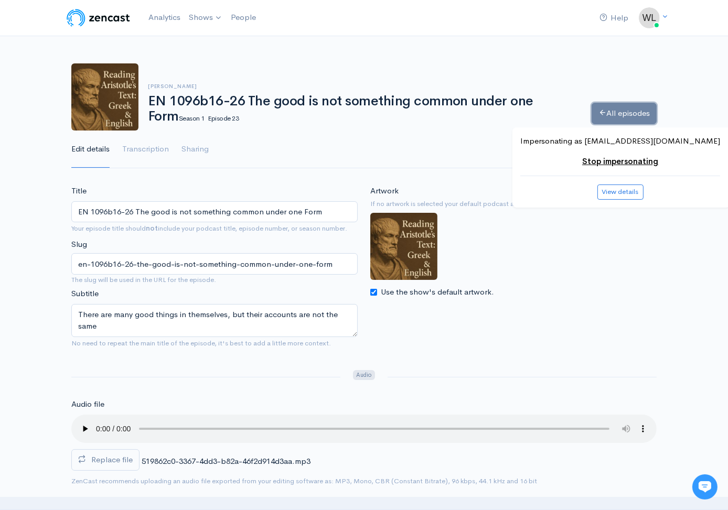
click at [622, 120] on link "All episodes" at bounding box center [624, 113] width 65 height 21
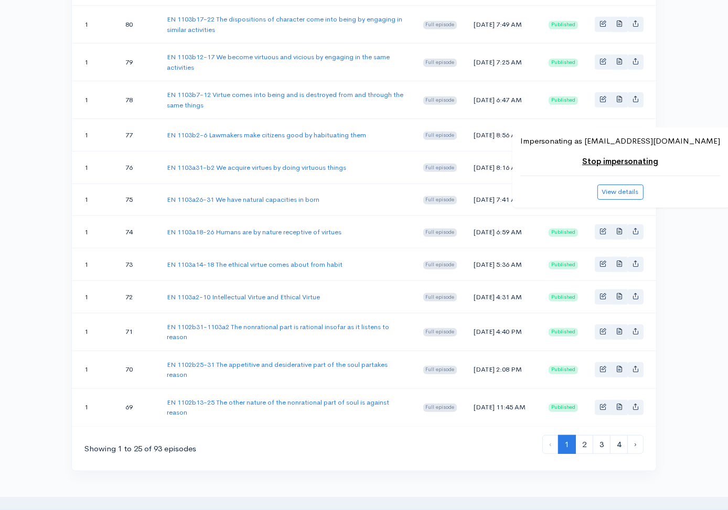
scroll to position [862, 0]
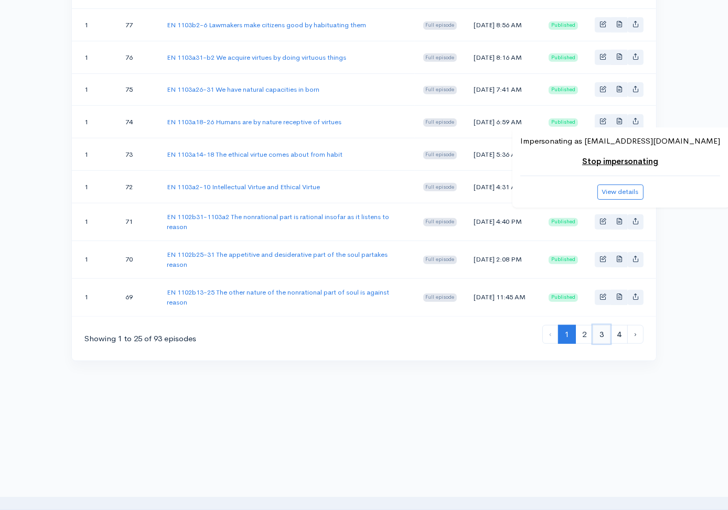
click at [603, 338] on link "3" at bounding box center [602, 334] width 18 height 19
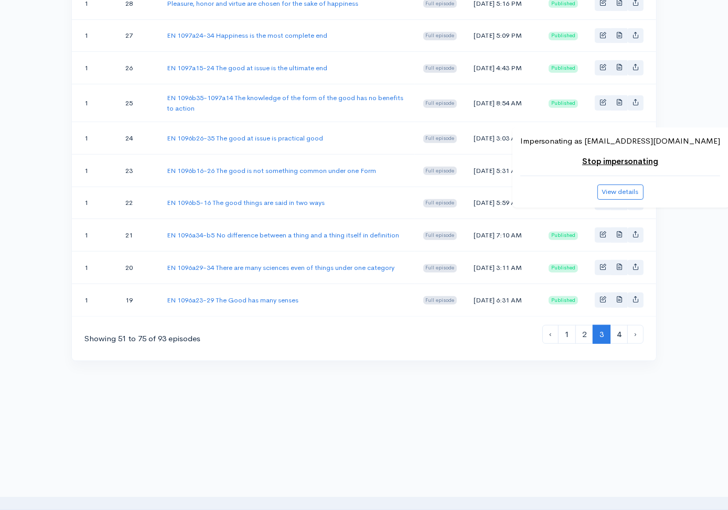
scroll to position [845, 0]
click at [305, 134] on link "EN 1096b26-35 The good at issue is practical good" at bounding box center [245, 138] width 156 height 9
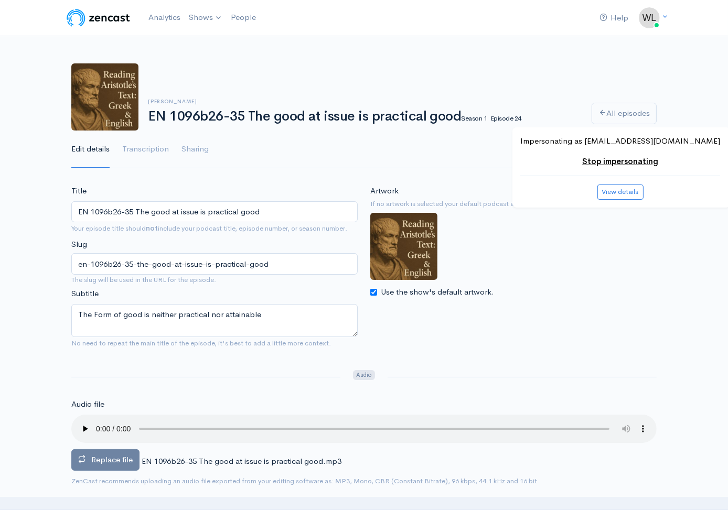
click at [122, 458] on span "Replace file" at bounding box center [111, 460] width 41 height 10
click at [0, 0] on input "Replace file" at bounding box center [0, 0] width 0 height 0
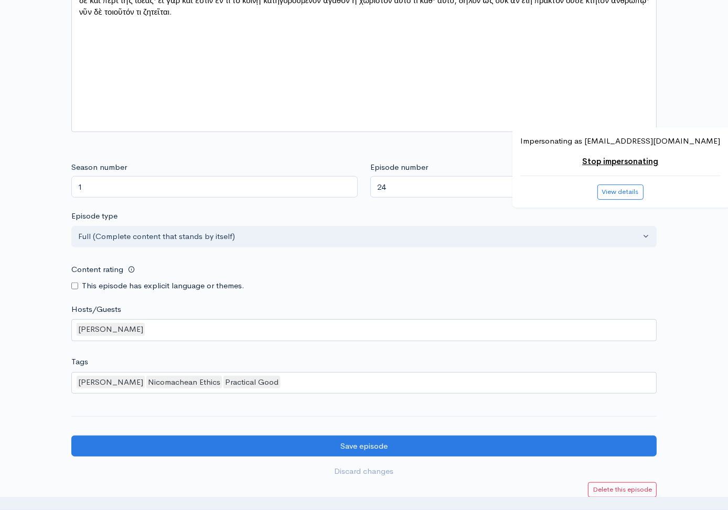
scroll to position [851, 0]
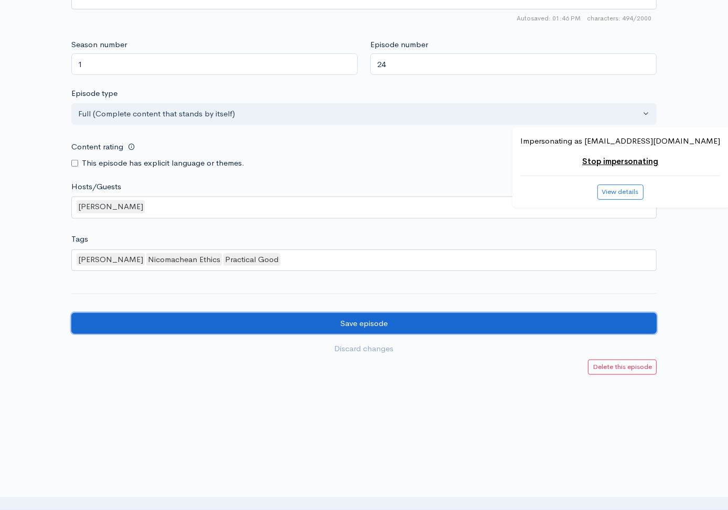
click at [532, 316] on input "Save episode" at bounding box center [363, 323] width 585 height 21
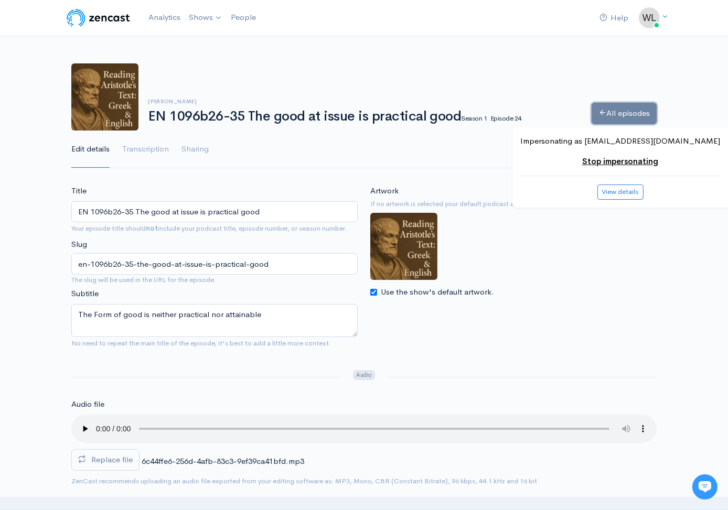
click at [607, 109] on link "All episodes" at bounding box center [624, 113] width 65 height 21
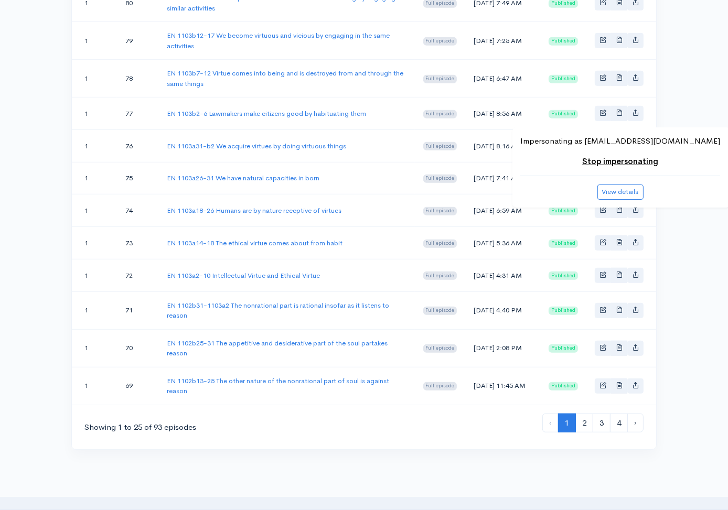
scroll to position [862, 0]
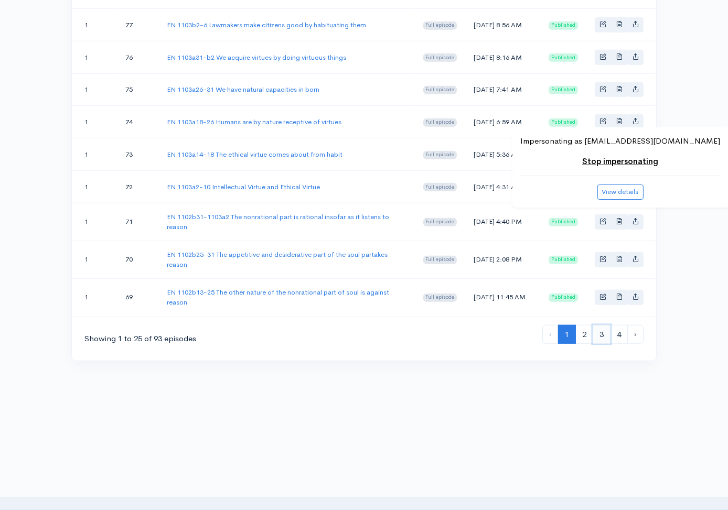
click at [601, 335] on link "3" at bounding box center [602, 334] width 18 height 19
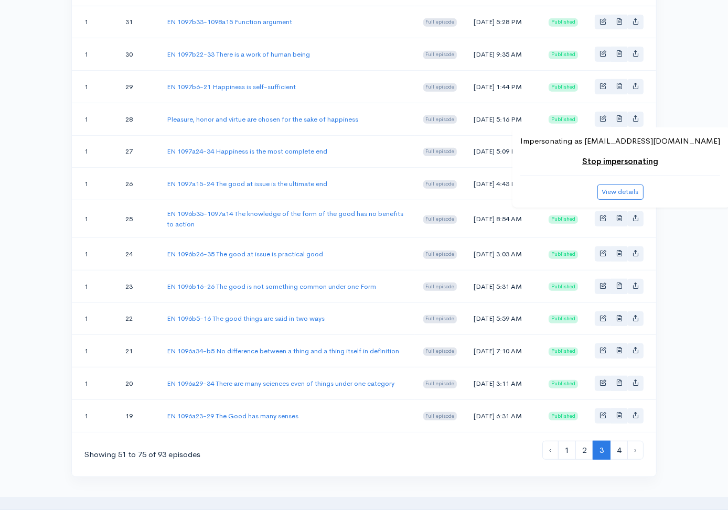
scroll to position [845, 0]
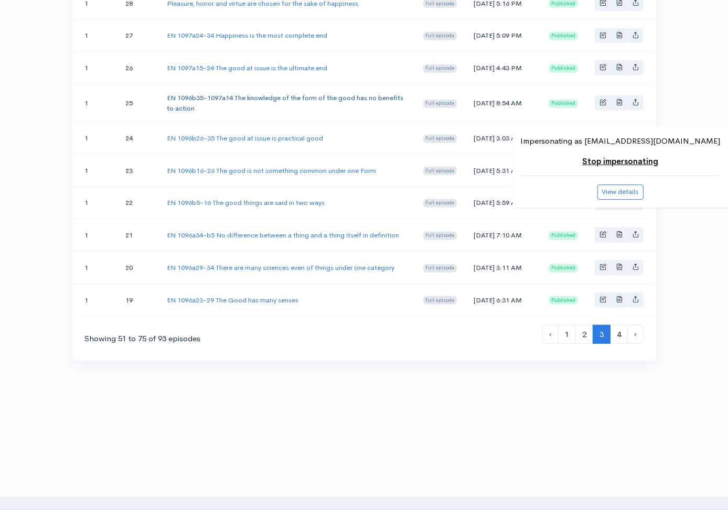
click at [301, 93] on link "EN 1096b35-1097a14 The knowledge of the form of the good has no benefits to act…" at bounding box center [285, 102] width 236 height 19
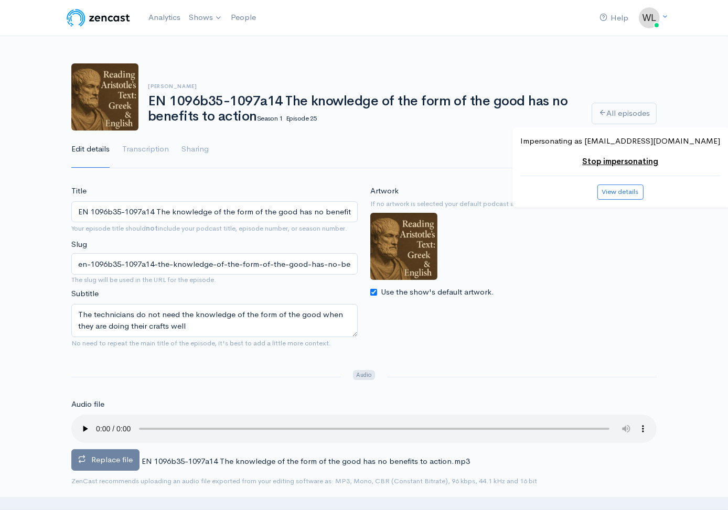
click at [119, 455] on span "Replace file" at bounding box center [111, 460] width 41 height 10
click at [0, 0] on input "Replace file" at bounding box center [0, 0] width 0 height 0
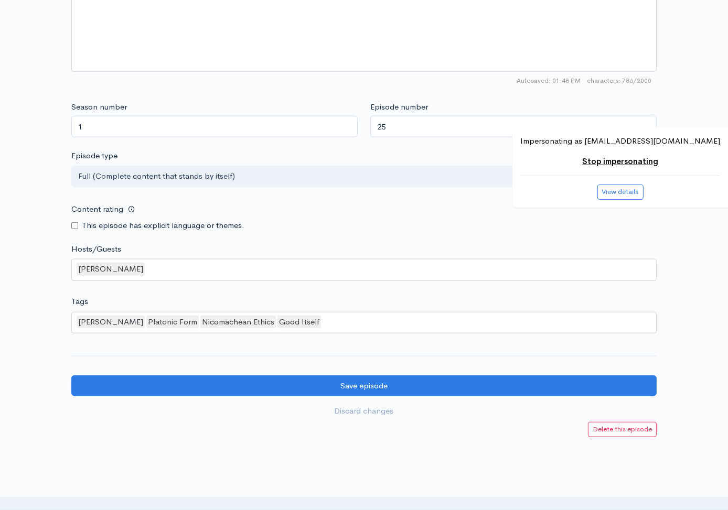
scroll to position [851, 0]
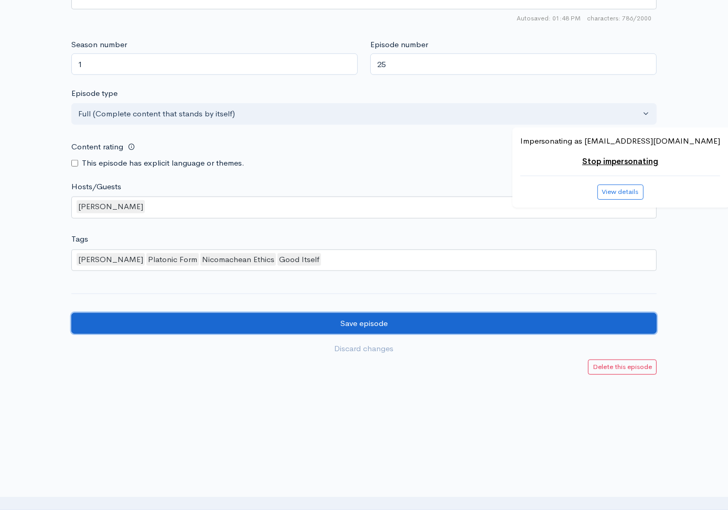
click at [349, 315] on input "Save episode" at bounding box center [363, 323] width 585 height 21
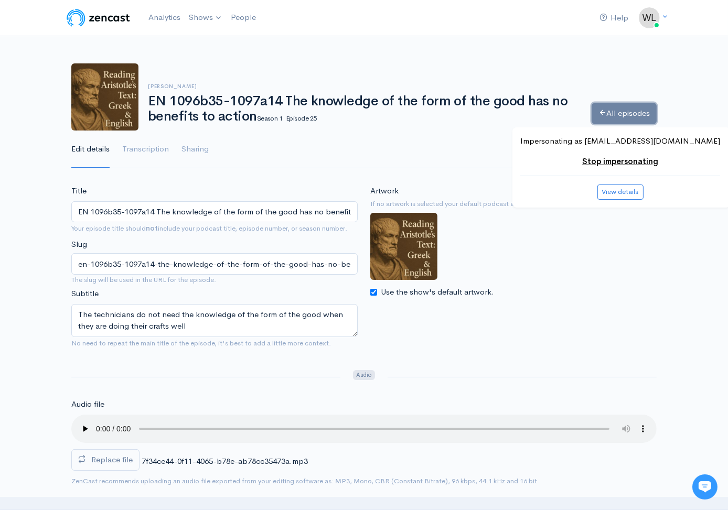
click at [607, 112] on link "All episodes" at bounding box center [624, 113] width 65 height 21
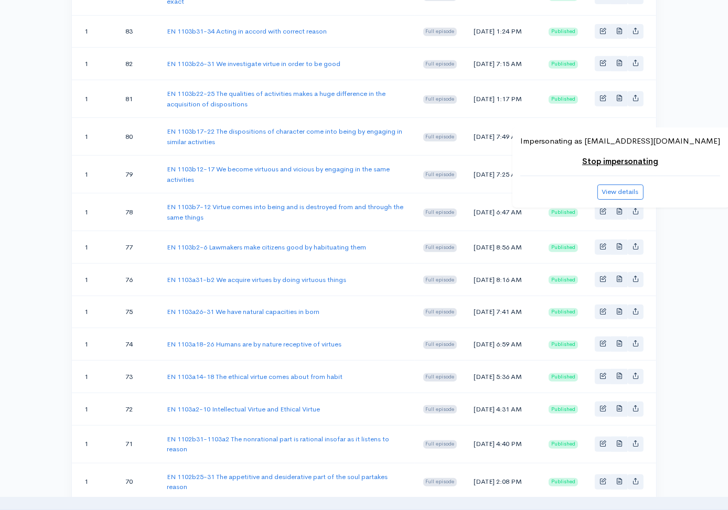
scroll to position [862, 0]
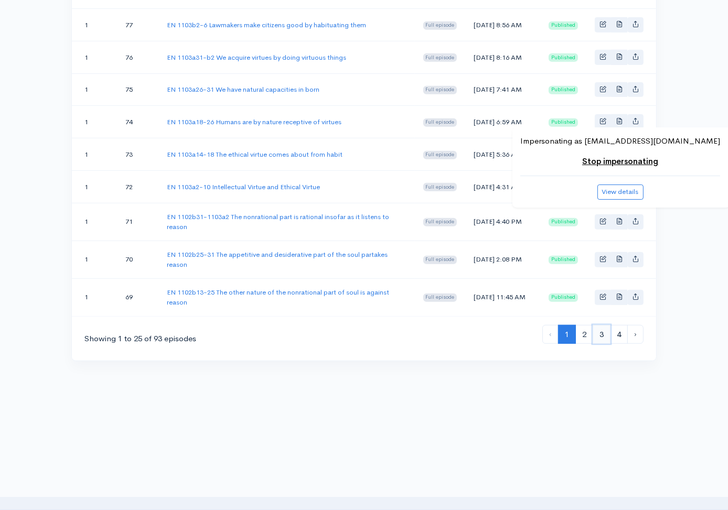
click at [601, 341] on link "3" at bounding box center [602, 334] width 18 height 19
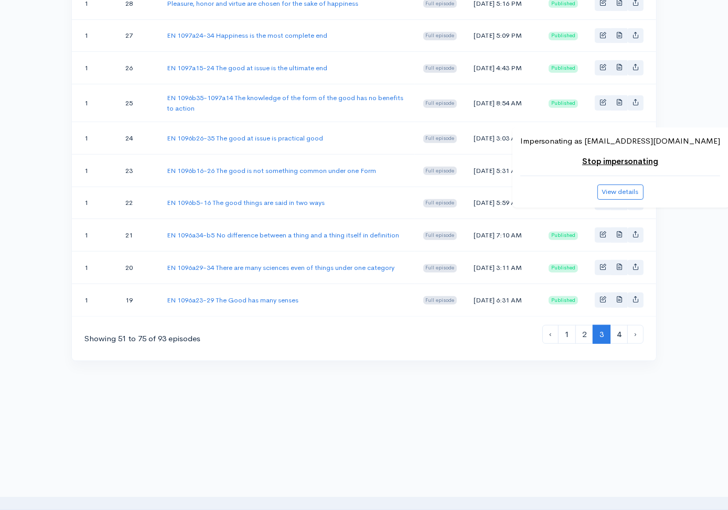
scroll to position [845, 0]
click at [296, 63] on link "EN 1097a15-24 The good at issue is the ultimate end" at bounding box center [247, 67] width 160 height 9
